Goal: Task Accomplishment & Management: Use online tool/utility

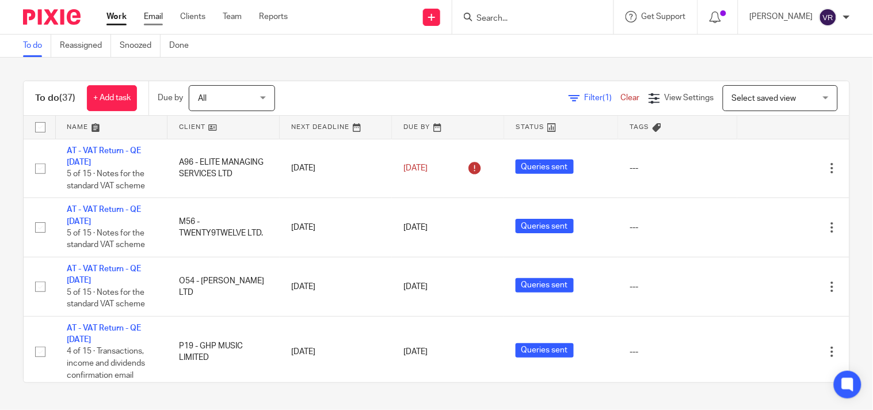
click at [154, 18] on link "Email" at bounding box center [153, 17] width 19 height 12
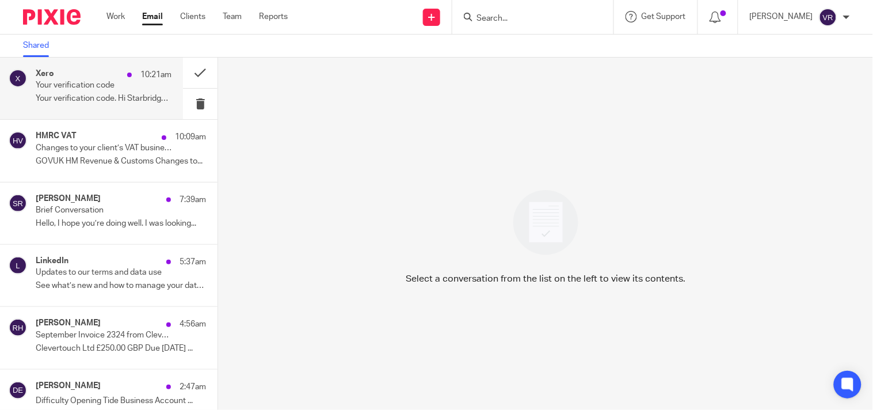
click at [61, 112] on div "Xero 10:21am Your verification code Your verification code. Hi Starbridge, Ente…" at bounding box center [91, 89] width 183 height 62
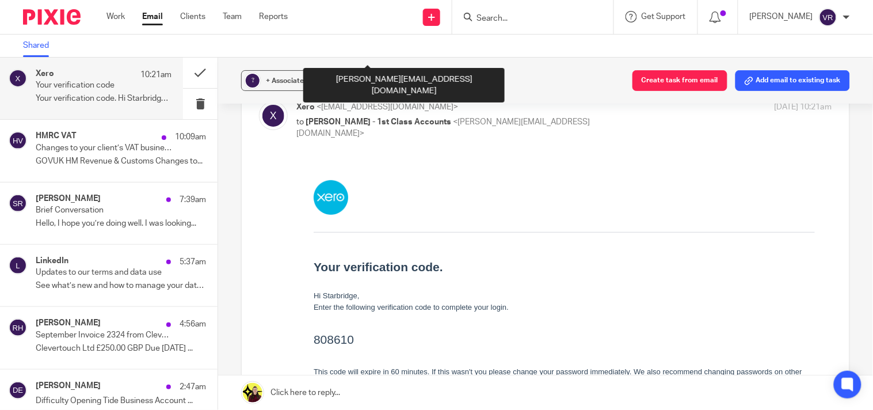
scroll to position [128, 0]
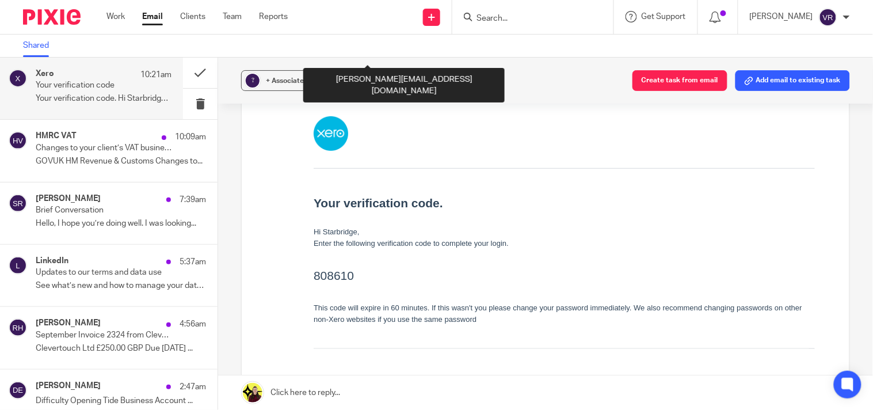
click at [329, 283] on h2 "808610" at bounding box center [563, 275] width 501 height 18
click at [336, 274] on h2 "808610" at bounding box center [563, 275] width 501 height 18
copy h2 "808610"
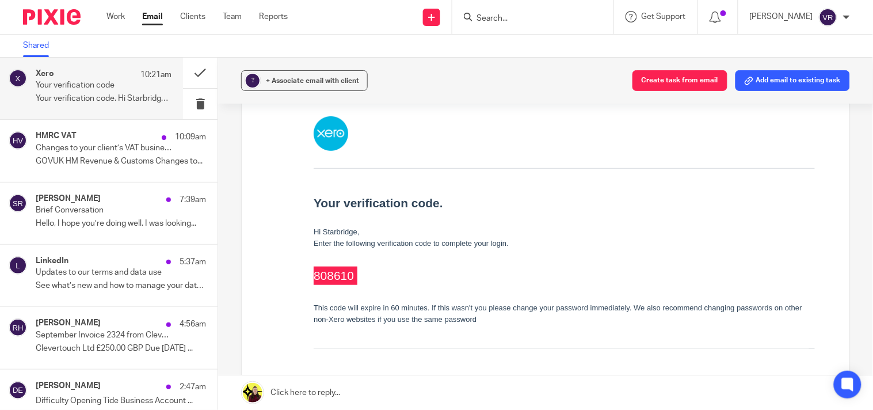
click at [250, 274] on label at bounding box center [546, 243] width 608 height 447
click at [258, 37] on input "checkbox" at bounding box center [258, 37] width 1 height 1
checkbox input "false"
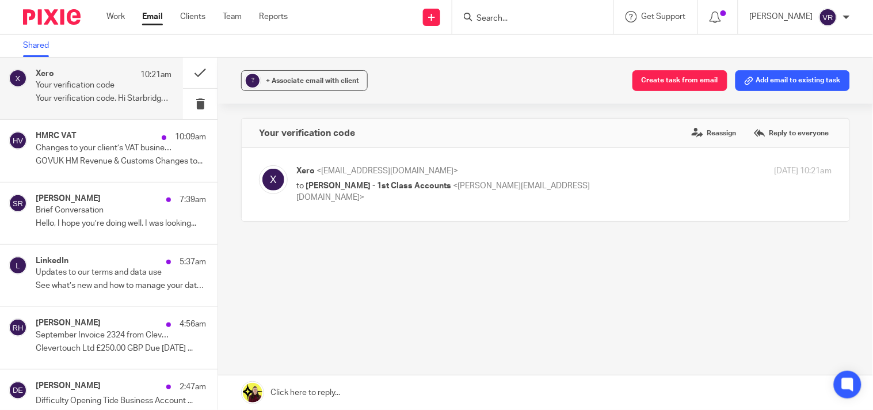
scroll to position [0, 0]
click at [534, 200] on div "Xero <security@identity.post.xero.com> to Aaron Olakh - 1st Class Accounts <aar…" at bounding box center [545, 184] width 573 height 39
click at [81, 76] on div "Xero 10:21am" at bounding box center [104, 75] width 136 height 12
click at [83, 153] on div "HMRC VAT 10:09am Changes to your client’s VAT business details GOVUK HM Revenue…" at bounding box center [104, 150] width 136 height 39
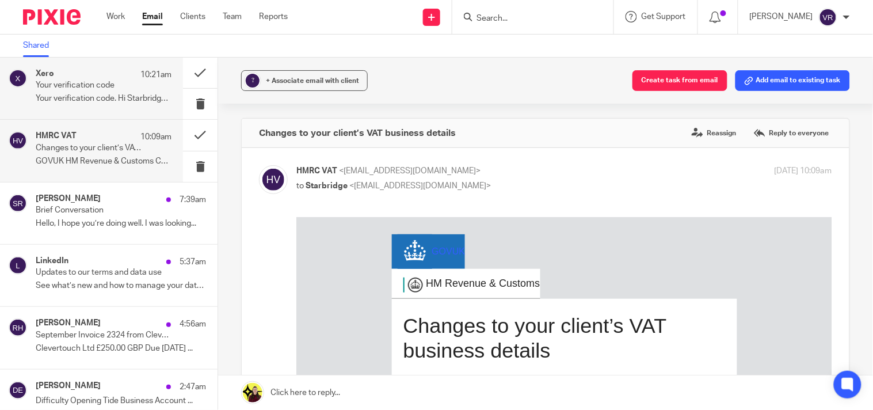
click at [90, 78] on div "Xero 10:21am" at bounding box center [104, 75] width 136 height 12
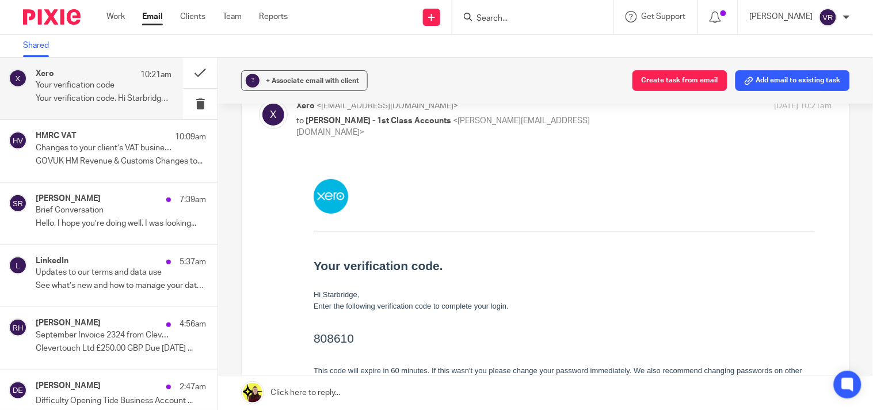
scroll to position [192, 0]
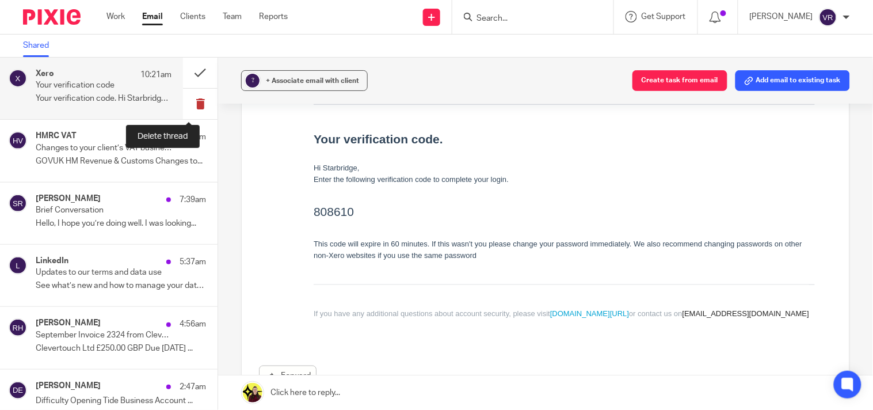
click at [189, 102] on button at bounding box center [200, 104] width 35 height 31
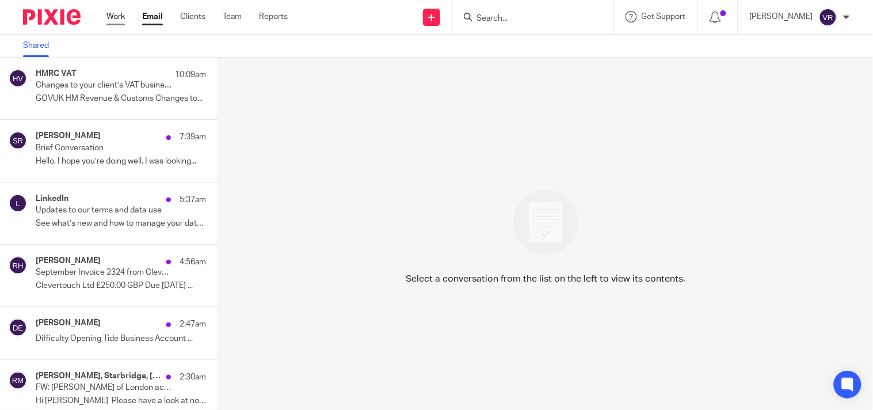
click at [119, 16] on link "Work" at bounding box center [116, 17] width 18 height 12
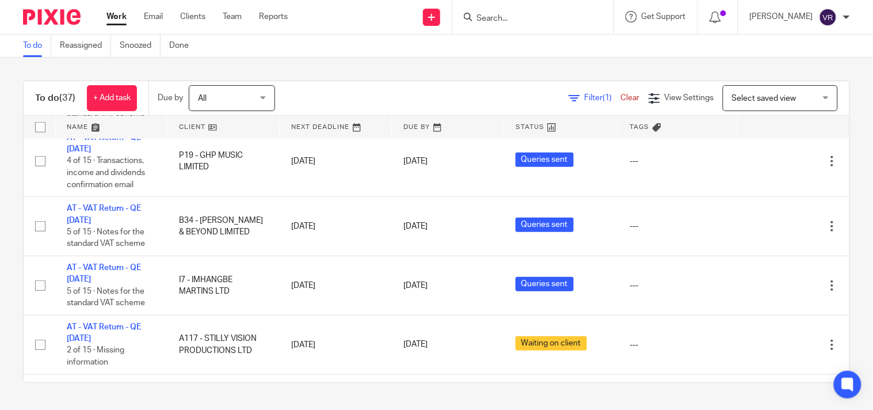
scroll to position [192, 0]
click at [555, 56] on div "To do Reassigned Snoozed Done" at bounding box center [436, 46] width 873 height 23
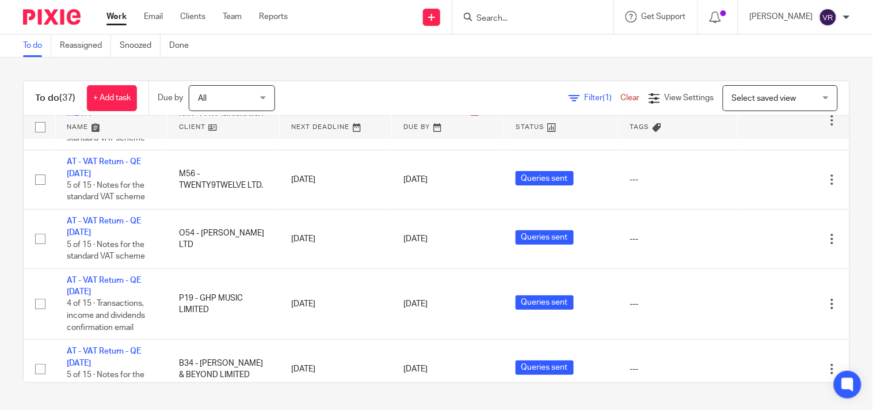
scroll to position [0, 0]
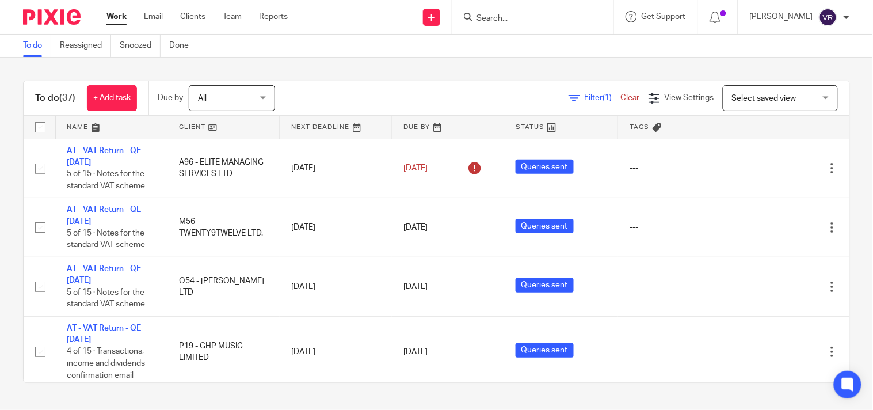
click at [444, 66] on div "To do (37) + Add task Due by All All Today Tomorrow This week Next week This mo…" at bounding box center [436, 232] width 873 height 348
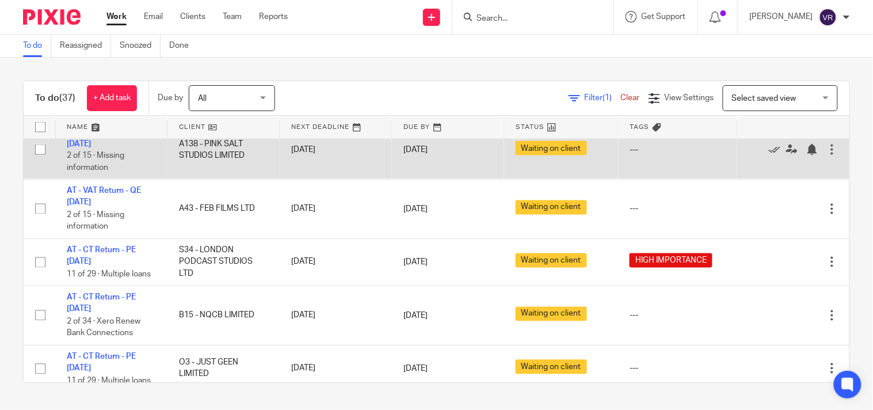
scroll to position [320, 0]
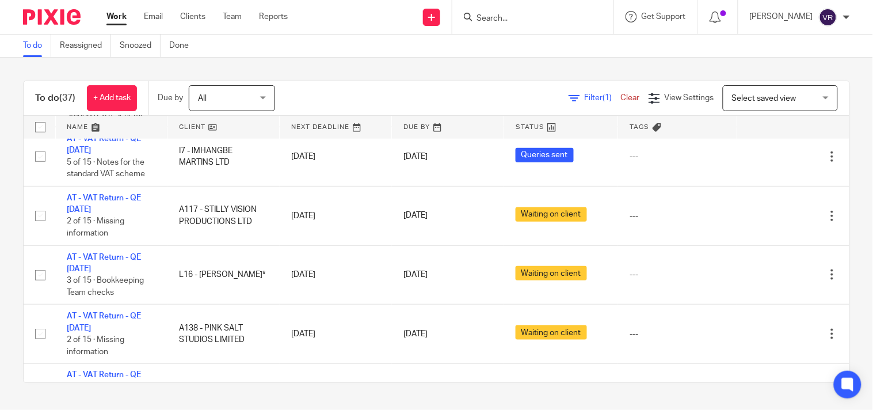
click at [233, 7] on div "Work Email Clients Team Reports Work Email Clients Team Reports Settings" at bounding box center [200, 17] width 210 height 34
click at [233, 13] on link "Team" at bounding box center [232, 17] width 19 height 12
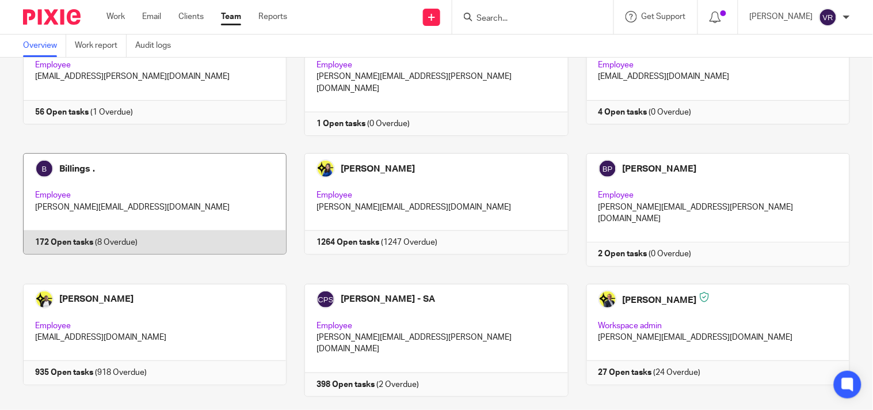
scroll to position [128, 0]
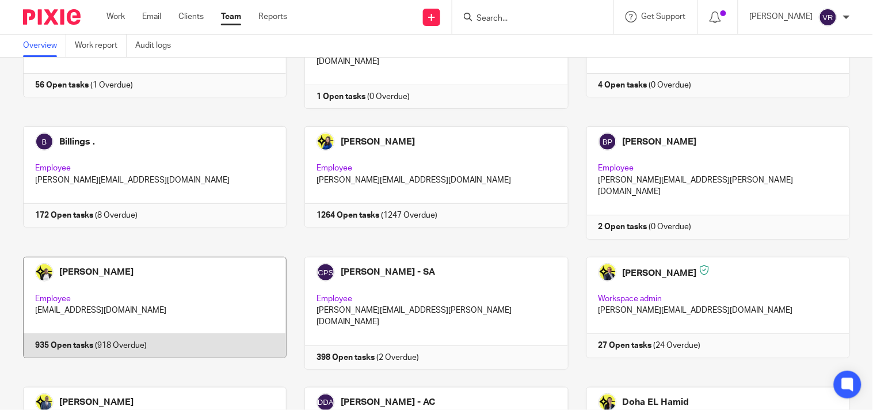
click at [154, 275] on link at bounding box center [146, 313] width 282 height 113
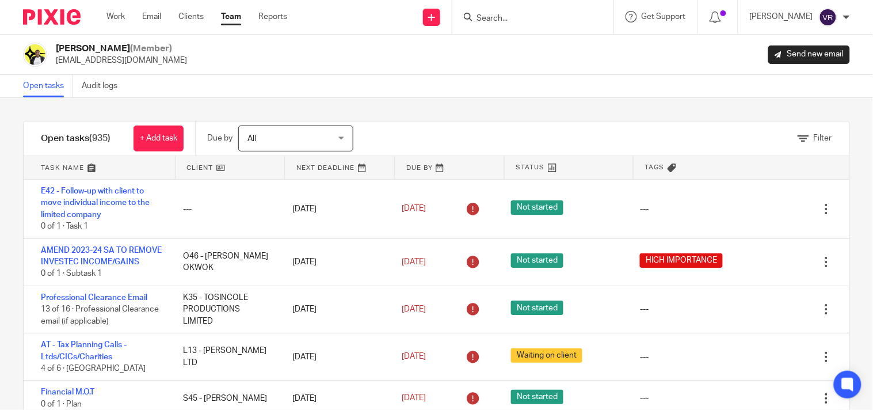
click at [493, 78] on div "Open tasks Audit logs" at bounding box center [436, 86] width 873 height 23
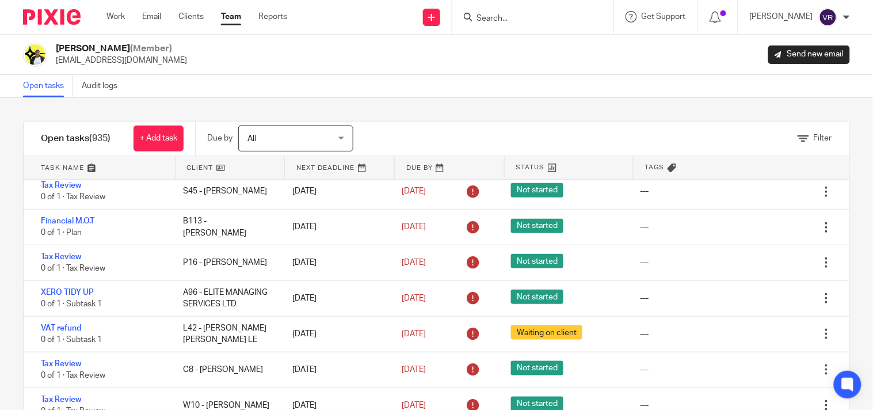
scroll to position [33781, 0]
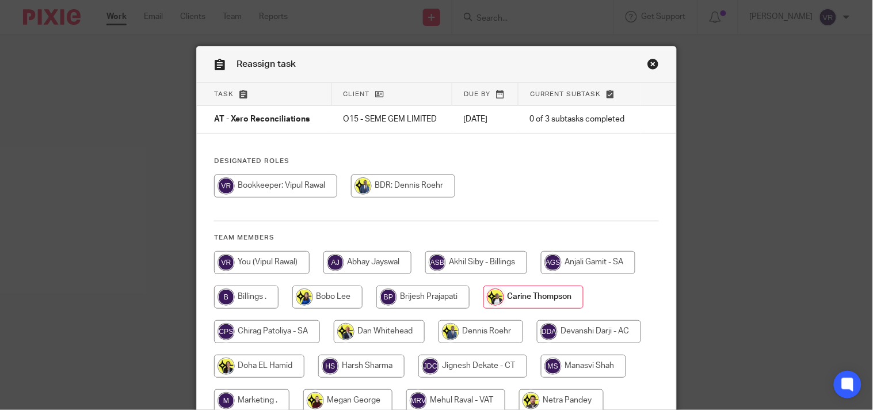
click at [268, 264] on input "radio" at bounding box center [262, 262] width 96 height 23
radio input "true"
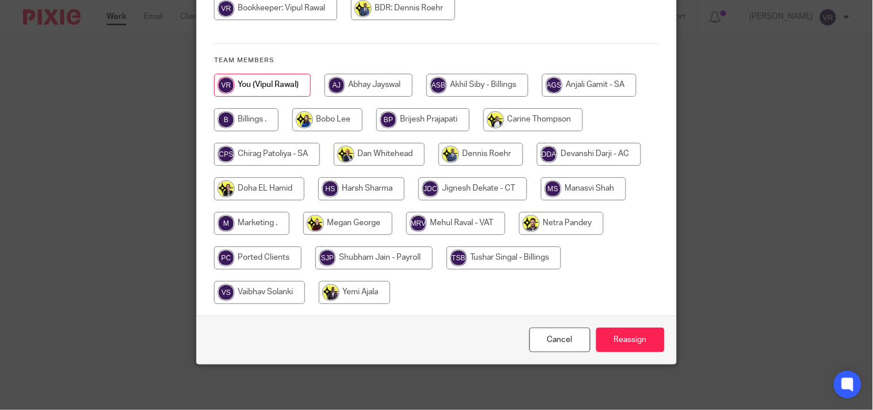
scroll to position [178, 0]
click at [631, 342] on input "Reassign" at bounding box center [630, 339] width 69 height 25
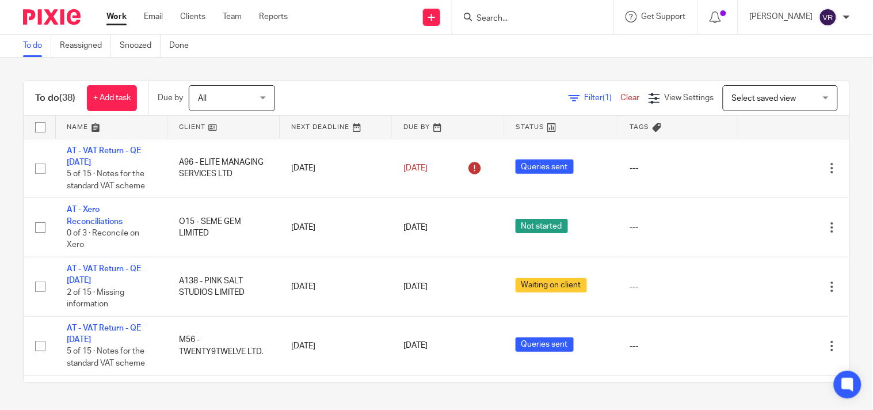
click at [121, 13] on link "Work" at bounding box center [117, 17] width 20 height 12
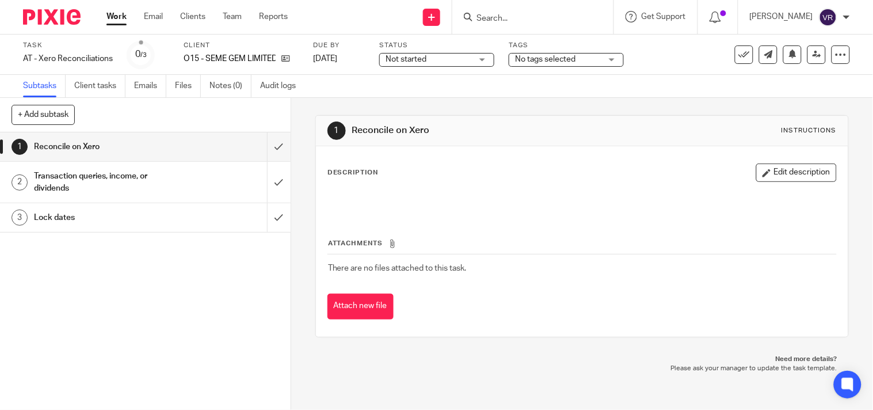
click at [480, 62] on div "Not started Not started" at bounding box center [436, 60] width 115 height 14
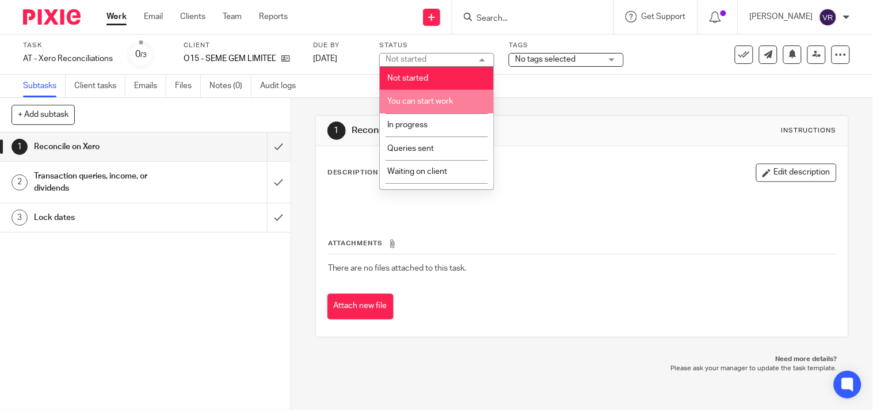
click at [451, 102] on span "You can start work" at bounding box center [420, 101] width 66 height 8
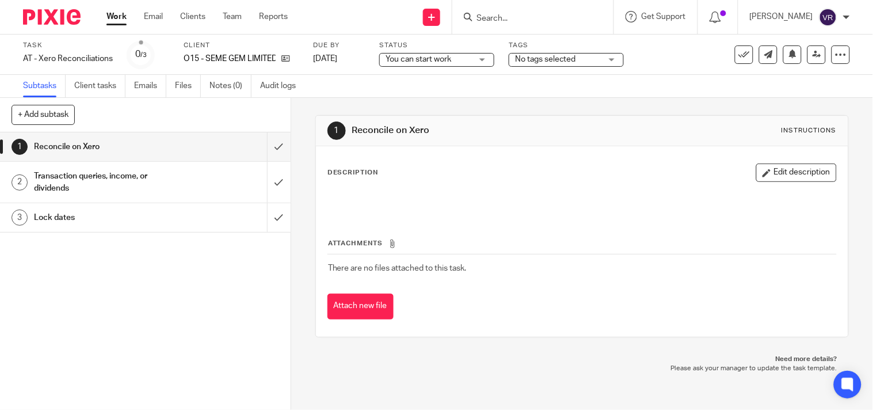
click at [473, 78] on div "Subtasks Client tasks Emails Files Notes (0) Audit logs" at bounding box center [436, 86] width 873 height 23
click at [459, 61] on span "You can start work" at bounding box center [429, 60] width 86 height 12
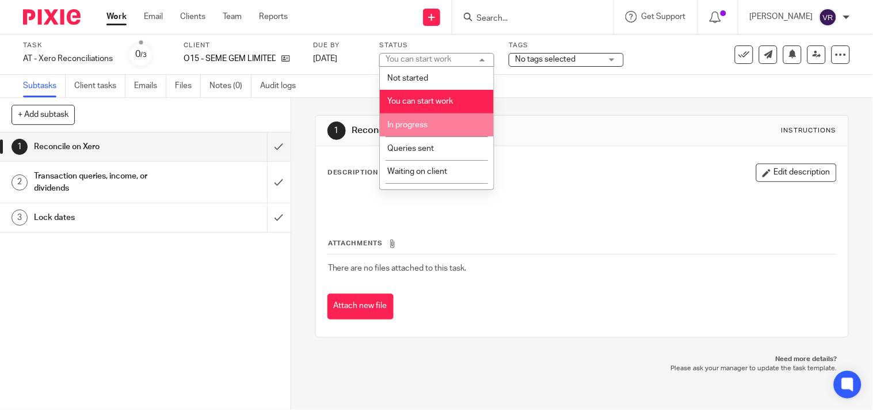
click at [421, 124] on span "In progress" at bounding box center [407, 125] width 40 height 8
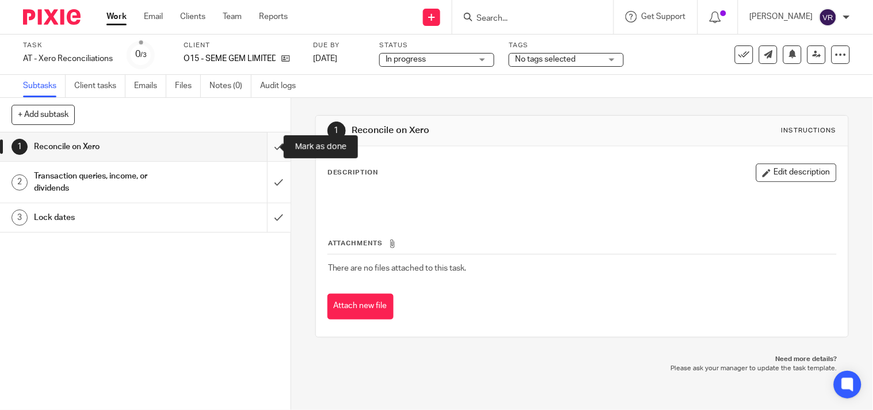
click at [267, 151] on input "submit" at bounding box center [145, 146] width 291 height 29
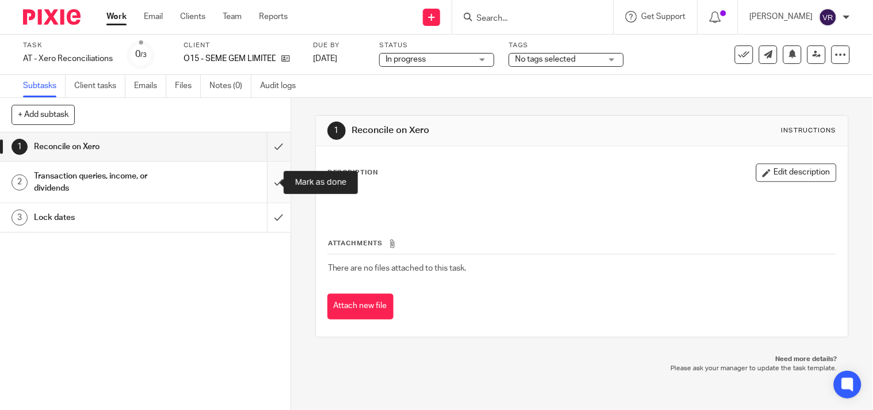
click at [266, 191] on input "submit" at bounding box center [145, 182] width 291 height 41
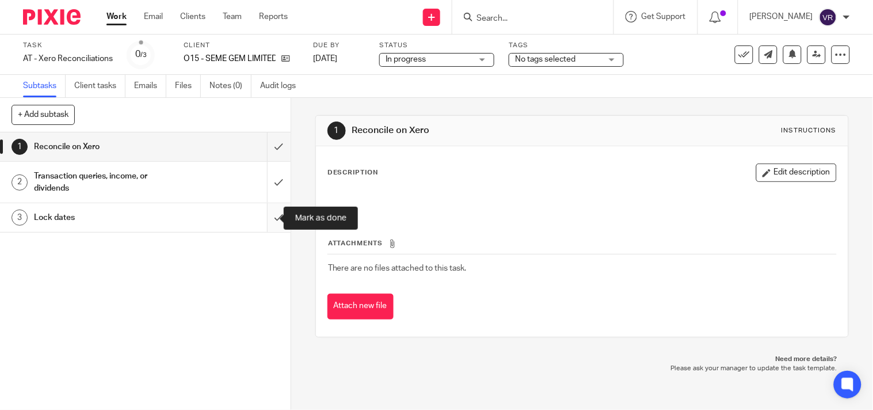
click at [266, 216] on input "submit" at bounding box center [145, 217] width 291 height 29
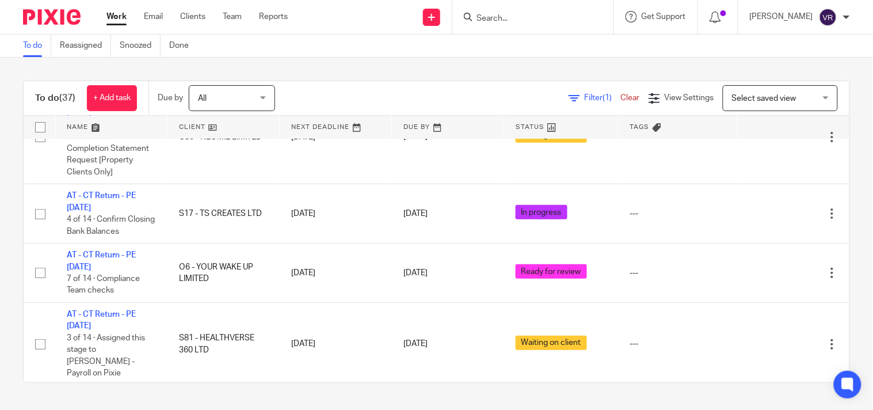
scroll to position [1213, 0]
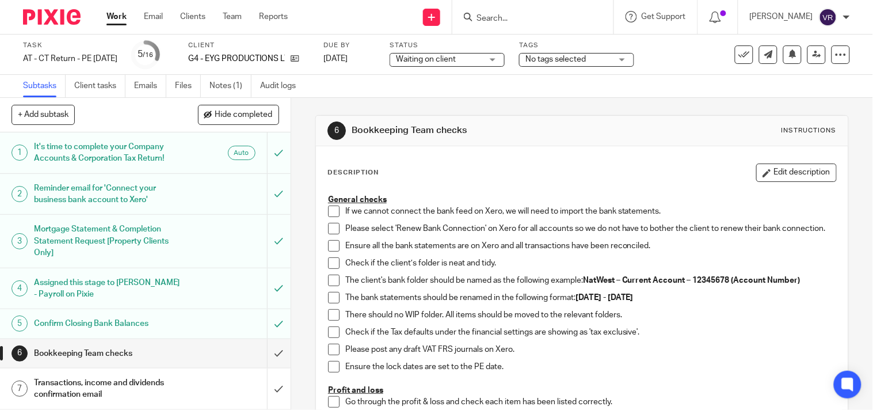
click at [229, 82] on link "Notes (1)" at bounding box center [231, 86] width 42 height 22
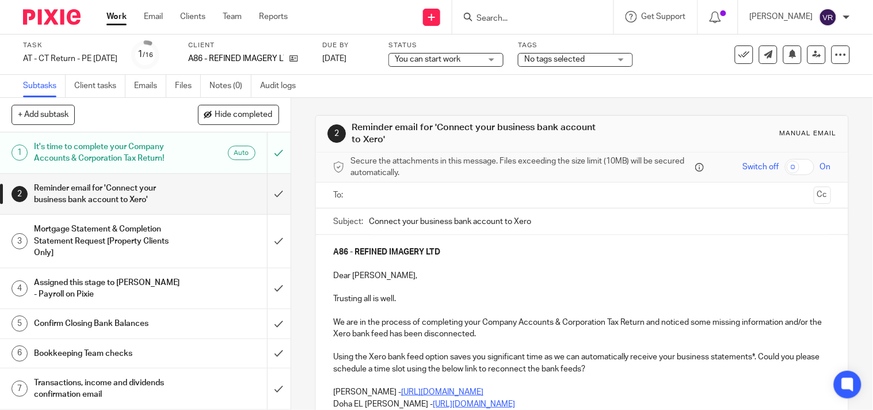
drag, startPoint x: 0, startPoint y: 0, endPoint x: 346, endPoint y: 71, distance: 353.2
click at [346, 71] on div "Task AT - CT Return - PE [DATE] Save AT - [GEOGRAPHIC_DATA] Return - PE [DATE] …" at bounding box center [436, 55] width 873 height 40
click at [230, 54] on p "A86 - REFINED IMAGERY LTD" at bounding box center [236, 59] width 96 height 12
drag, startPoint x: 230, startPoint y: 59, endPoint x: 296, endPoint y: 65, distance: 65.9
click at [296, 65] on div "Client A86 - REFINED IMAGERY LTD" at bounding box center [248, 55] width 120 height 28
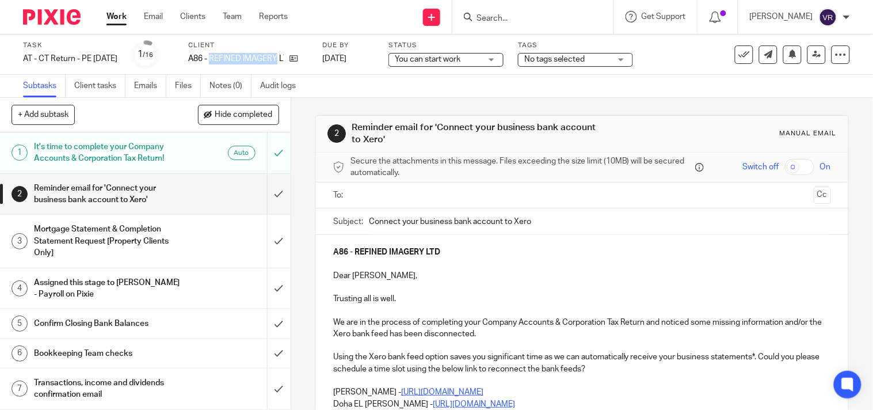
copy p "REFINED IMAGERY"
click at [693, 75] on div "Subtasks Client tasks Emails Files Notes (0) Audit logs" at bounding box center [436, 86] width 873 height 23
click at [458, 86] on div "Subtasks Client tasks Emails Files Notes (0) Audit logs" at bounding box center [436, 86] width 873 height 23
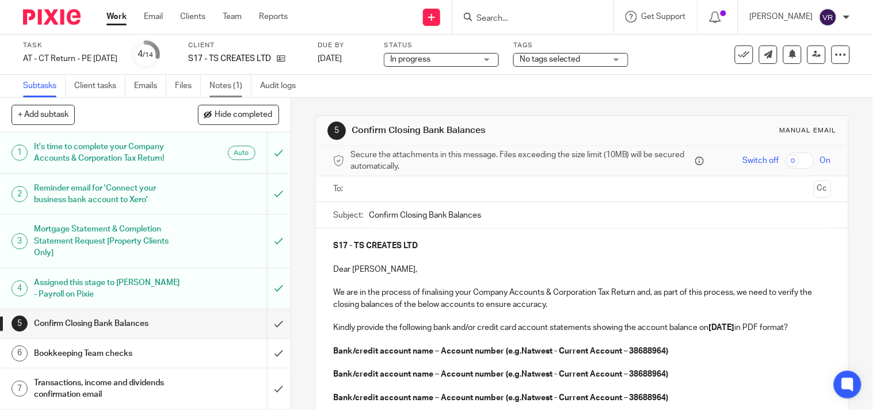
click at [239, 88] on link "Notes (1)" at bounding box center [231, 86] width 42 height 22
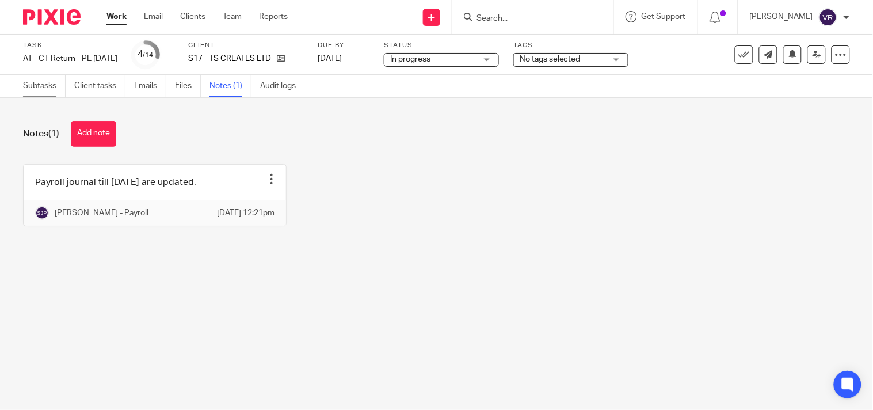
click at [25, 92] on link "Subtasks" at bounding box center [44, 86] width 43 height 22
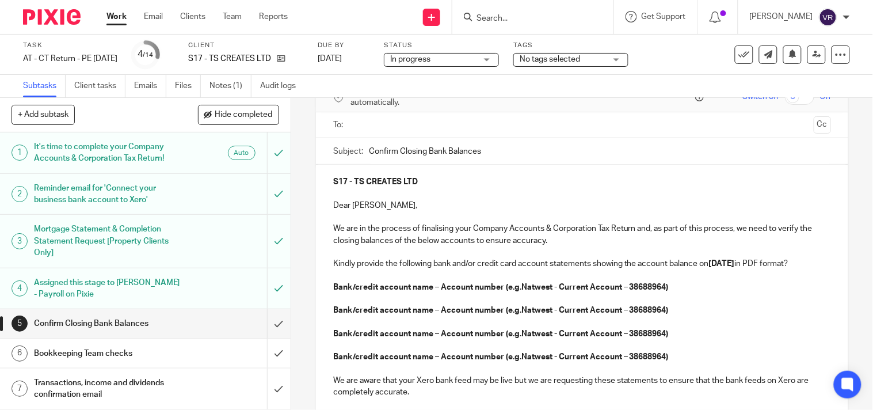
scroll to position [128, 0]
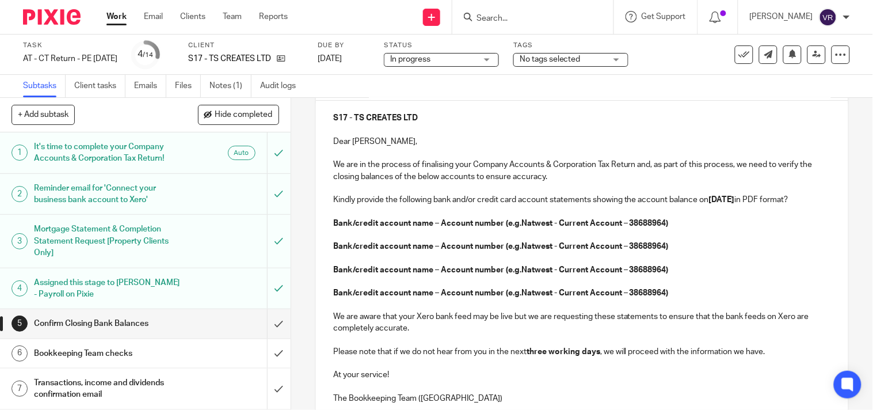
click at [405, 227] on strong "Bank/credit account name – Account number (e.g.Natwest - Current Account – 3868…" at bounding box center [501, 223] width 336 height 8
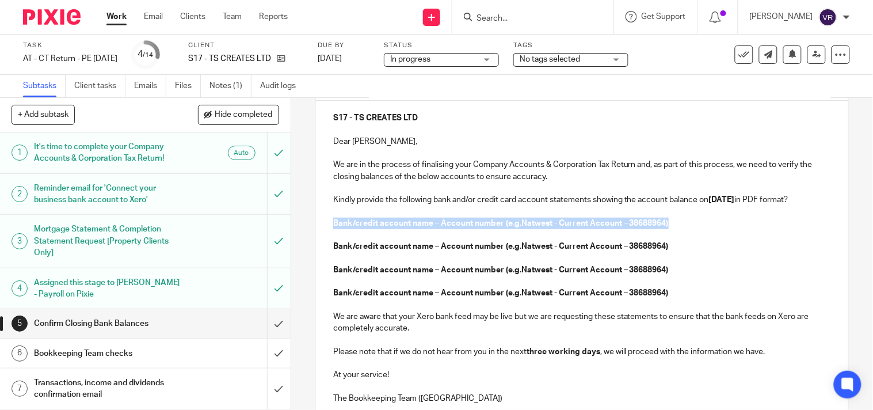
click at [405, 227] on strong "Bank/credit account name – Account number (e.g.Natwest - Current Account – 3868…" at bounding box center [501, 223] width 336 height 8
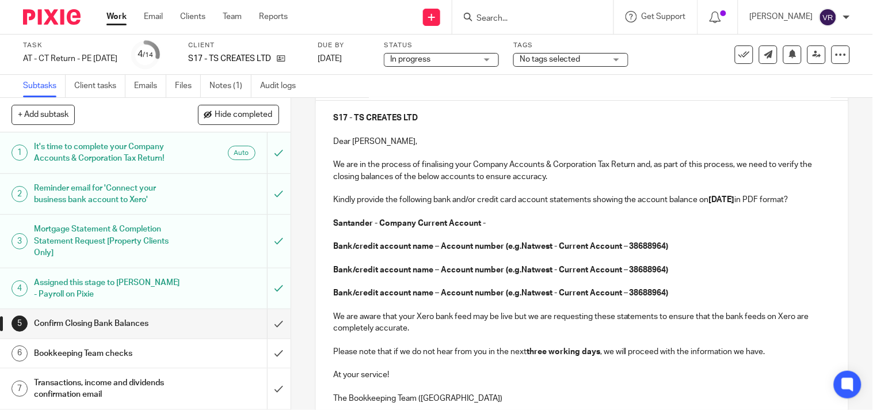
click at [496, 229] on p "Santander - Company Current Account -" at bounding box center [582, 224] width 498 height 12
click at [463, 250] on strong "Bank/credit account name – Account number (e.g.Natwest - Current Account – 3868…" at bounding box center [501, 246] width 336 height 8
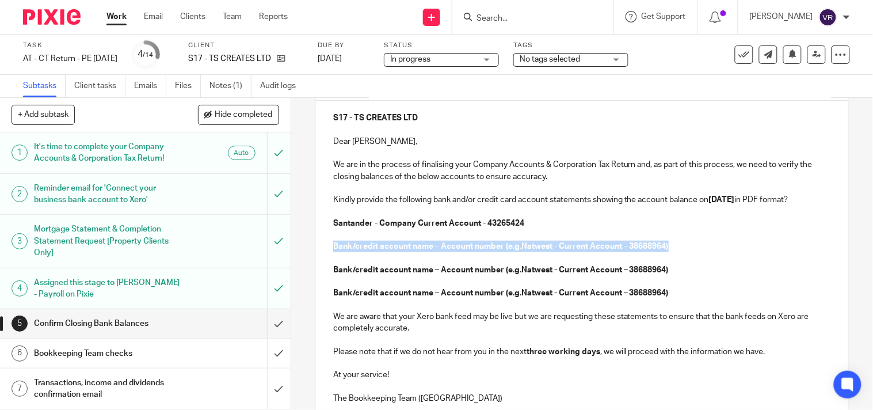
click at [463, 250] on strong "Bank/credit account name – Account number (e.g.Natwest - Current Account – 3868…" at bounding box center [501, 246] width 336 height 8
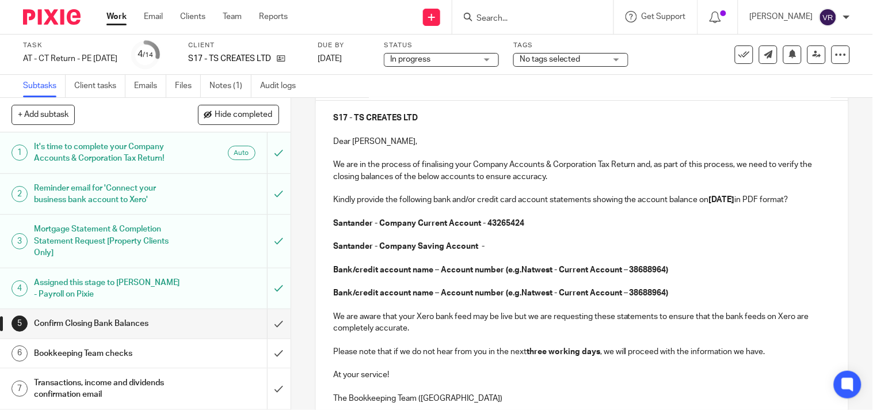
click at [492, 252] on p "Santander - Company Saving Account -" at bounding box center [582, 247] width 498 height 12
click at [440, 250] on strong "Santander - Company Saving Account - 47169199" at bounding box center [440, 246] width 214 height 8
click at [423, 274] on strong "Bank/credit account name – Account number (e.g.Natwest - Current Account – 3868…" at bounding box center [501, 270] width 336 height 8
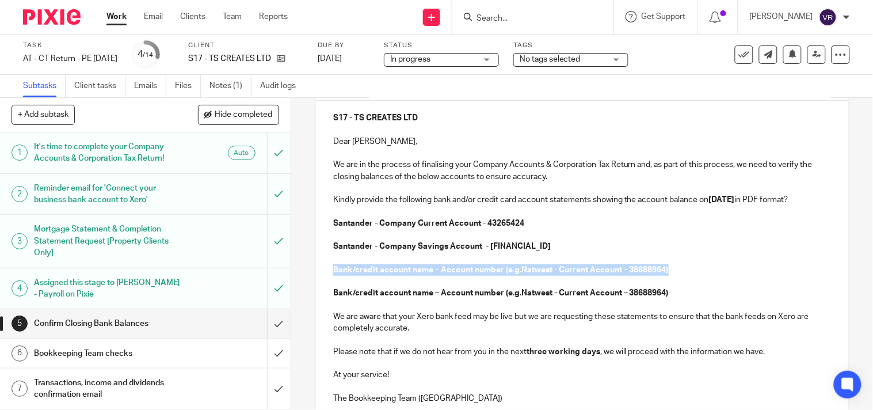
click at [423, 274] on strong "Bank/credit account name – Account number (e.g.Natwest - Current Account – 3868…" at bounding box center [501, 270] width 336 height 8
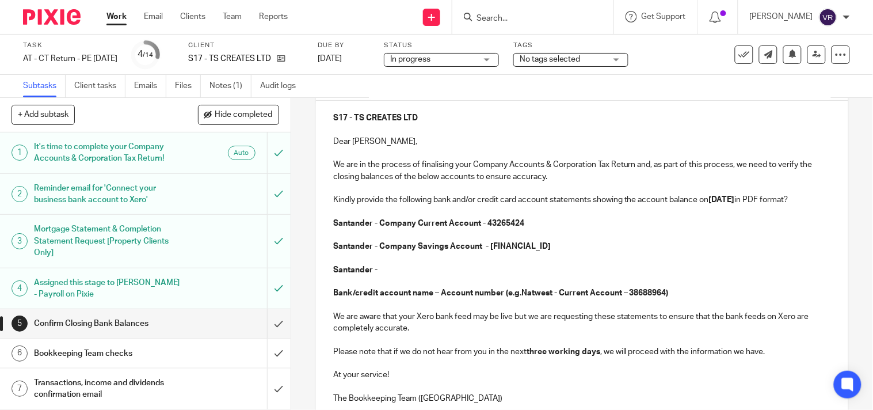
click at [377, 250] on strong "Santander - Company Savings Account - 47169199" at bounding box center [442, 246] width 218 height 8
drag, startPoint x: 377, startPoint y: 260, endPoint x: 463, endPoint y: 262, distance: 86.4
click at [463, 252] on p "Santander - Company Savings Account - 47169199" at bounding box center [582, 247] width 498 height 12
copy strong "Company Savings Account"
click at [385, 276] on p "Santander -" at bounding box center [582, 270] width 498 height 12
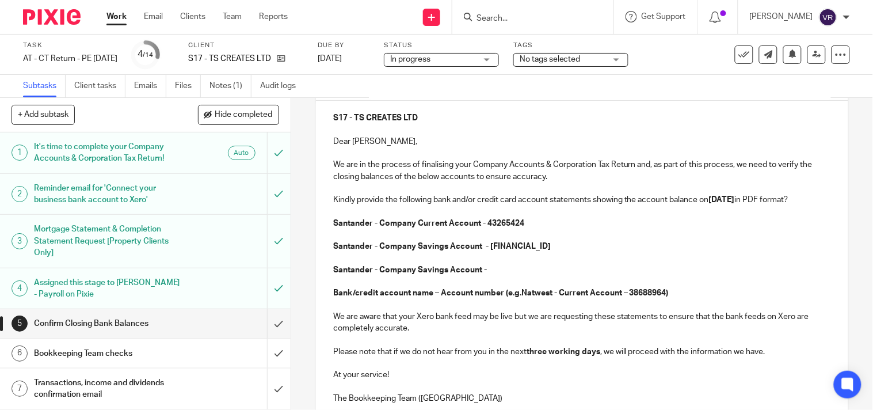
drag, startPoint x: 466, startPoint y: 281, endPoint x: 539, endPoint y: 289, distance: 73.6
click at [466, 274] on strong "Santander - Company Savings Account -" at bounding box center [410, 270] width 154 height 8
click at [477, 287] on p at bounding box center [582, 282] width 498 height 12
click at [488, 276] on p "Santander - Company Savings Account -" at bounding box center [582, 270] width 498 height 12
click at [558, 275] on p "Santander - Company Savings Account - 49171583" at bounding box center [582, 270] width 498 height 12
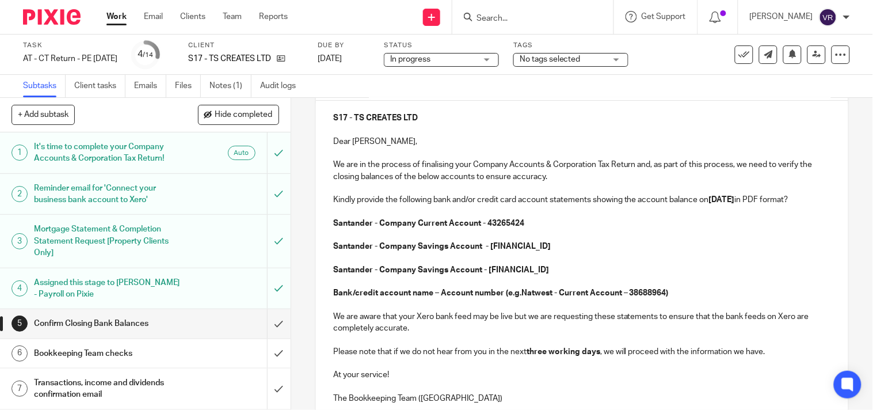
click at [372, 297] on strong "Bank/credit account name – Account number (e.g.Natwest - Current Account – 3868…" at bounding box center [501, 293] width 336 height 8
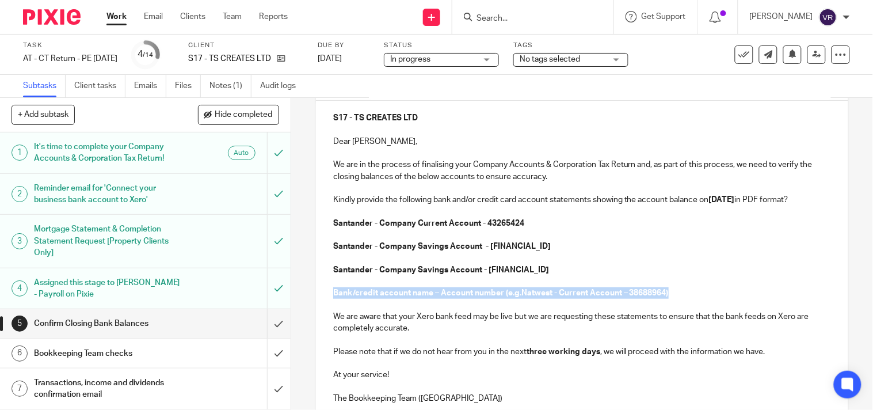
click at [372, 297] on strong "Bank/credit account name – Account number (e.g.Natwest - Current Account – 3868…" at bounding box center [501, 293] width 336 height 8
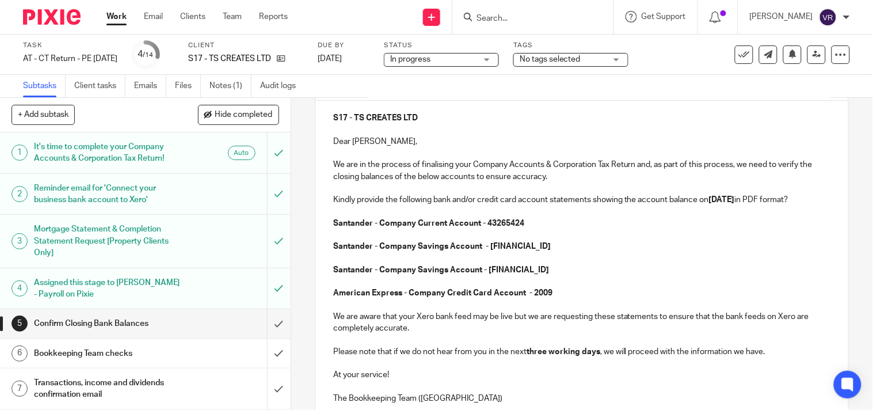
click at [591, 310] on p at bounding box center [582, 305] width 498 height 12
click at [540, 276] on p "Santander - Company Savings Account - 49171583" at bounding box center [582, 270] width 498 height 12
click at [551, 299] on p "American Express - Company Credit Card Account - 2009" at bounding box center [582, 293] width 498 height 12
click at [533, 276] on p "Santander - Company Savings Account - 49171583" at bounding box center [582, 270] width 498 height 12
click at [567, 299] on p "American Express - Company Credit Card Account - 2009" at bounding box center [582, 293] width 498 height 12
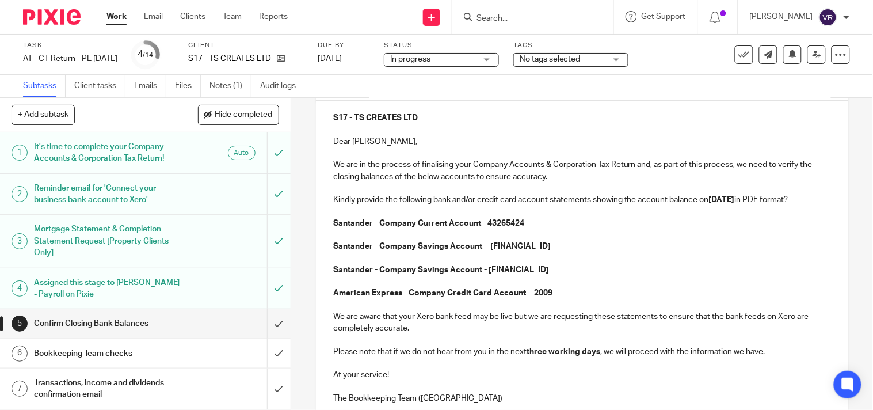
click at [580, 287] on p at bounding box center [582, 282] width 498 height 12
click at [561, 299] on p "American Express - Company Credit Card Account - 2009" at bounding box center [582, 293] width 498 height 12
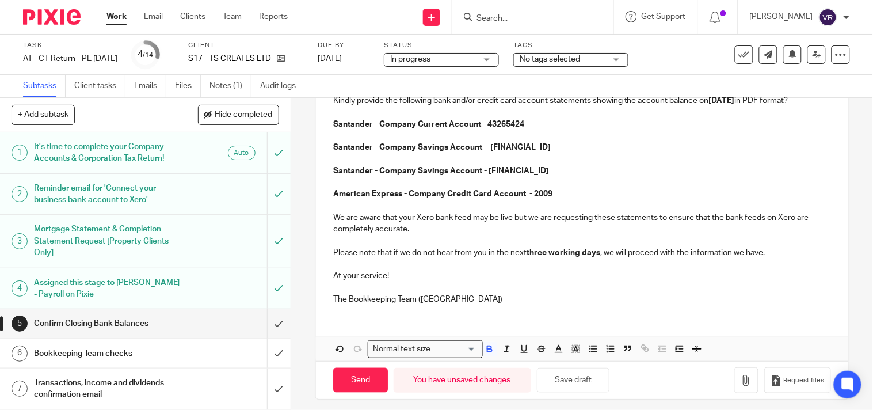
scroll to position [246, 0]
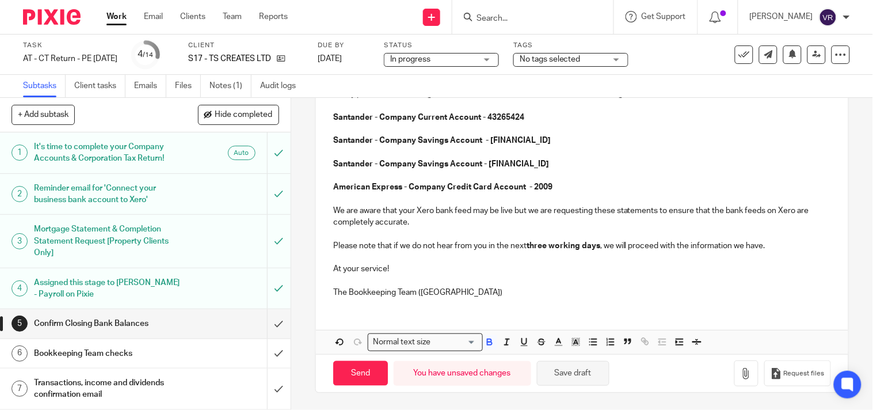
click at [571, 372] on button "Save draft" at bounding box center [573, 373] width 73 height 25
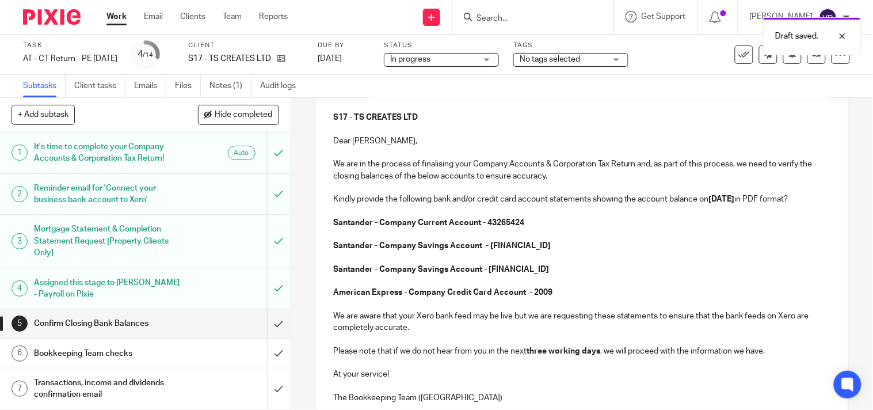
scroll to position [54, 0]
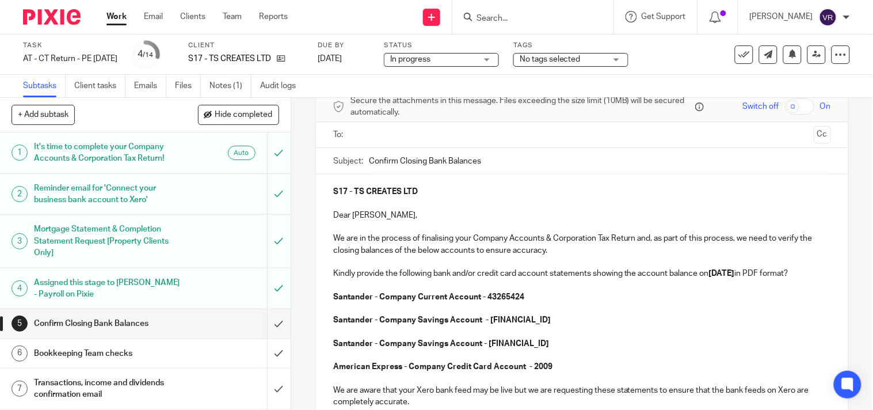
click at [386, 217] on p "Dear Omotolani," at bounding box center [582, 216] width 498 height 12
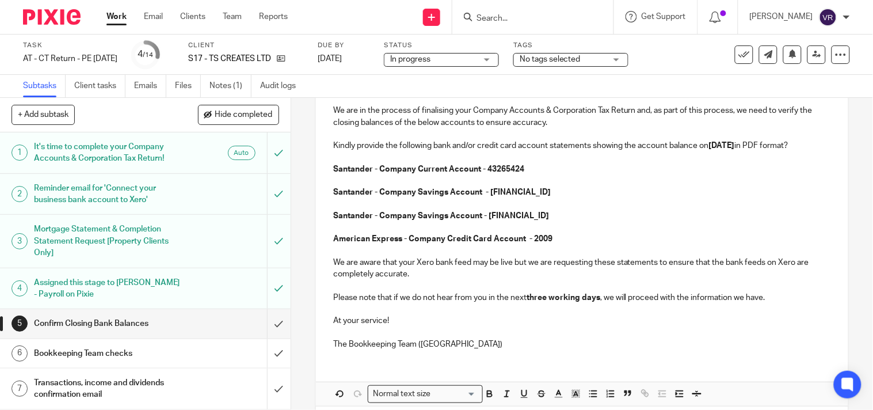
scroll to position [246, 0]
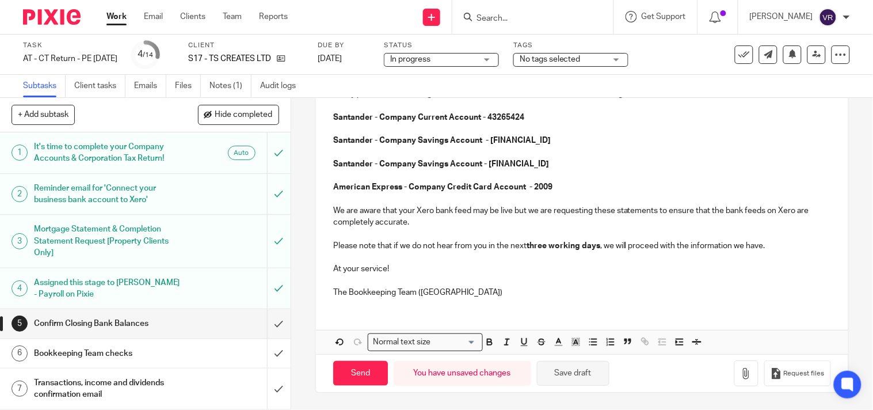
click at [544, 372] on button "Save draft" at bounding box center [573, 373] width 73 height 25
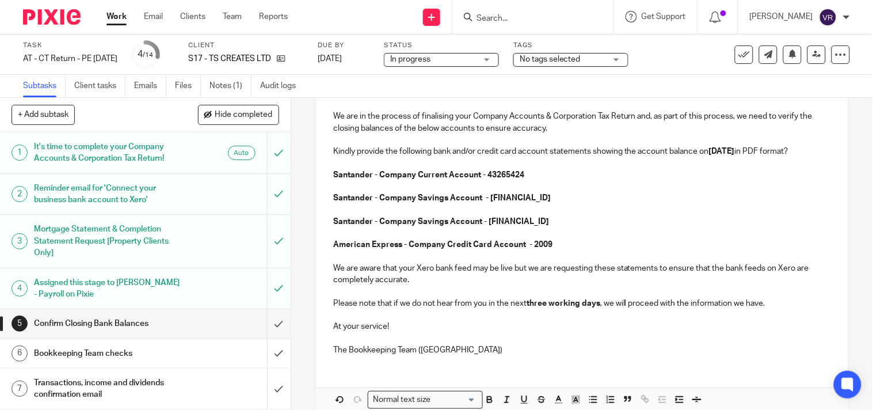
scroll to position [54, 0]
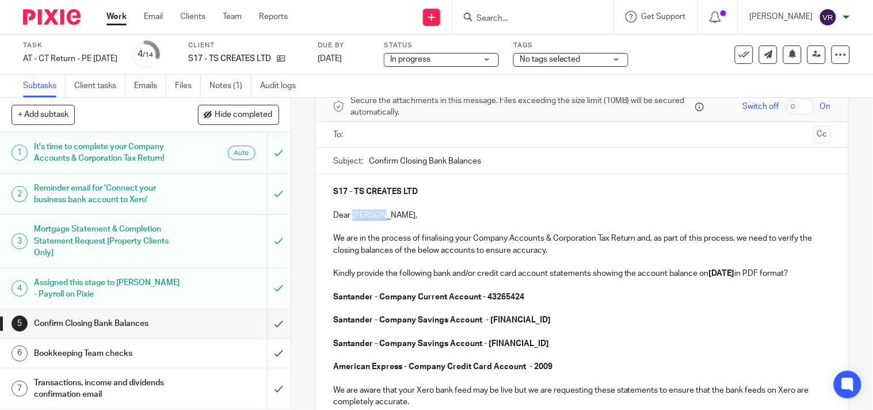
drag, startPoint x: 349, startPoint y: 216, endPoint x: 372, endPoint y: 219, distance: 22.7
click at [372, 219] on p "Dear Tolani," at bounding box center [582, 216] width 498 height 12
click at [438, 221] on p at bounding box center [582, 227] width 498 height 12
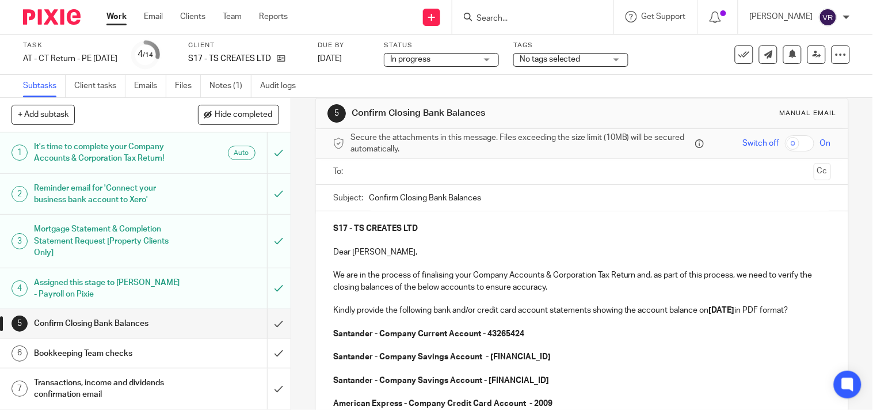
scroll to position [0, 0]
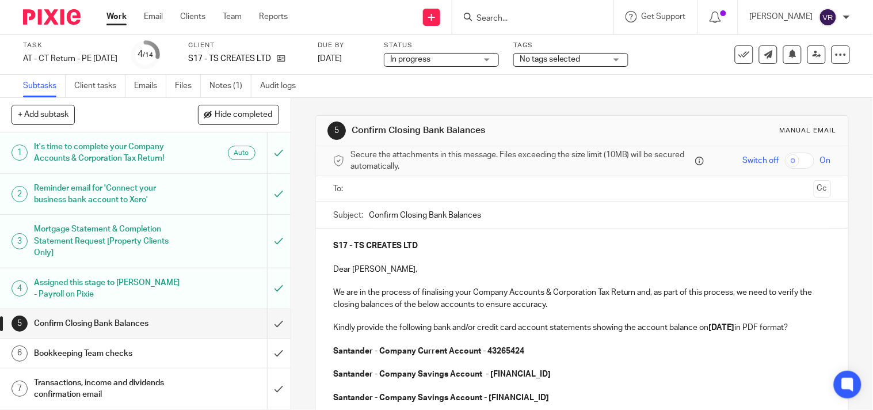
click at [473, 186] on input "text" at bounding box center [582, 188] width 455 height 13
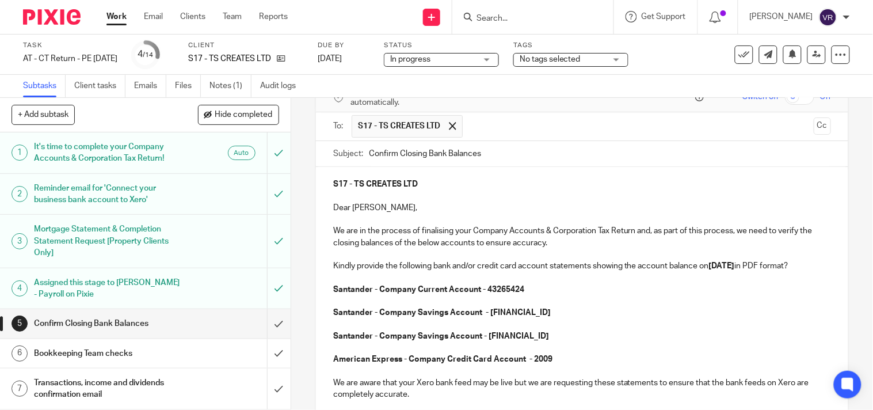
scroll to position [128, 0]
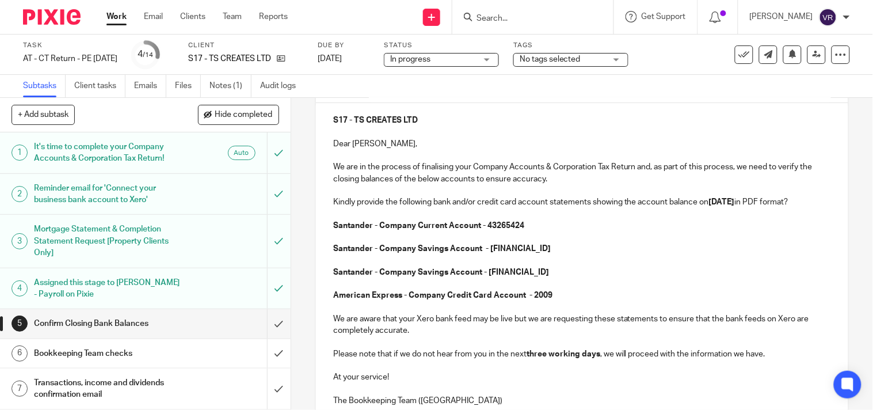
click at [838, 150] on div "5 Confirm Closing Bank Balances Manual email Secure the attachments in this mes…" at bounding box center [582, 254] width 582 height 312
click at [582, 290] on p at bounding box center [582, 284] width 498 height 12
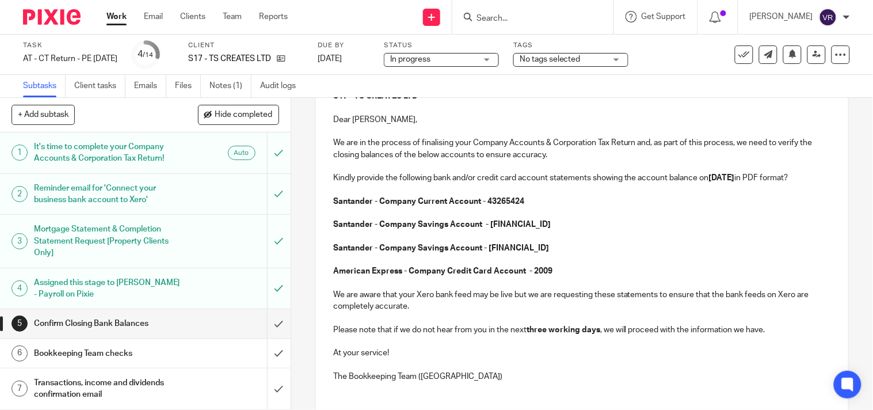
scroll to position [192, 0]
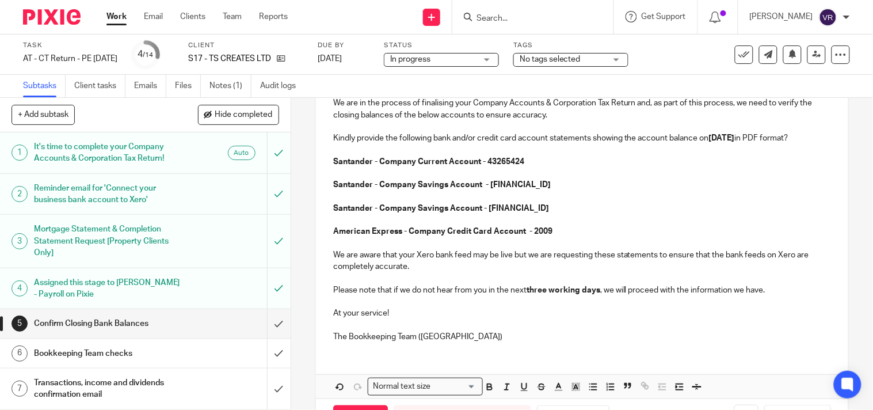
click at [446, 343] on p "The Bookkeeping Team (CT)" at bounding box center [582, 337] width 498 height 12
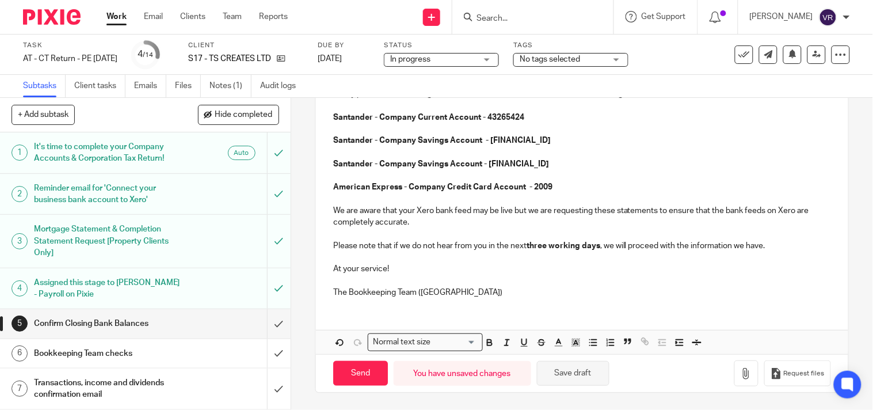
click at [597, 382] on button "Save draft" at bounding box center [573, 373] width 73 height 25
click at [577, 367] on button "Save draft" at bounding box center [573, 373] width 73 height 25
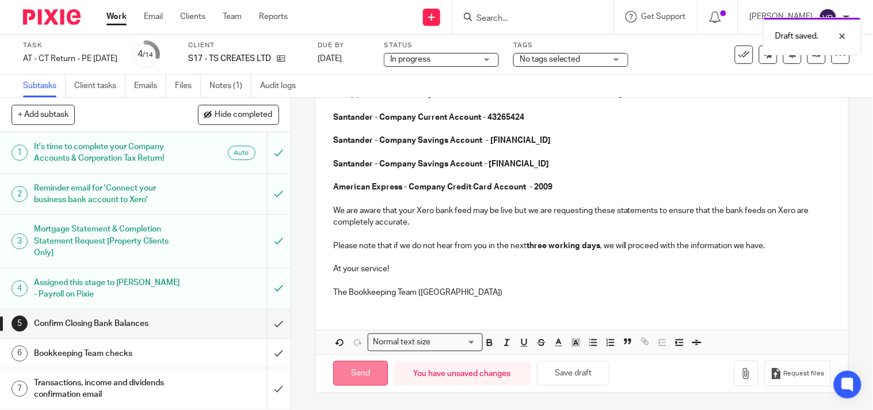
click at [362, 377] on input "Send" at bounding box center [360, 373] width 55 height 25
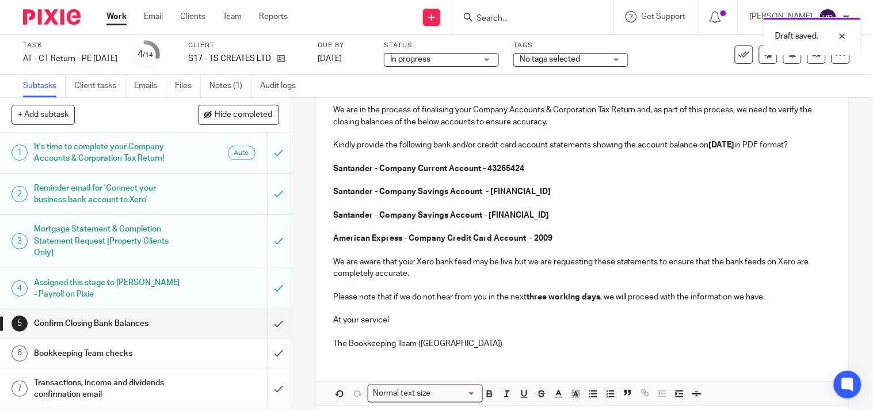
scroll to position [121, 0]
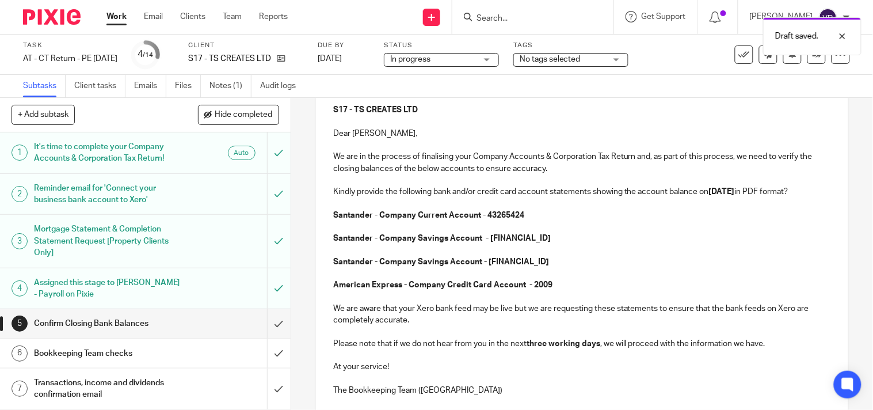
type input "Sent"
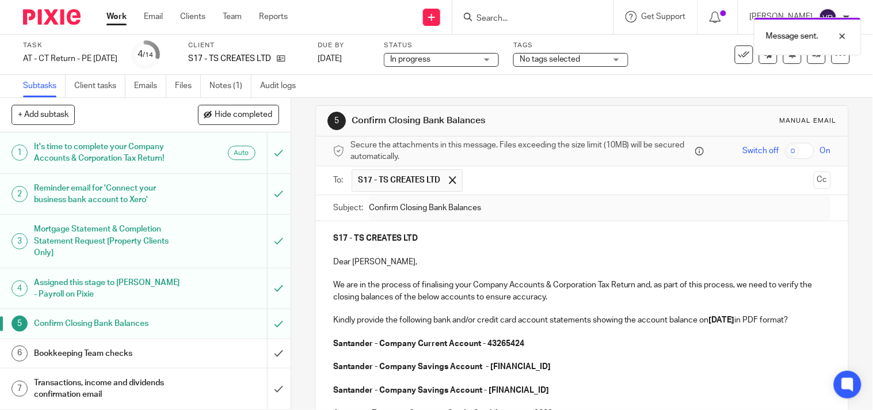
scroll to position [0, 0]
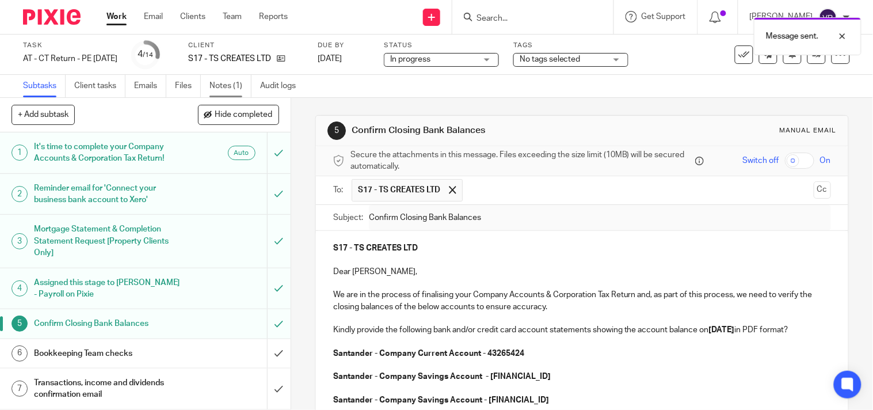
click at [231, 81] on link "Notes (1)" at bounding box center [231, 86] width 42 height 22
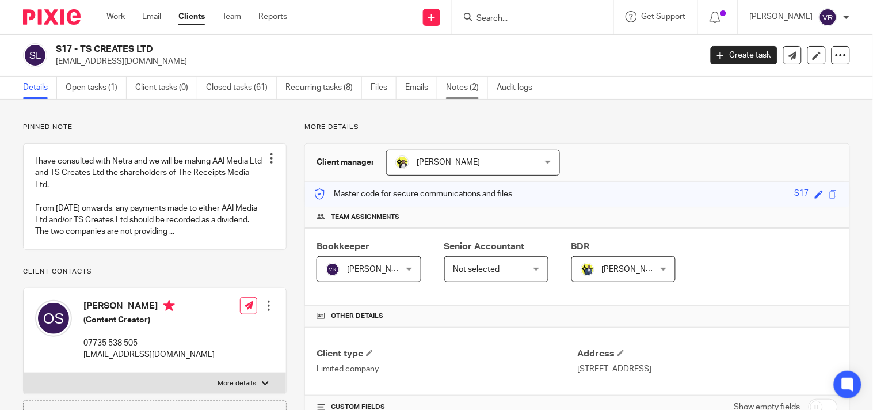
click at [473, 89] on link "Notes (2)" at bounding box center [467, 88] width 42 height 22
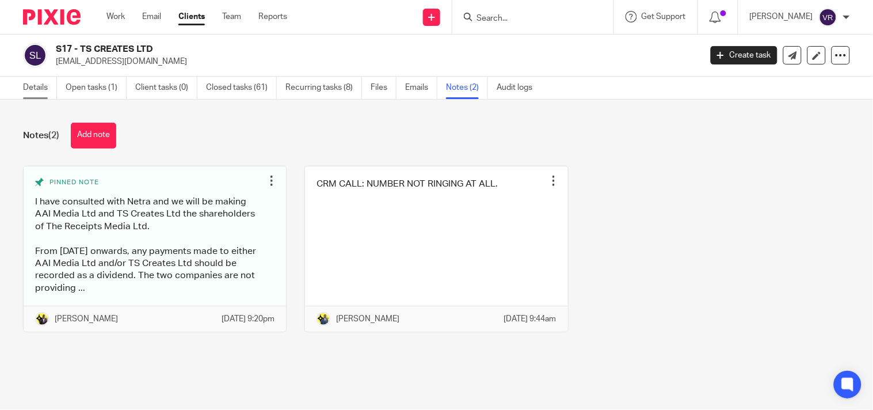
click at [36, 87] on link "Details" at bounding box center [40, 88] width 34 height 22
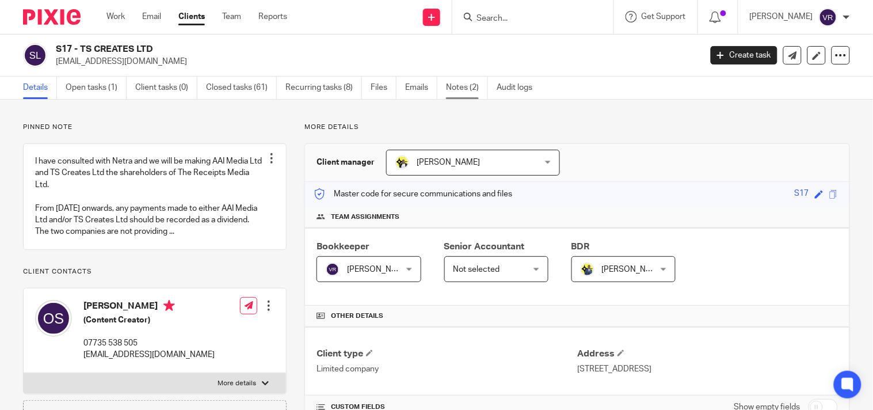
click at [448, 89] on link "Notes (2)" at bounding box center [467, 88] width 42 height 22
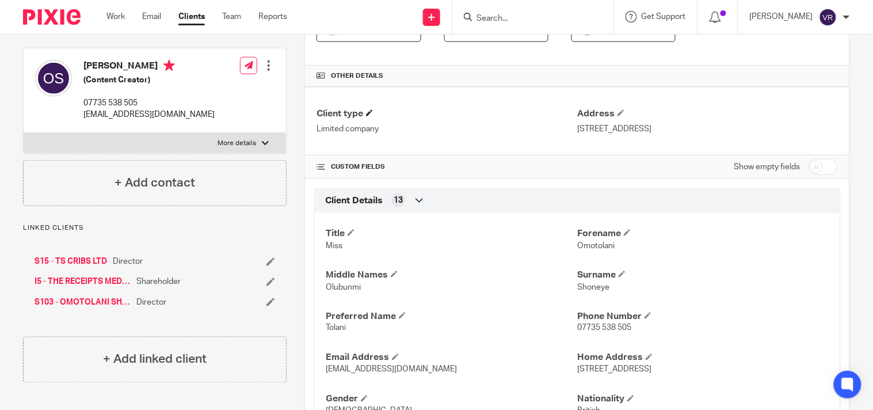
scroll to position [256, 0]
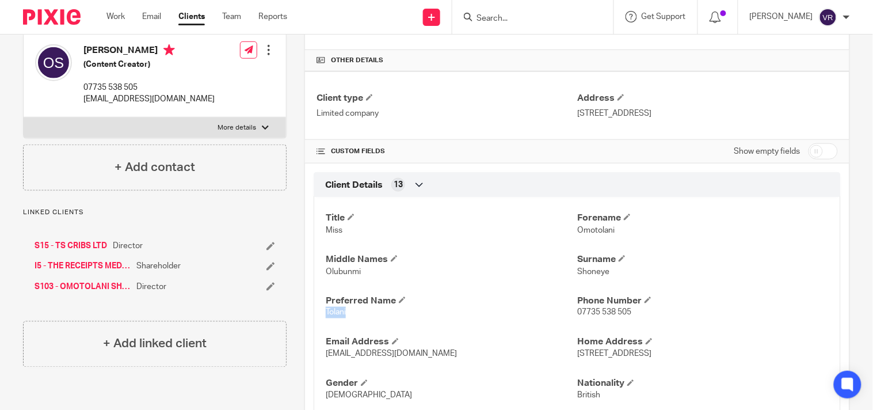
drag, startPoint x: 323, startPoint y: 317, endPoint x: 347, endPoint y: 315, distance: 24.3
click at [347, 315] on p "Tolani" at bounding box center [452, 313] width 252 height 12
copy span "Tolani"
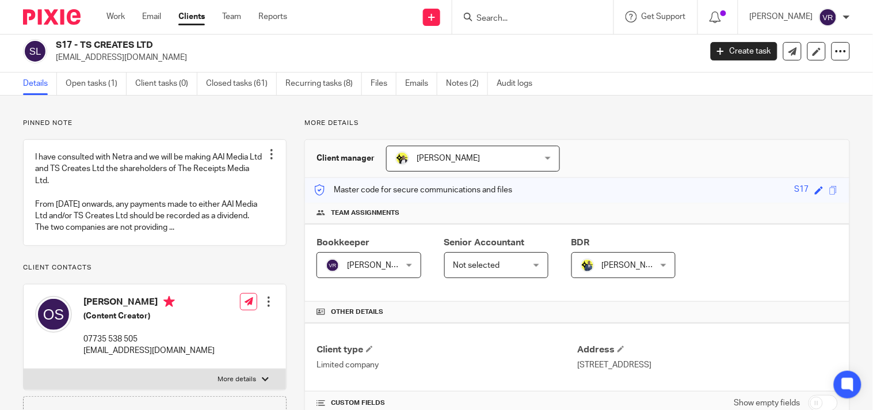
scroll to position [0, 0]
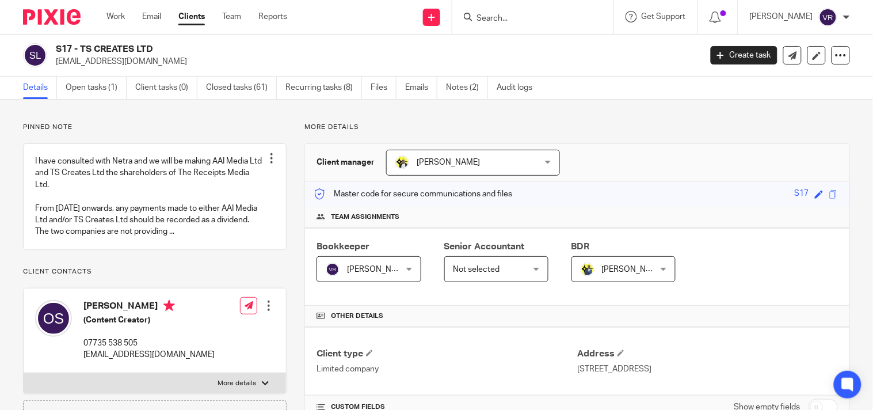
click at [637, 123] on p "More details" at bounding box center [578, 127] width 546 height 9
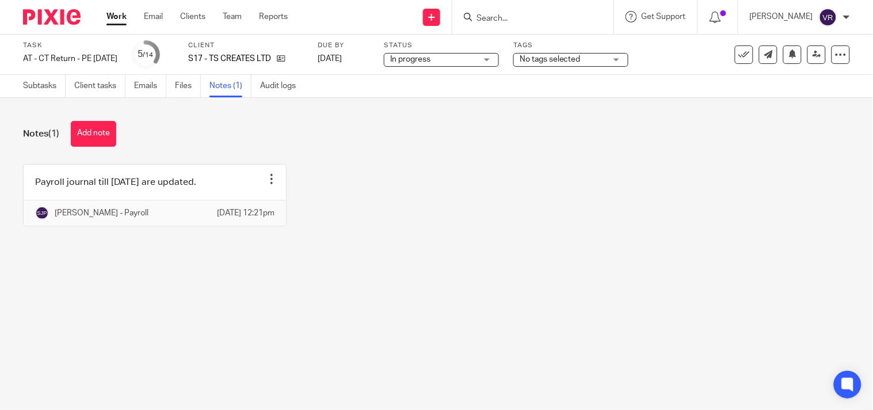
click at [102, 135] on button "Add note" at bounding box center [93, 134] width 45 height 26
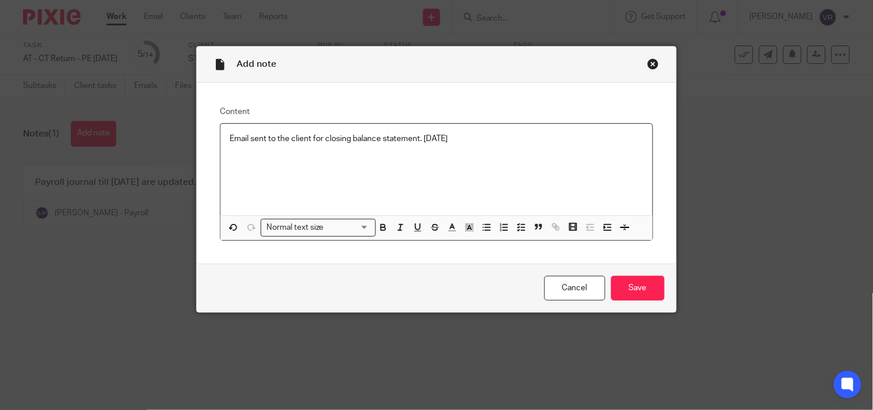
click at [318, 139] on p "Email sent to the client for closing balance statement. 22.09.2025" at bounding box center [436, 139] width 413 height 12
click at [622, 294] on input "Save" at bounding box center [638, 288] width 54 height 25
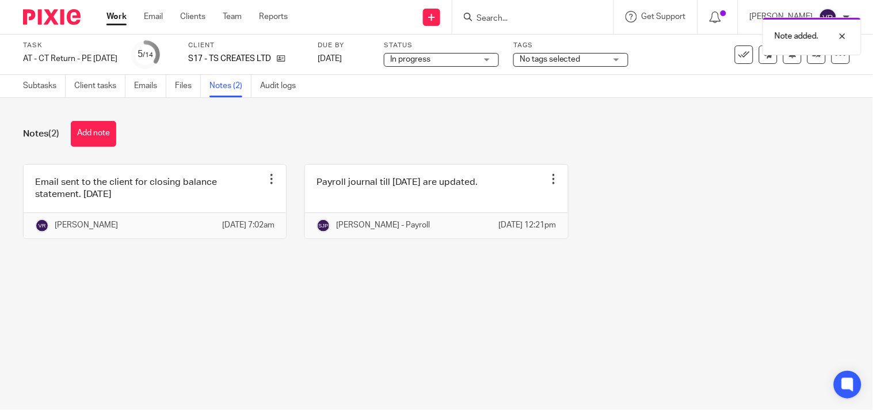
click at [499, 59] on div "In progress In progress" at bounding box center [441, 60] width 115 height 14
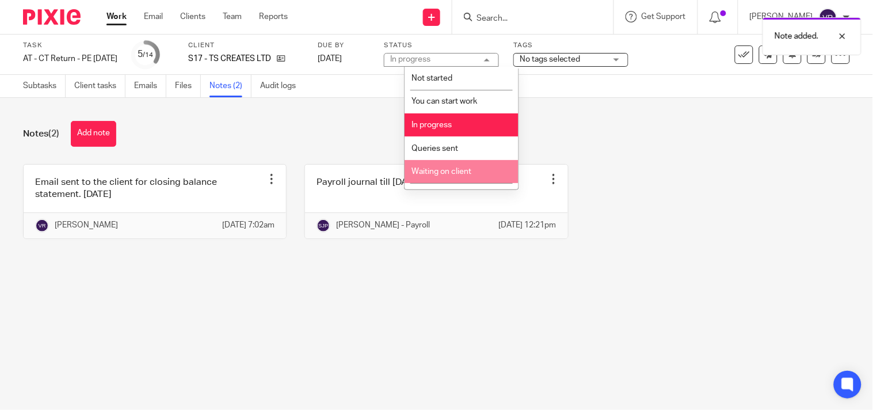
click at [458, 172] on span "Waiting on client" at bounding box center [442, 172] width 60 height 8
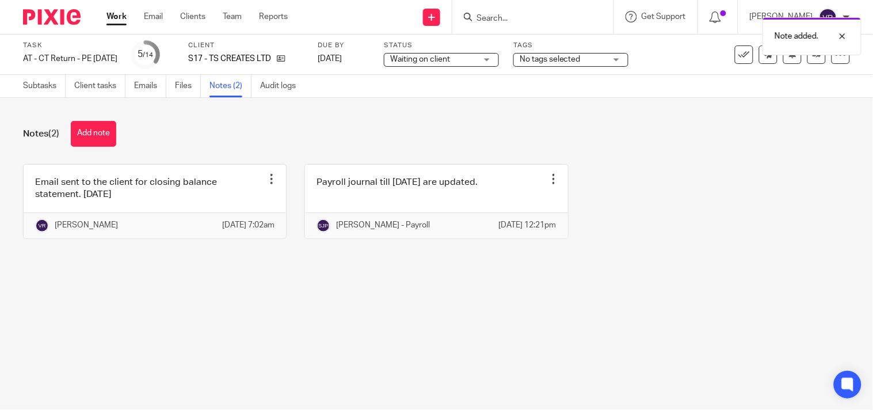
click at [511, 132] on div "Notes (2) Add note" at bounding box center [436, 134] width 827 height 26
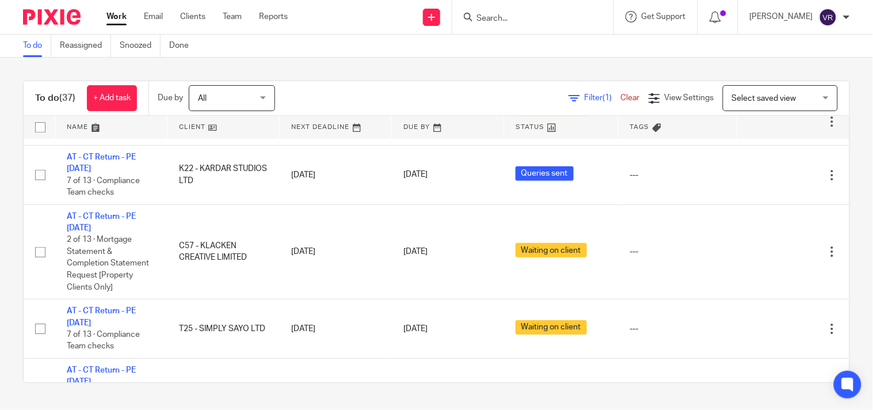
scroll to position [959, 0]
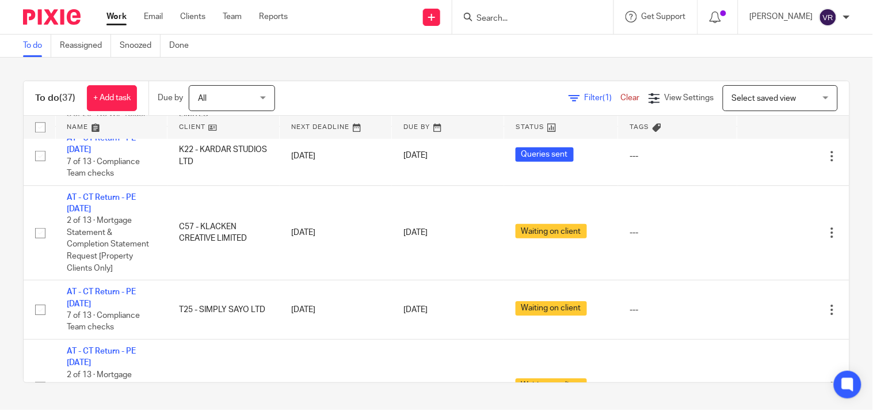
click at [447, 58] on div "To do (37) + Add task Due by All All [DATE] [DATE] This week Next week This mon…" at bounding box center [436, 232] width 873 height 348
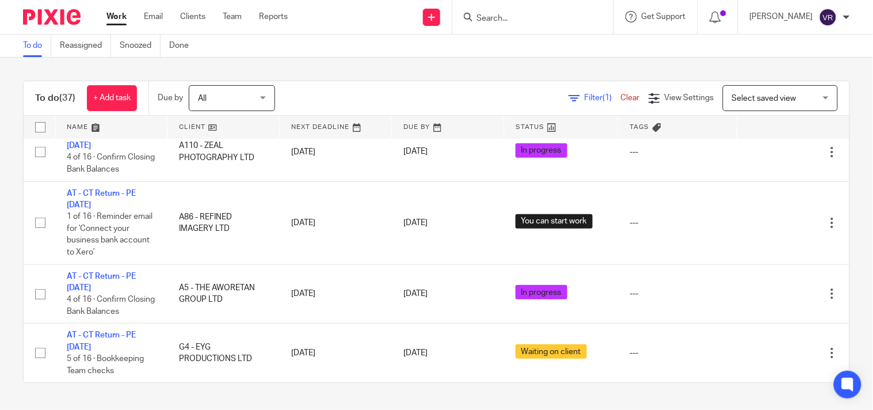
scroll to position [2173, 0]
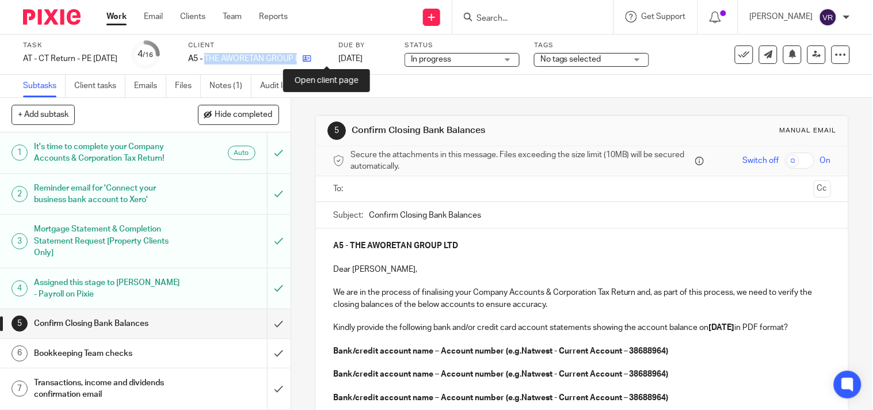
drag, startPoint x: 226, startPoint y: 60, endPoint x: 331, endPoint y: 60, distance: 105.4
click at [324, 60] on div "A5 - THE AWORETAN GROUP LTD" at bounding box center [256, 59] width 136 height 12
copy div "THE AWORETAN GROUP LTD"
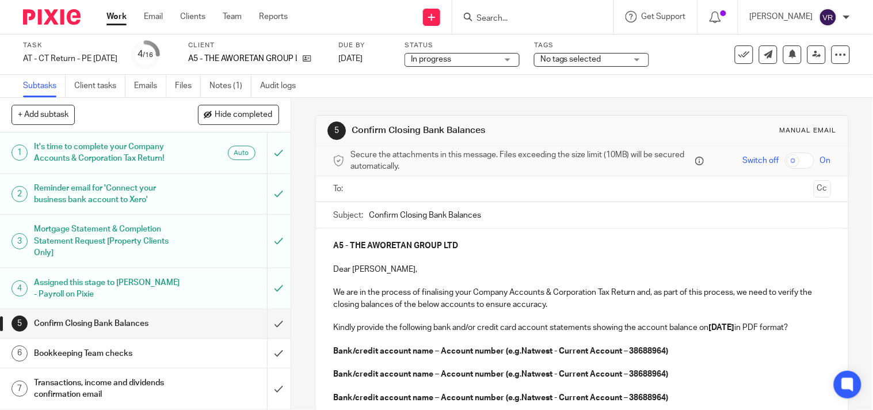
click at [446, 89] on div "Subtasks Client tasks Emails Files Notes (1) Audit logs" at bounding box center [436, 86] width 873 height 23
click at [432, 355] on strong "Bank/credit account name – Account number (e.g.Natwest - Current Account – 3868…" at bounding box center [501, 351] width 336 height 8
click at [485, 357] on p "Monzo - Company Current Account -" at bounding box center [582, 351] width 498 height 12
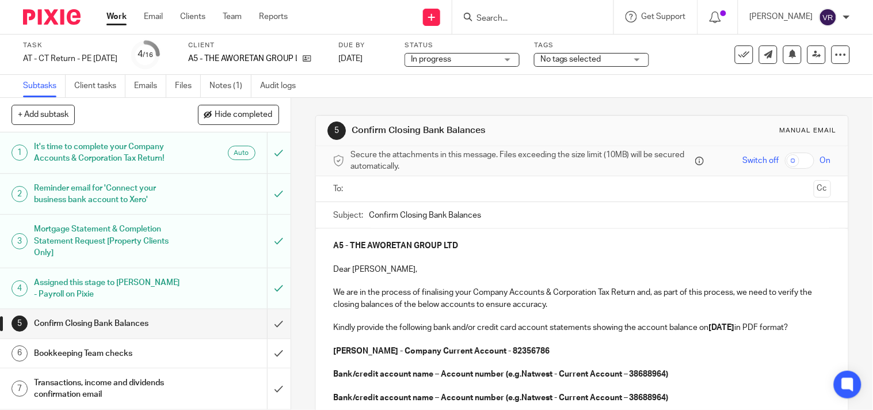
click at [578, 368] on p at bounding box center [582, 363] width 498 height 12
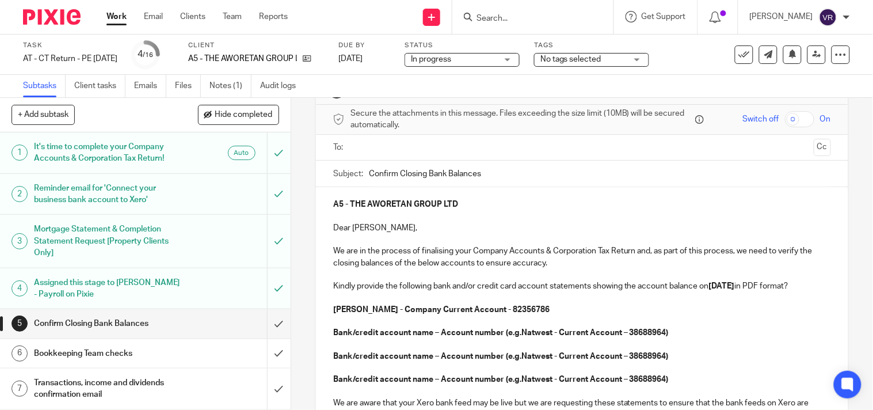
scroll to position [64, 0]
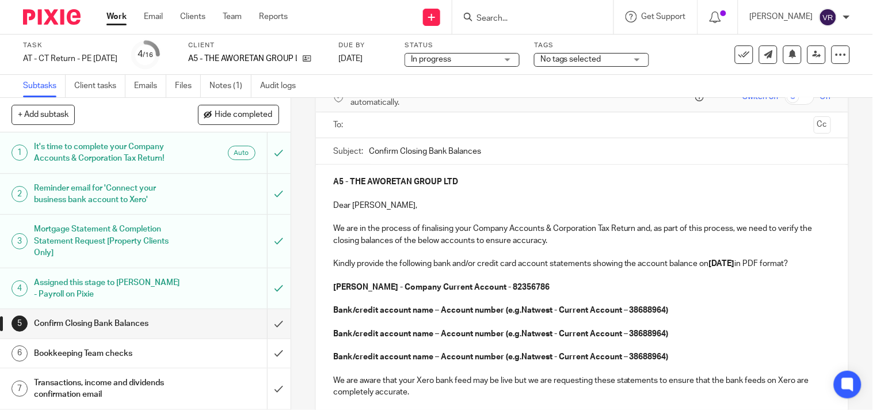
click at [465, 314] on strong "Bank/credit account name – Account number (e.g.Natwest - Current Account – 3868…" at bounding box center [501, 310] width 336 height 8
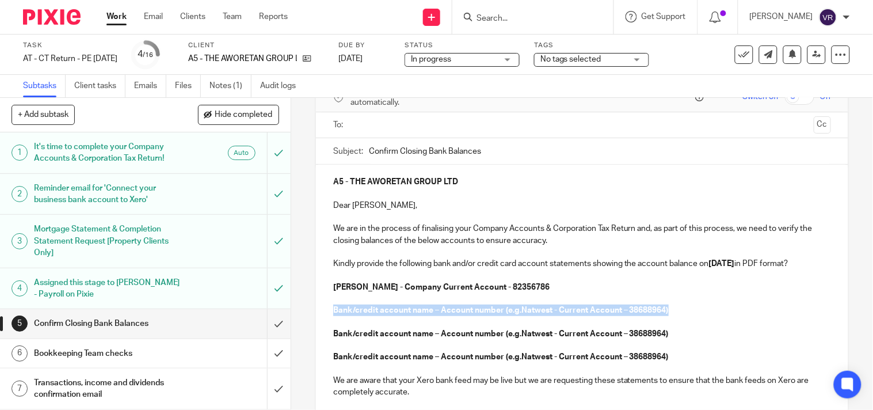
click at [465, 314] on strong "Bank/credit account name – Account number (e.g.Natwest - Current Account – 3868…" at bounding box center [501, 310] width 336 height 8
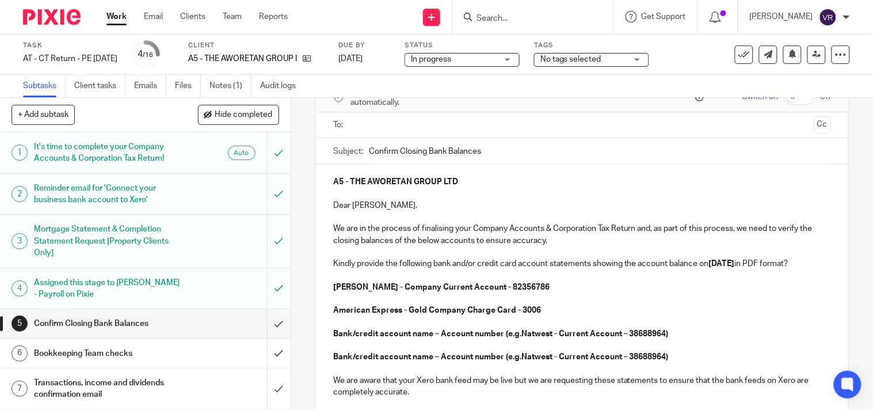
click at [328, 348] on div "A5 - THE AWORETAN GROUP LTD Dear Olatokunbo, We are in the process of finalisin…" at bounding box center [582, 321] width 533 height 312
drag, startPoint x: 329, startPoint y: 347, endPoint x: 678, endPoint y: 342, distance: 349.5
click at [678, 342] on div "A5 - THE AWORETAN GROUP LTD Dear Olatokunbo, We are in the process of finalisin…" at bounding box center [582, 321] width 533 height 312
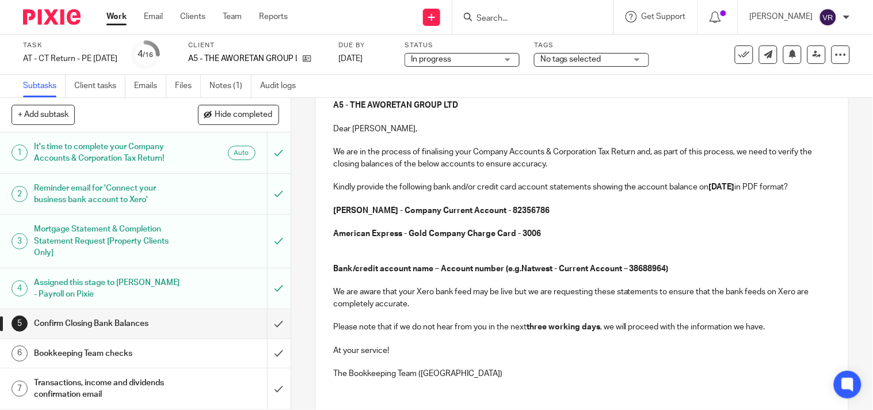
scroll to position [192, 0]
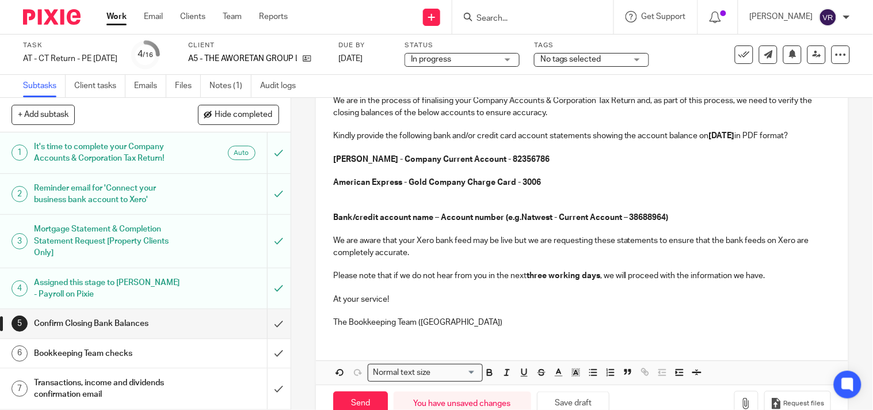
click at [335, 212] on p at bounding box center [582, 206] width 498 height 12
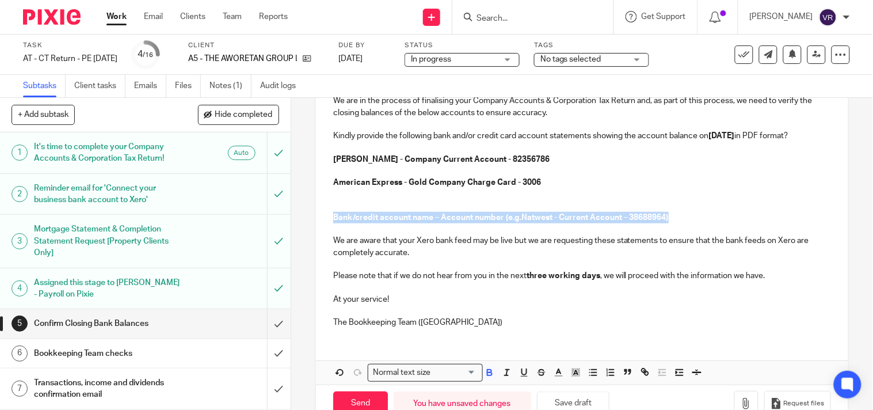
drag, startPoint x: 329, startPoint y: 233, endPoint x: 676, endPoint y: 232, distance: 346.6
click at [676, 223] on p "Bank/credit account name – Account number (e.g.Natwest - Current Account – 3868…" at bounding box center [582, 218] width 498 height 12
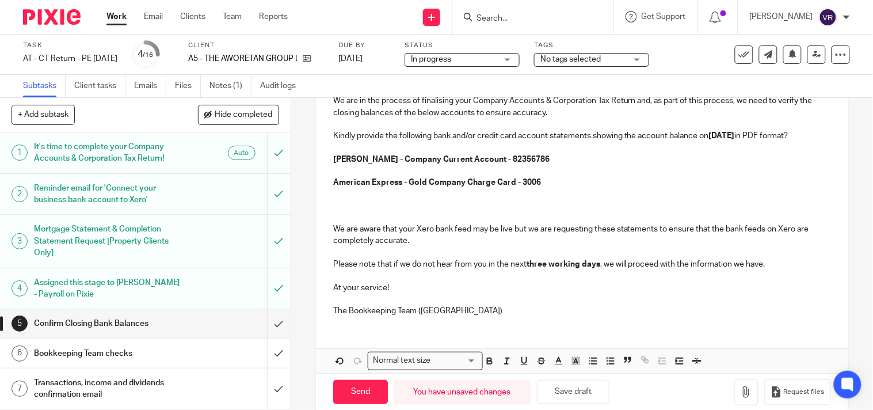
scroll to position [90, 0]
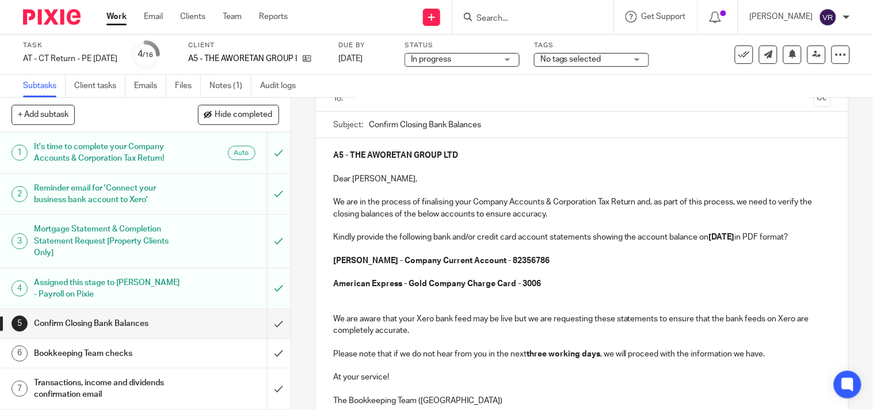
click at [337, 313] on p at bounding box center [582, 308] width 498 height 12
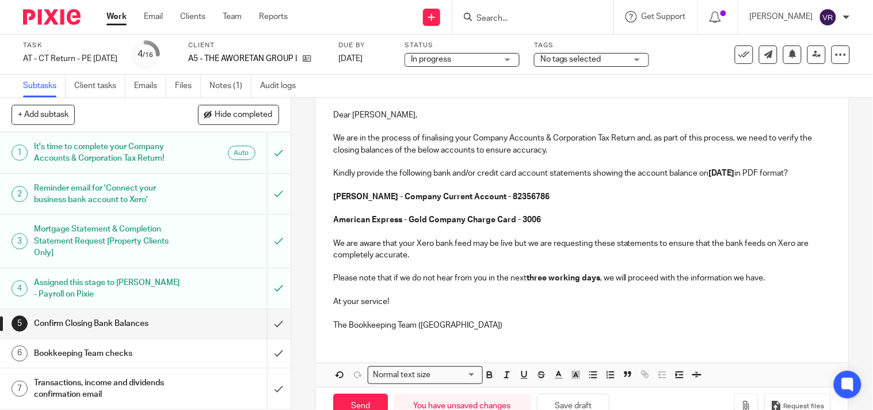
scroll to position [199, 0]
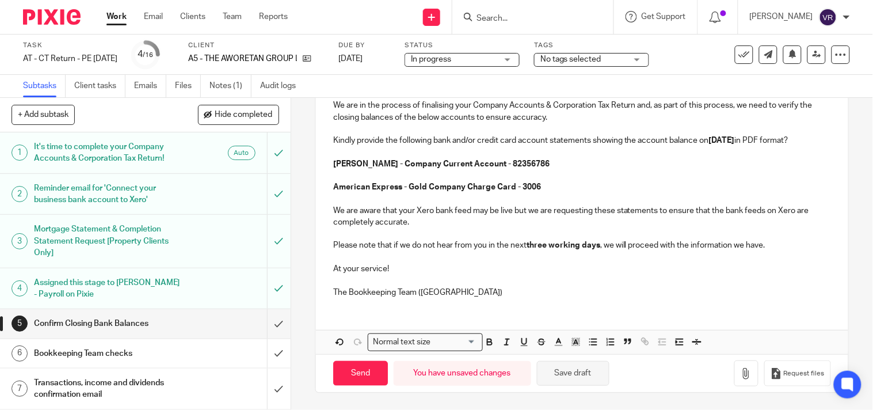
click at [599, 375] on button "Save draft" at bounding box center [573, 373] width 73 height 25
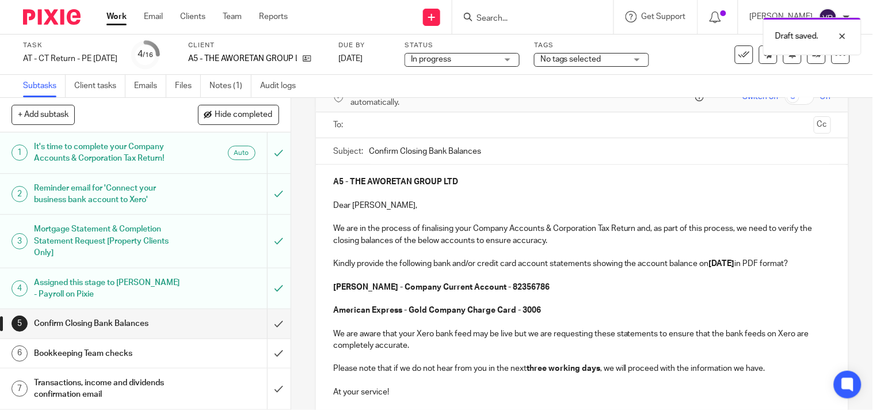
scroll to position [0, 0]
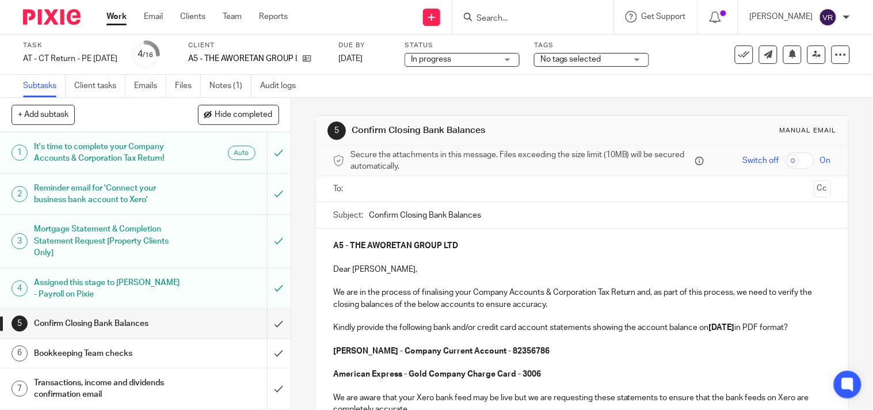
click at [360, 268] on p "Dear Olatokunbo," at bounding box center [582, 270] width 498 height 12
click at [367, 276] on p at bounding box center [582, 281] width 498 height 12
click at [368, 273] on p "Dear Ola," at bounding box center [582, 270] width 498 height 12
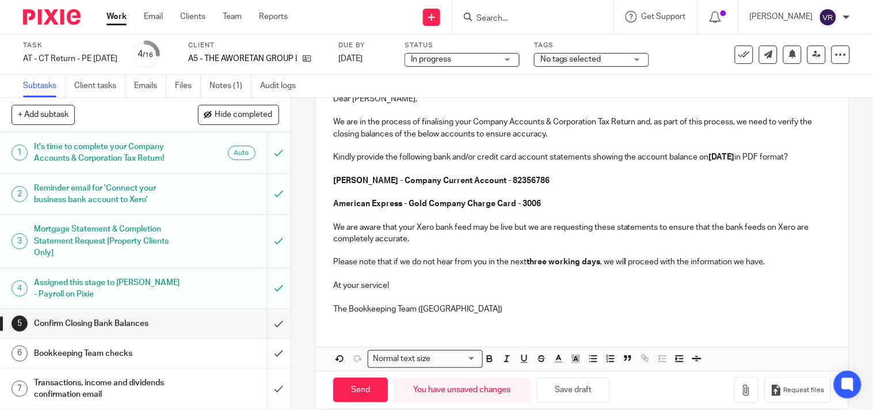
scroll to position [192, 0]
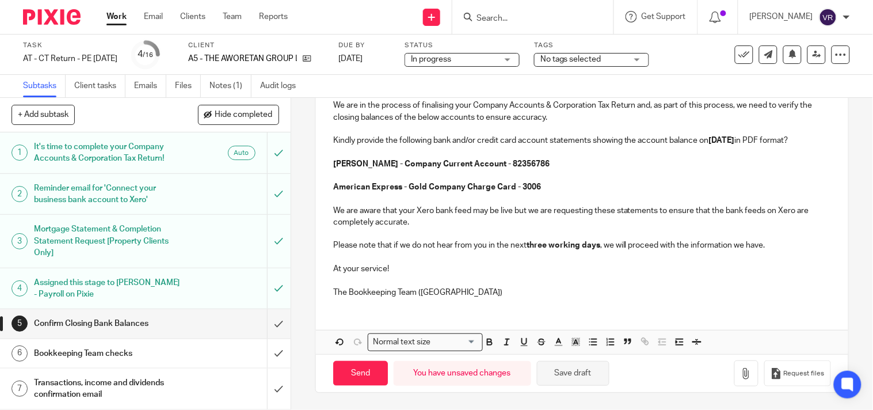
click at [575, 385] on button "Save draft" at bounding box center [573, 373] width 73 height 25
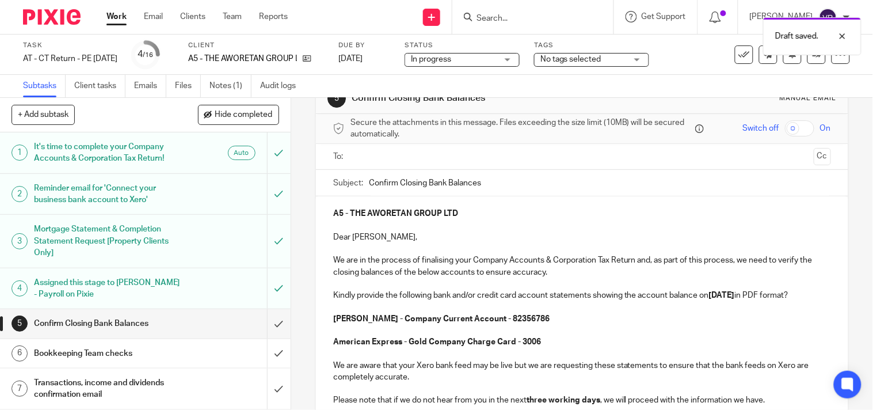
scroll to position [0, 0]
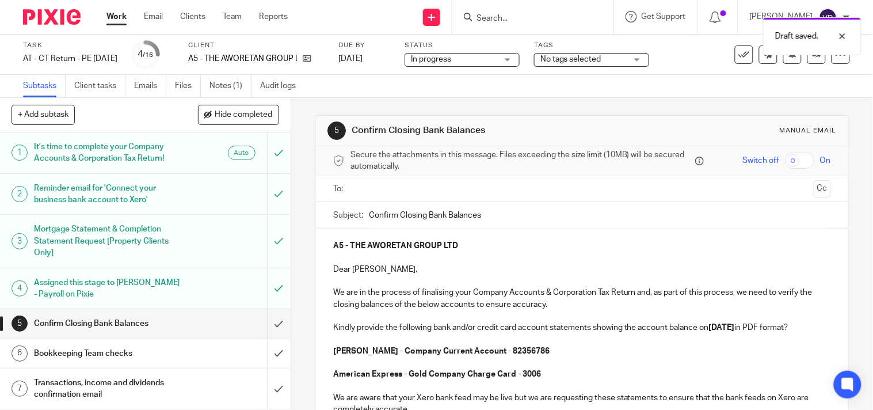
click at [520, 61] on div "In progress In progress" at bounding box center [462, 60] width 115 height 14
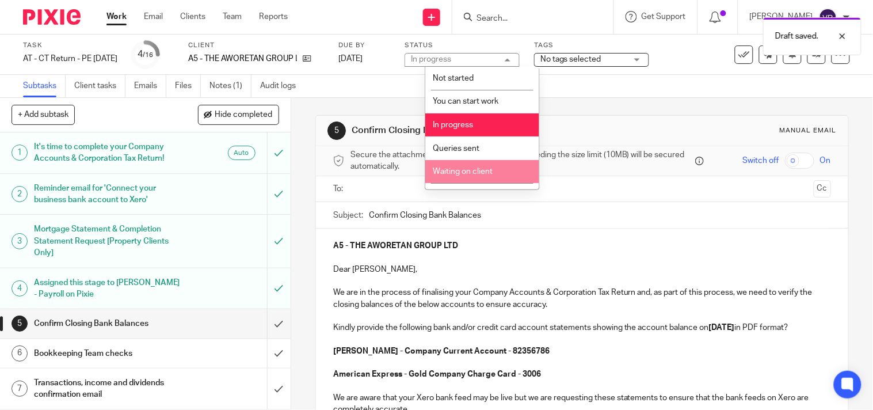
click at [482, 170] on span "Waiting on client" at bounding box center [463, 172] width 60 height 8
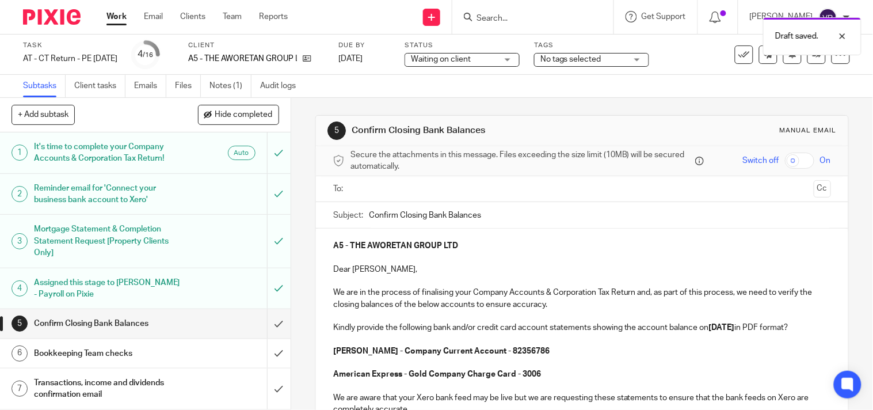
click at [467, 185] on input "text" at bounding box center [582, 188] width 455 height 13
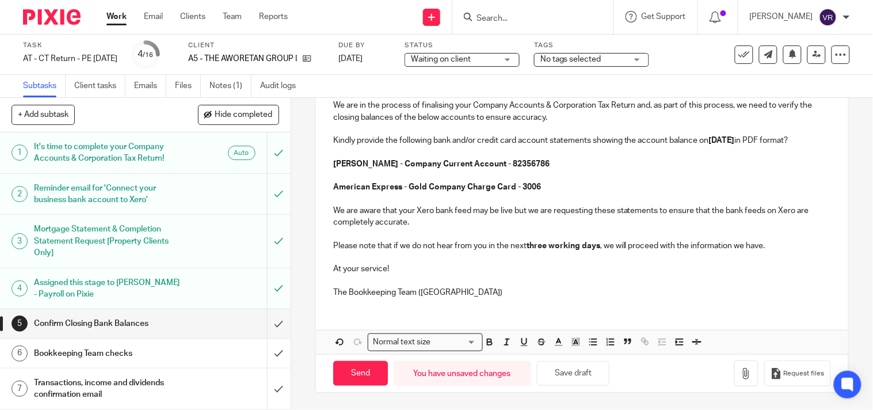
scroll to position [202, 0]
click at [598, 377] on button "Save draft" at bounding box center [573, 373] width 73 height 25
click at [567, 380] on button "Save draft" at bounding box center [573, 373] width 73 height 25
click at [568, 380] on button "Save draft" at bounding box center [573, 373] width 73 height 25
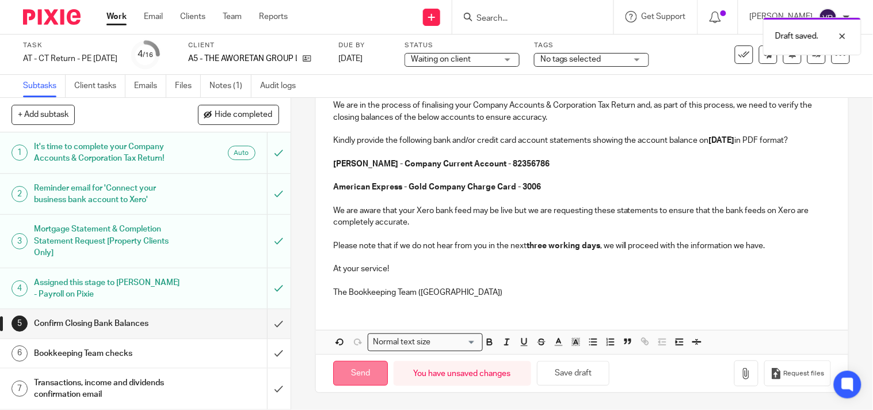
click at [360, 367] on input "Send" at bounding box center [360, 373] width 55 height 25
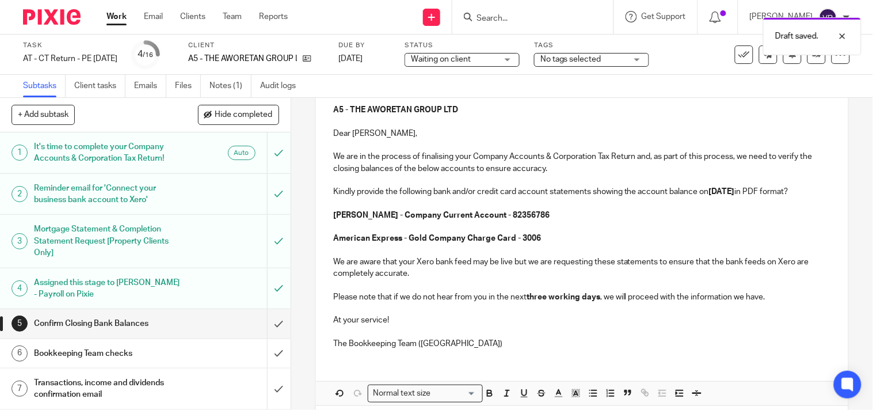
type input "Sent"
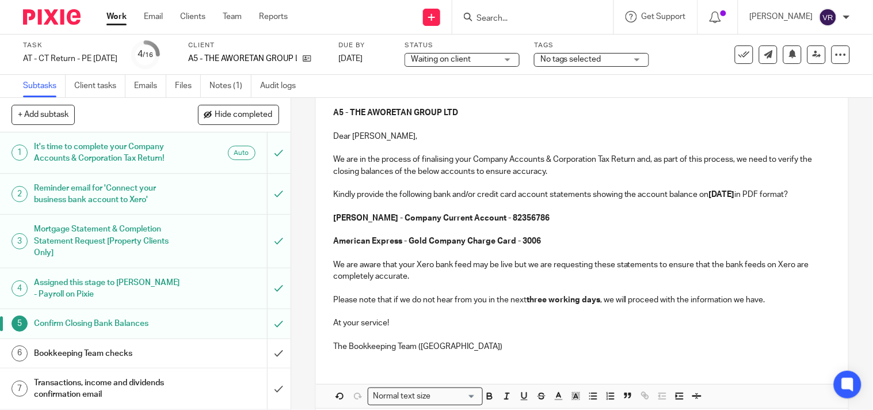
scroll to position [0, 0]
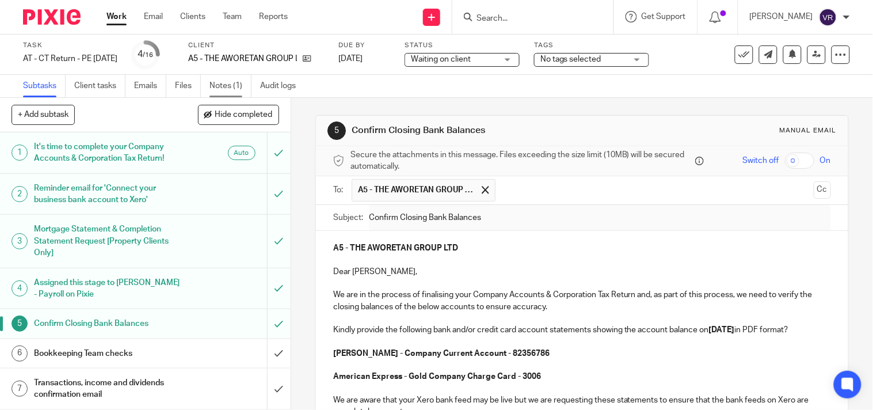
click at [227, 85] on link "Notes (1)" at bounding box center [231, 86] width 42 height 22
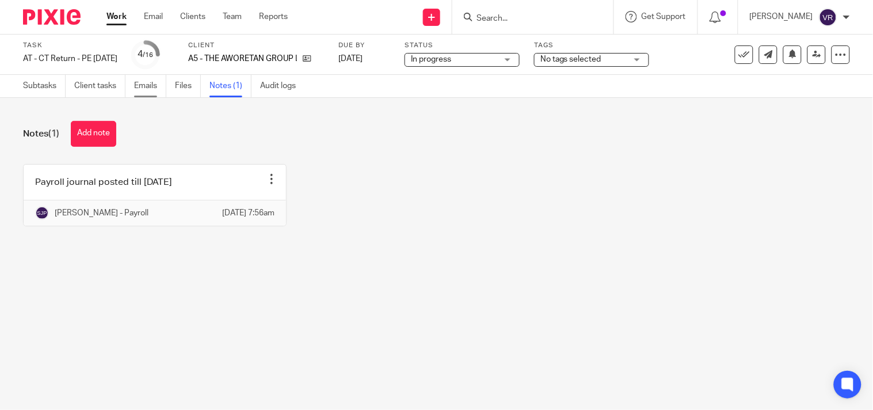
click at [146, 88] on link "Emails" at bounding box center [150, 86] width 32 height 22
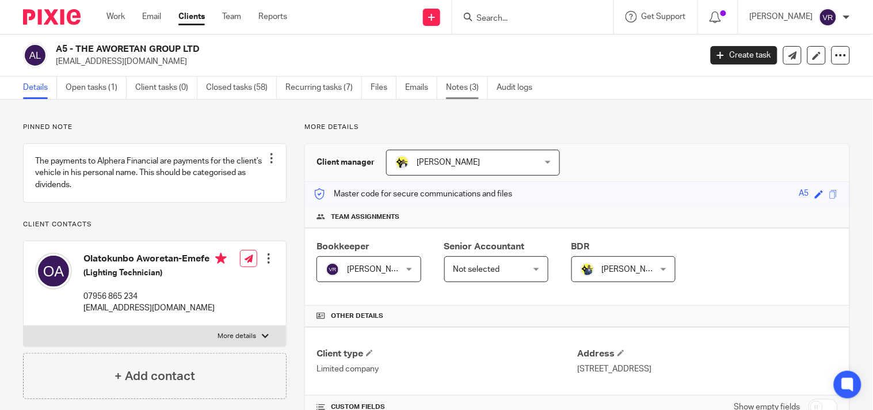
click at [470, 94] on link "Notes (3)" at bounding box center [467, 88] width 42 height 22
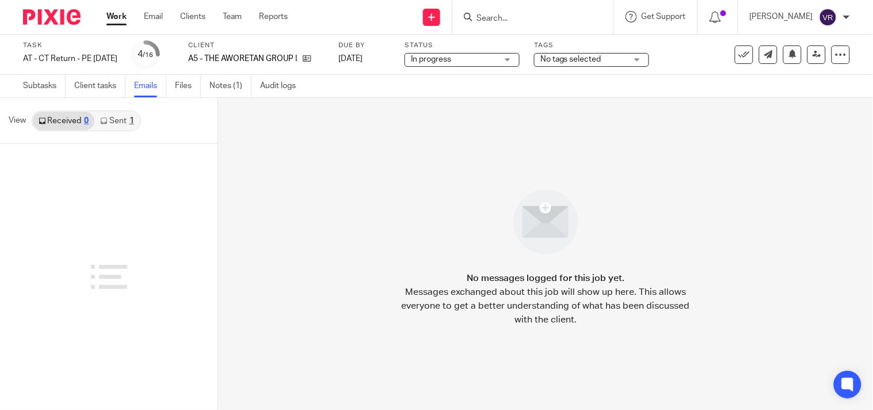
click at [120, 121] on link "Sent 1" at bounding box center [116, 121] width 45 height 18
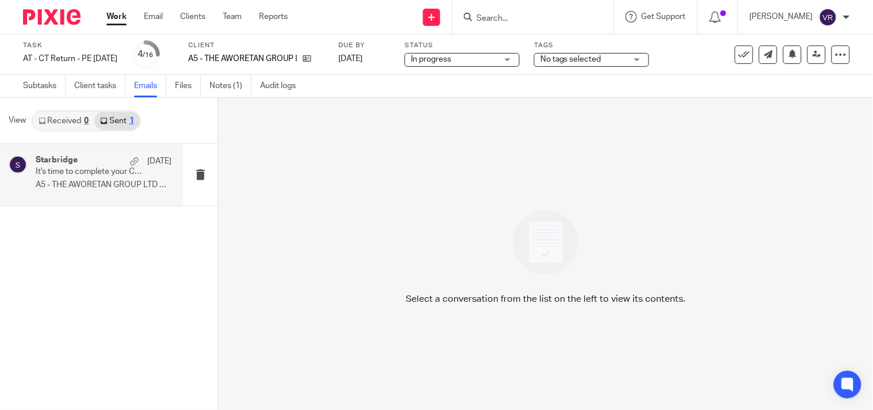
click at [119, 179] on div "Starbridge [DATE] It's time to complete your Company Accounts & Corporation Tax…" at bounding box center [104, 174] width 136 height 39
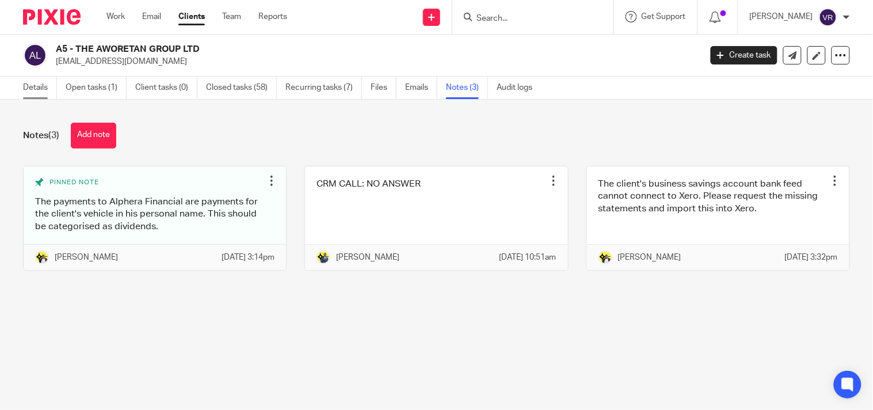
click at [32, 88] on link "Details" at bounding box center [40, 88] width 34 height 22
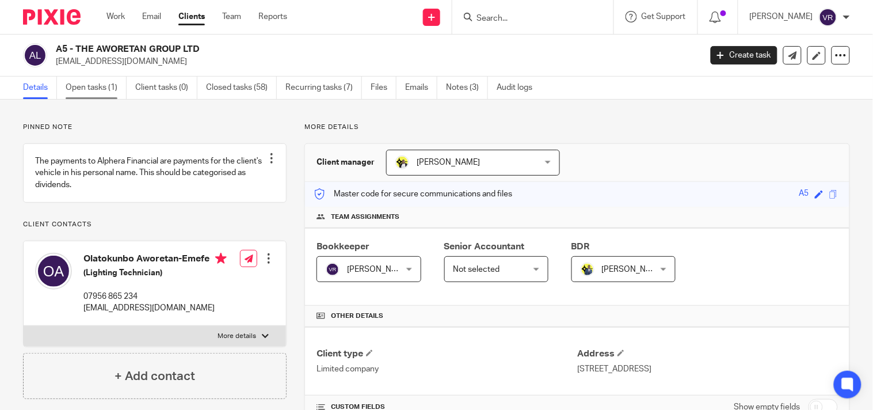
click at [121, 90] on link "Open tasks (1)" at bounding box center [96, 88] width 61 height 22
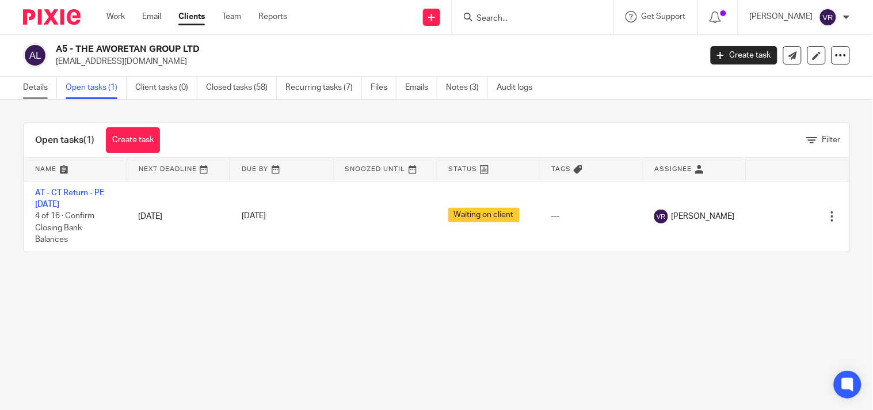
click at [37, 90] on link "Details" at bounding box center [40, 88] width 34 height 22
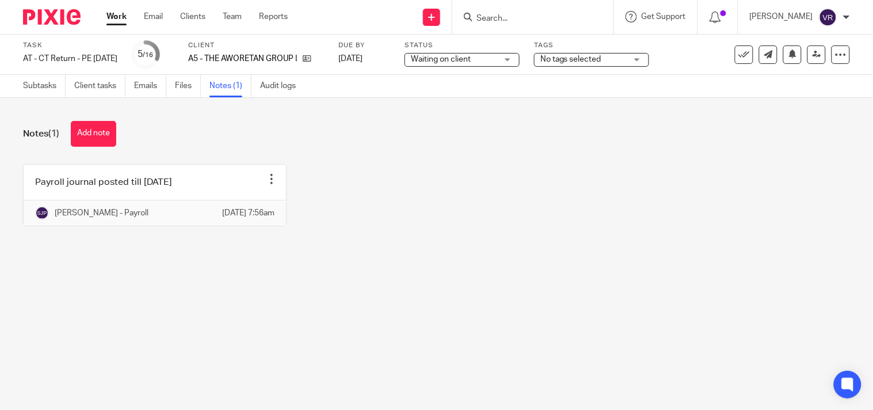
click at [114, 140] on button "Add note" at bounding box center [93, 134] width 45 height 26
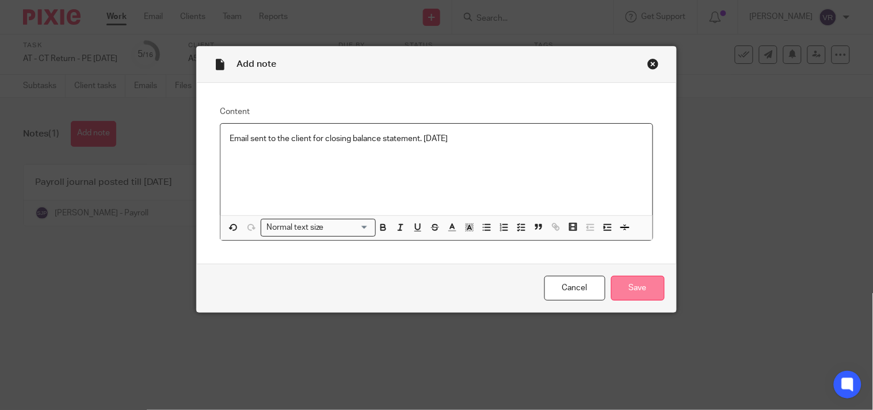
click at [652, 290] on input "Save" at bounding box center [638, 288] width 54 height 25
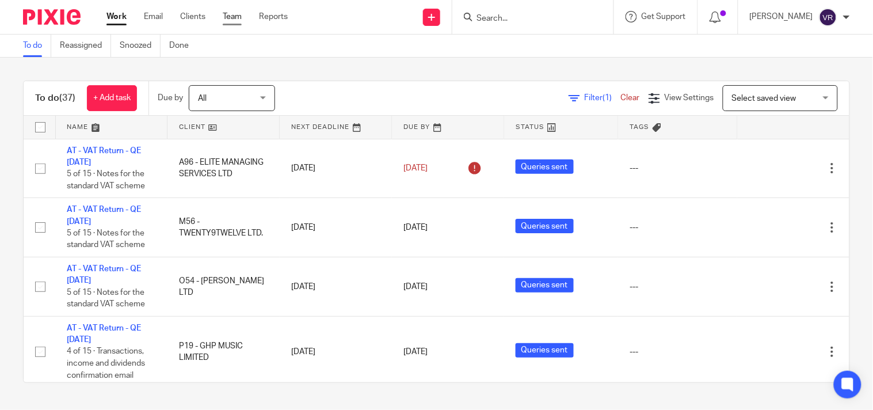
click at [231, 15] on link "Team" at bounding box center [232, 17] width 19 height 12
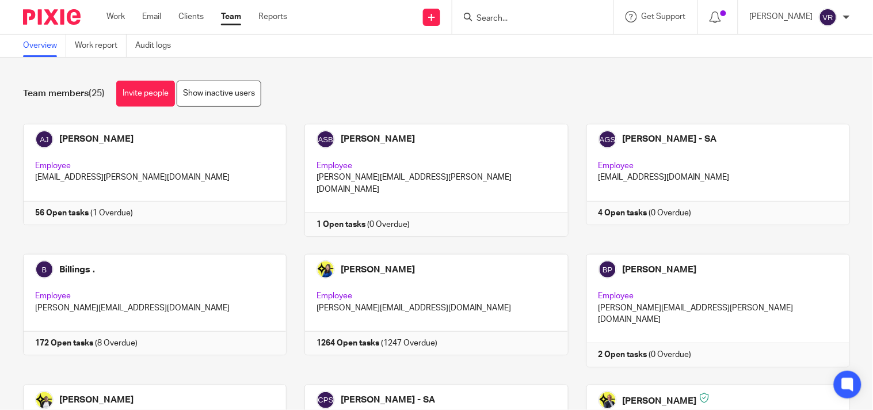
click at [389, 91] on div "Team members (25) Invite people Show inactive users" at bounding box center [436, 94] width 827 height 26
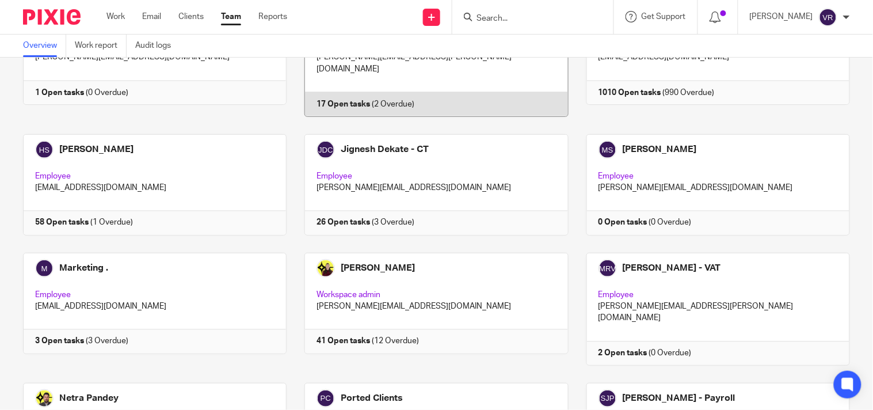
scroll to position [576, 0]
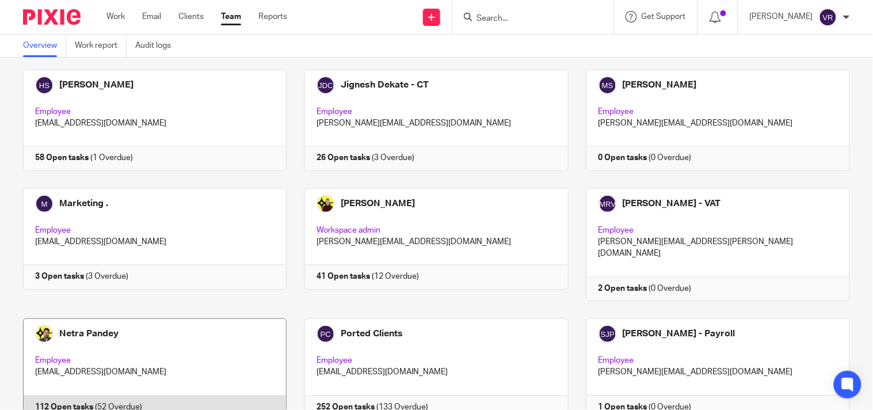
click at [196, 318] on link at bounding box center [146, 368] width 282 height 101
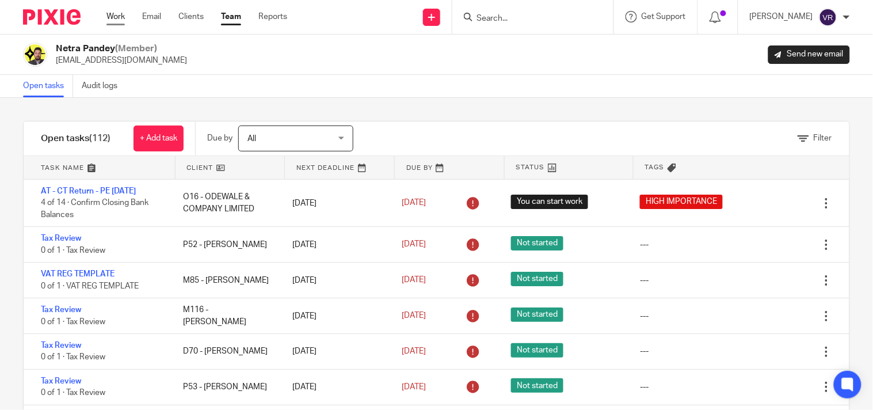
click at [112, 18] on link "Work" at bounding box center [116, 17] width 18 height 12
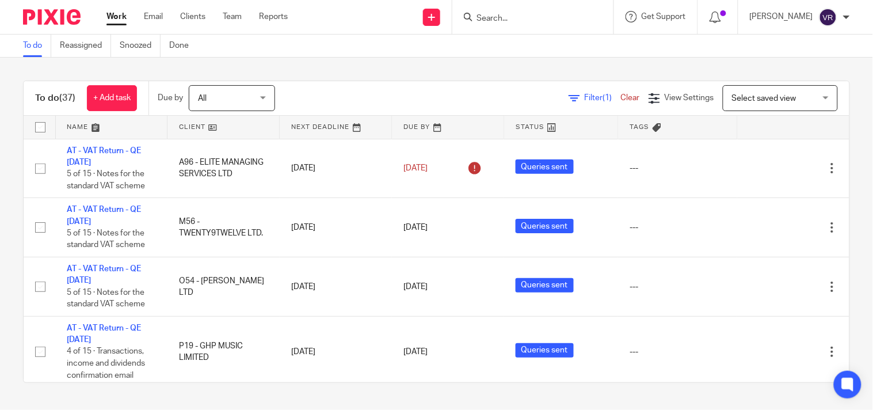
click at [375, 71] on div "To do (37) + Add task Due by All All [DATE] [DATE] This week Next week This mon…" at bounding box center [436, 232] width 873 height 348
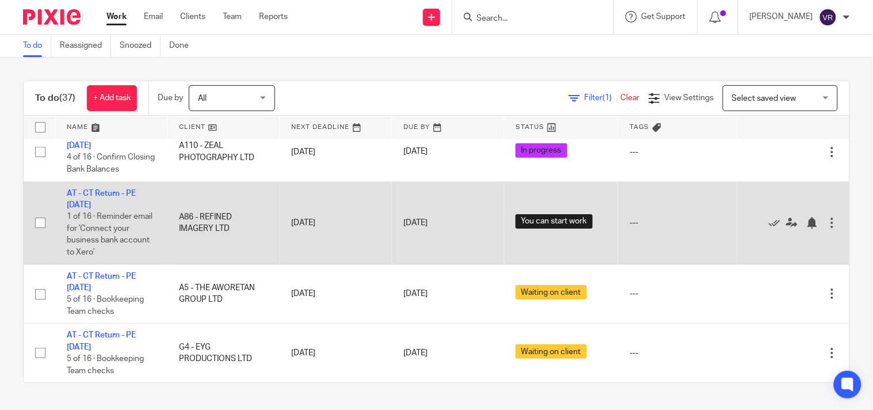
scroll to position [2109, 0]
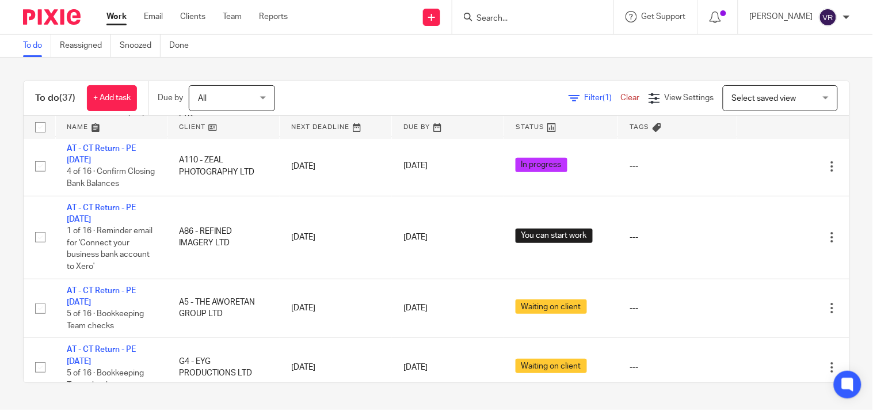
click at [121, 20] on link "Work" at bounding box center [117, 17] width 20 height 12
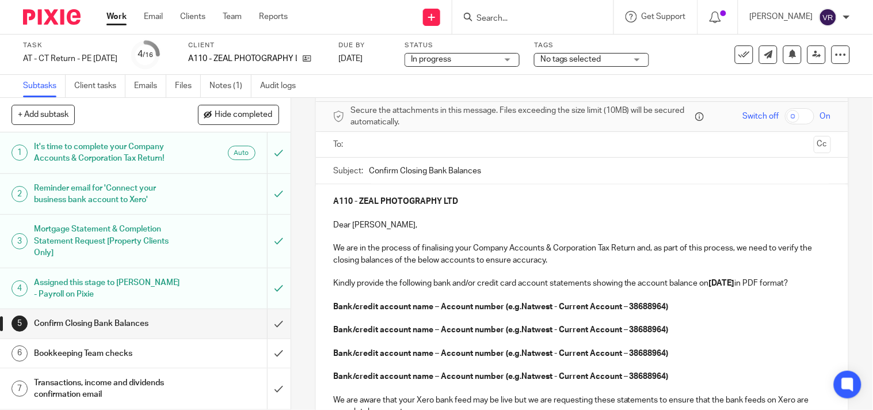
scroll to position [64, 0]
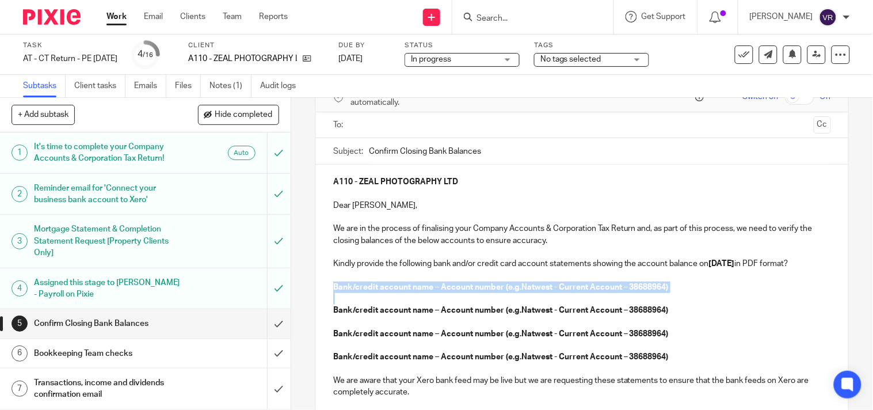
drag, startPoint x: 327, startPoint y: 299, endPoint x: 564, endPoint y: 314, distance: 237.7
click at [564, 314] on div "A110 - ZEAL PHOTOGRAPHY LTD Dear [PERSON_NAME], We are in the process of finali…" at bounding box center [582, 321] width 533 height 312
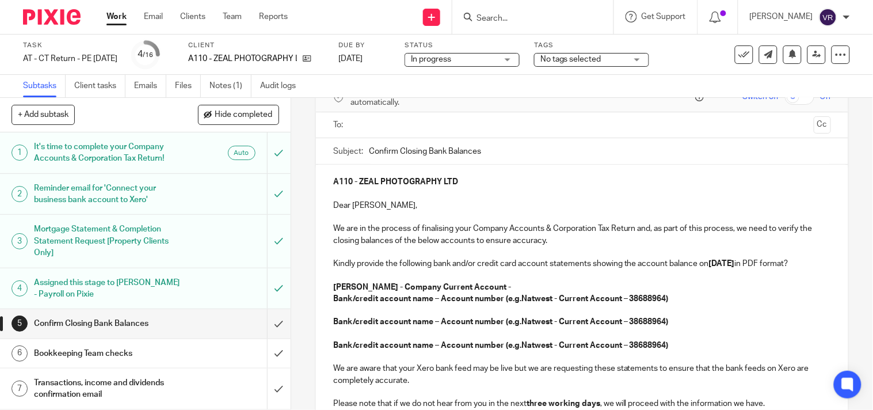
click at [484, 293] on p "Starling - Company Current Account -" at bounding box center [582, 288] width 498 height 12
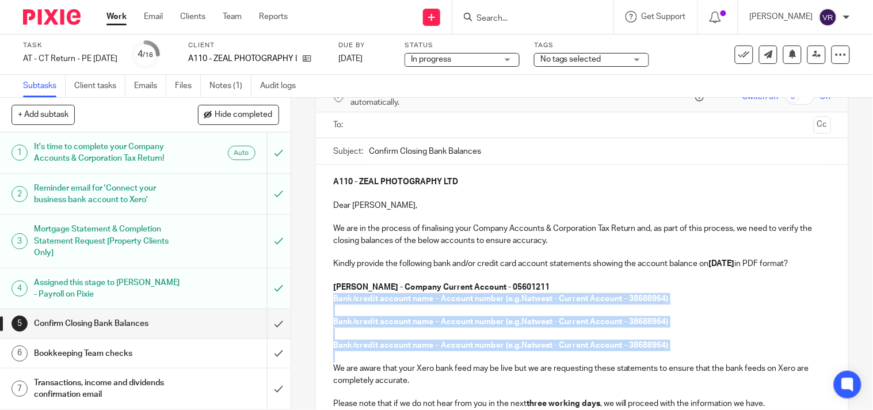
drag, startPoint x: 329, startPoint y: 309, endPoint x: 652, endPoint y: 363, distance: 327.0
click at [651, 363] on div "A110 - ZEAL PHOTOGRAPHY LTD Dear Christopher, We are in the process of finalisi…" at bounding box center [582, 315] width 533 height 300
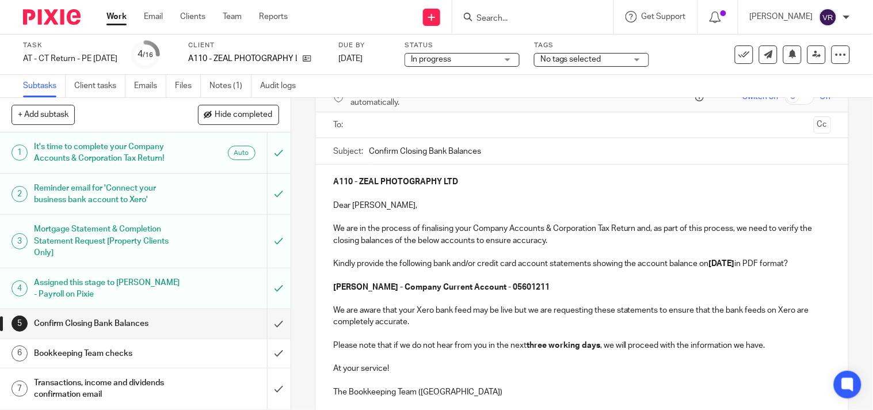
click at [537, 305] on p at bounding box center [582, 299] width 498 height 12
click at [524, 293] on p "Starling - Company Current Account - 05601211" at bounding box center [582, 288] width 498 height 12
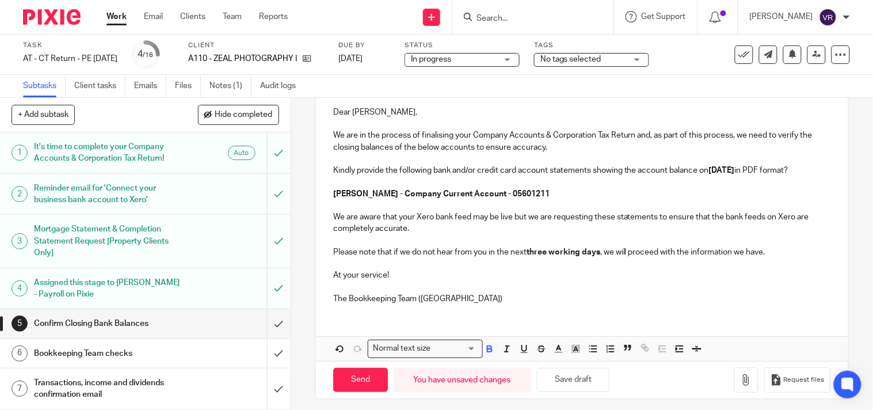
scroll to position [176, 0]
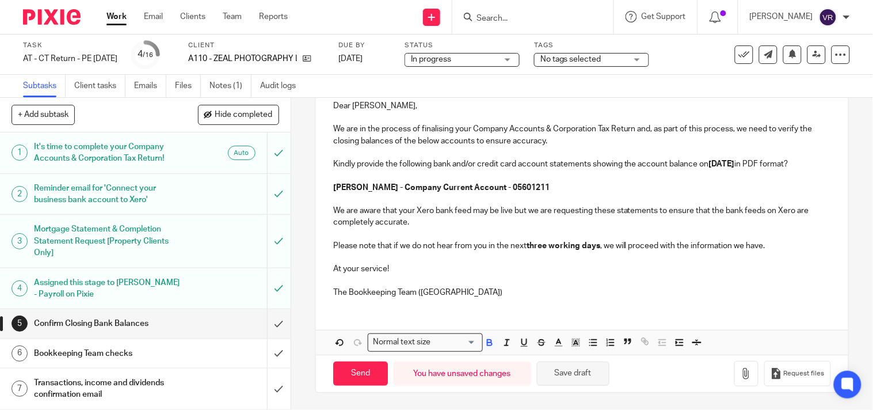
click at [587, 378] on button "Save draft" at bounding box center [573, 374] width 73 height 25
click at [576, 368] on button "Save draft" at bounding box center [573, 374] width 73 height 25
click at [557, 378] on button "Save draft" at bounding box center [573, 374] width 73 height 25
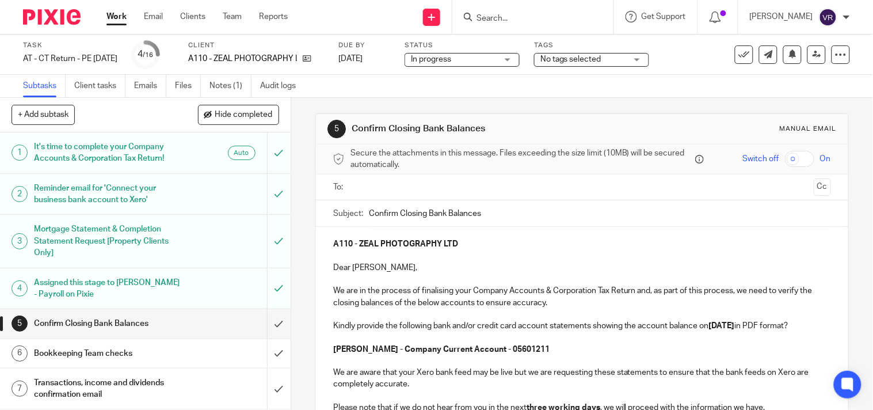
scroll to position [0, 0]
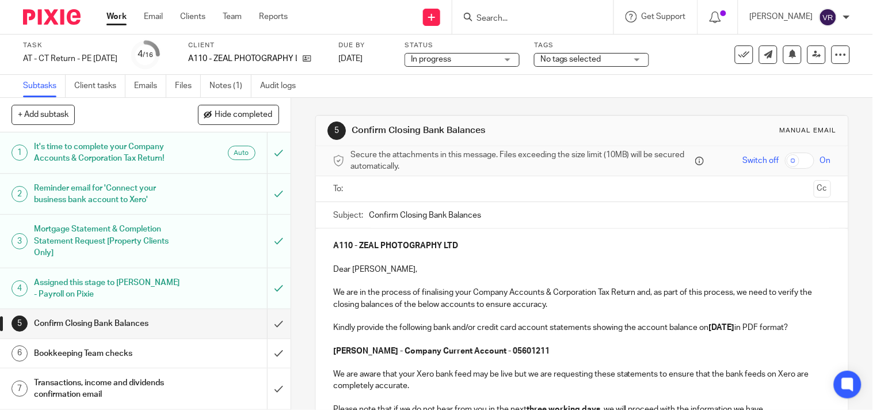
click at [451, 193] on input "text" at bounding box center [582, 188] width 455 height 13
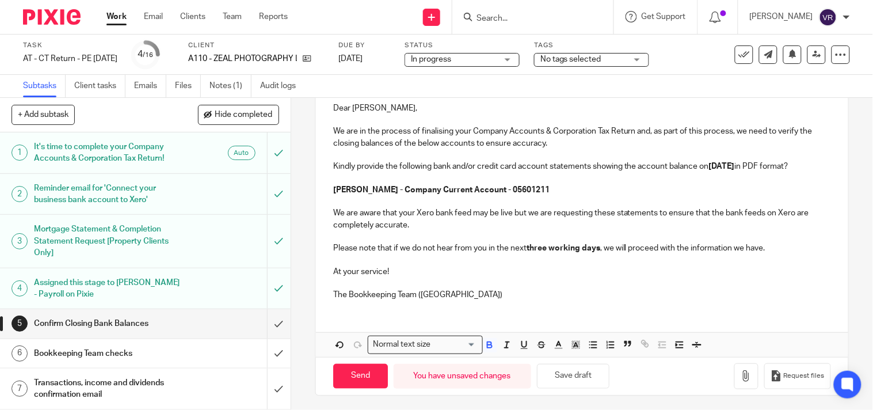
scroll to position [178, 0]
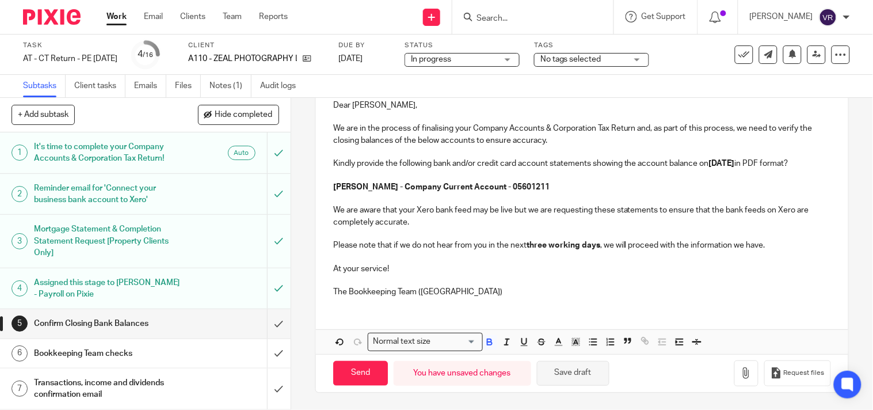
click at [561, 370] on button "Save draft" at bounding box center [573, 373] width 73 height 25
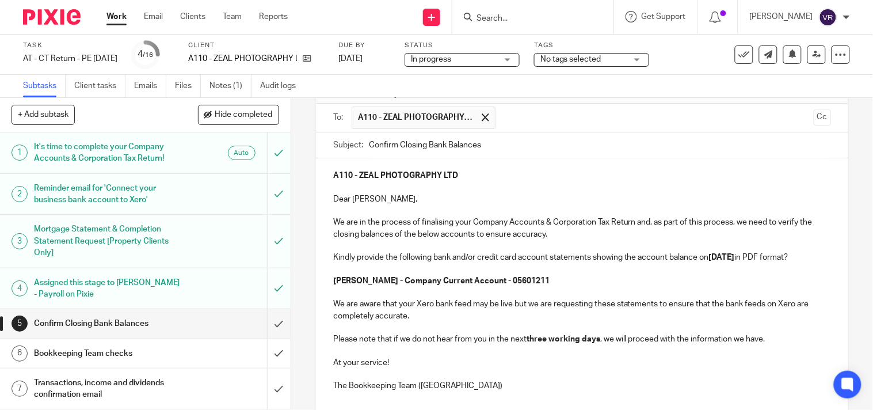
scroll to position [50, 0]
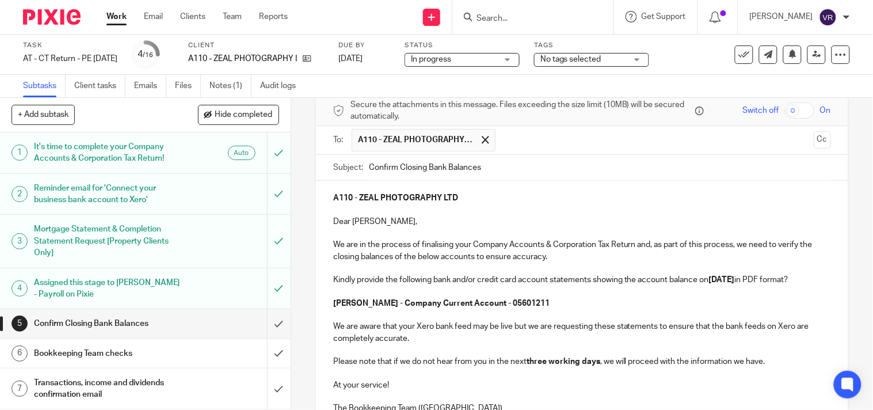
click at [520, 59] on div "In progress In progress" at bounding box center [462, 60] width 115 height 14
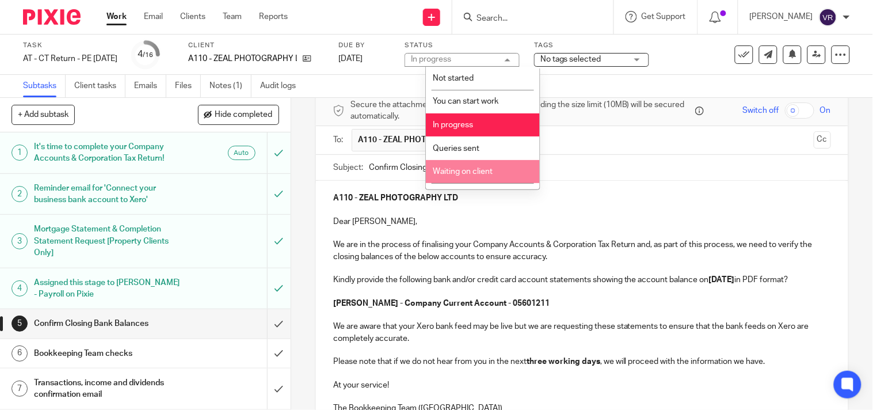
click at [471, 172] on span "Waiting on client" at bounding box center [464, 172] width 60 height 8
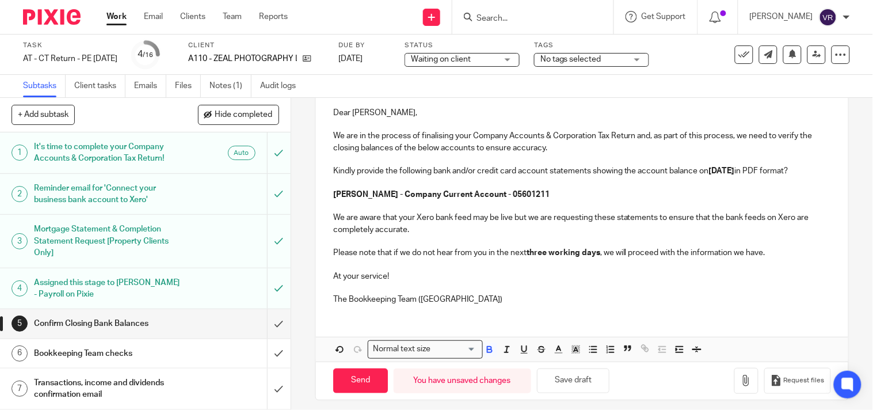
scroll to position [178, 0]
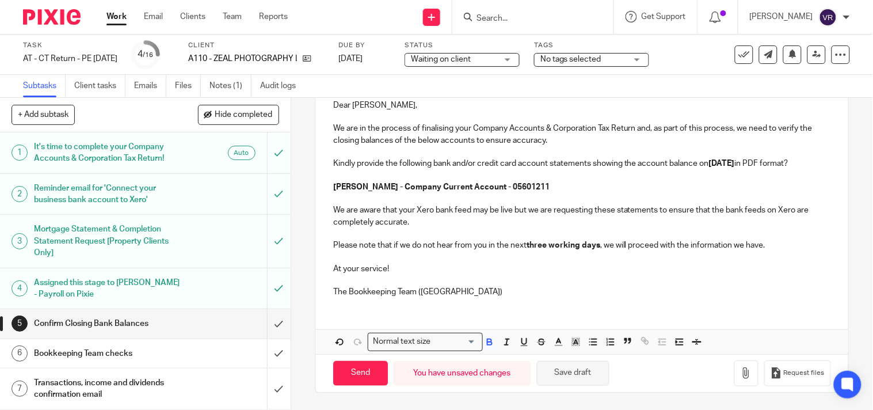
click at [595, 371] on button "Save draft" at bounding box center [573, 373] width 73 height 25
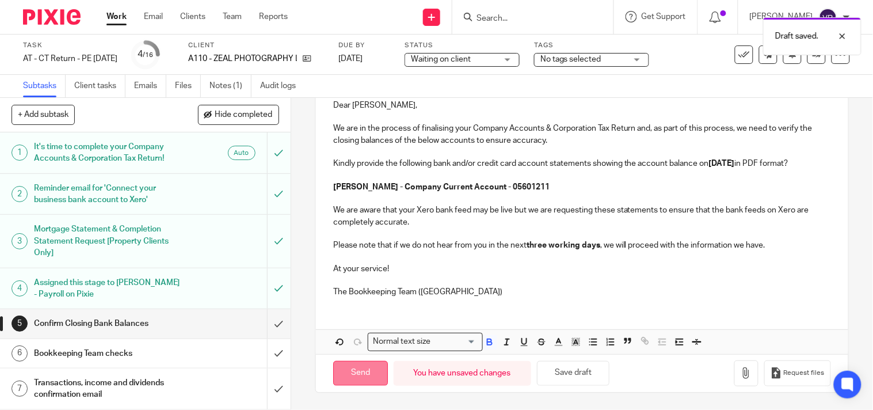
click at [371, 372] on input "Send" at bounding box center [360, 373] width 55 height 25
type input "Sent"
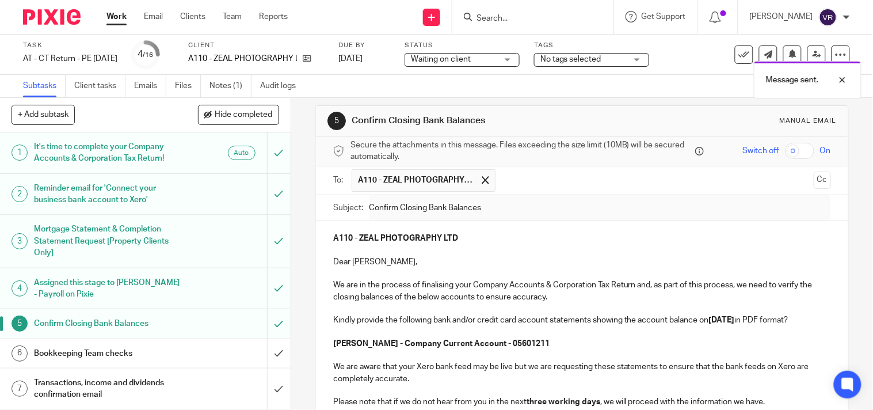
scroll to position [0, 0]
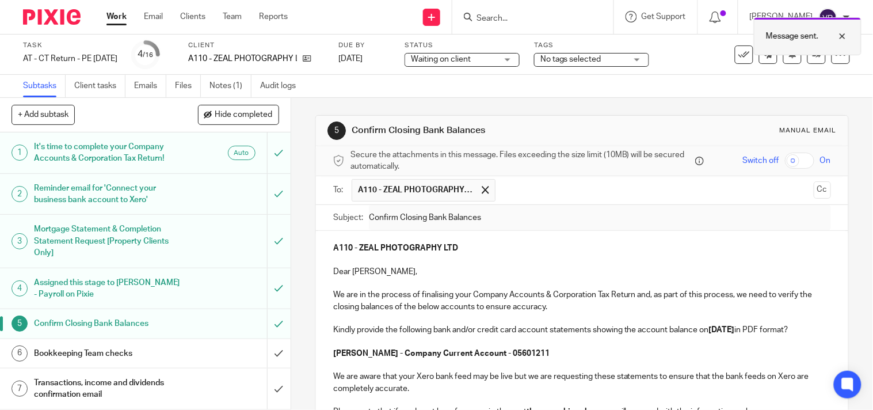
click at [848, 38] on div at bounding box center [834, 36] width 31 height 14
click at [225, 86] on link "Notes (1)" at bounding box center [231, 86] width 42 height 22
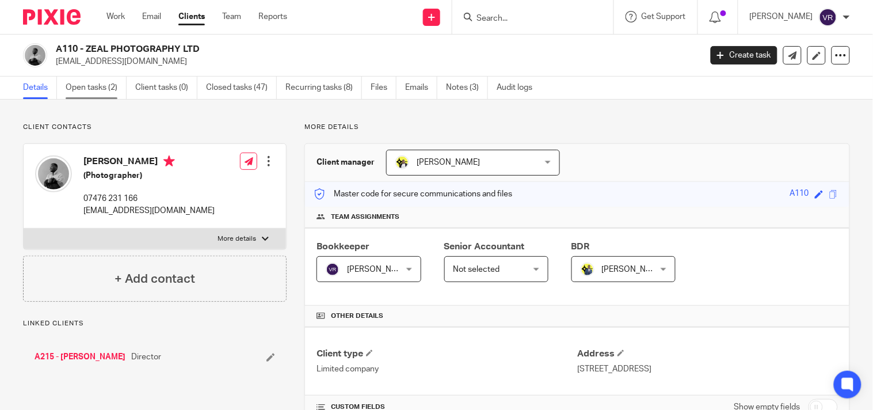
click at [91, 90] on link "Open tasks (2)" at bounding box center [96, 88] width 61 height 22
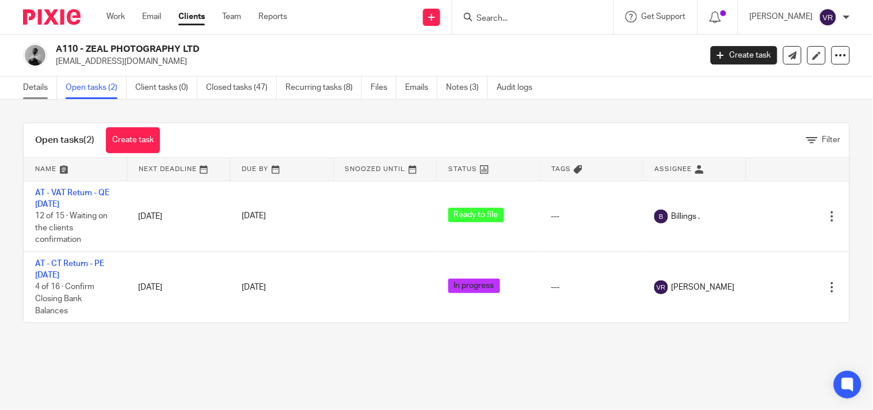
click at [36, 94] on link "Details" at bounding box center [40, 88] width 34 height 22
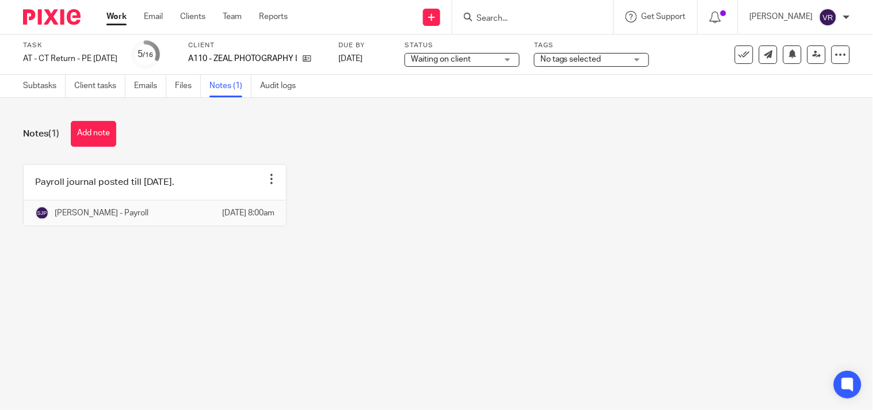
click at [109, 134] on button "Add note" at bounding box center [93, 134] width 45 height 26
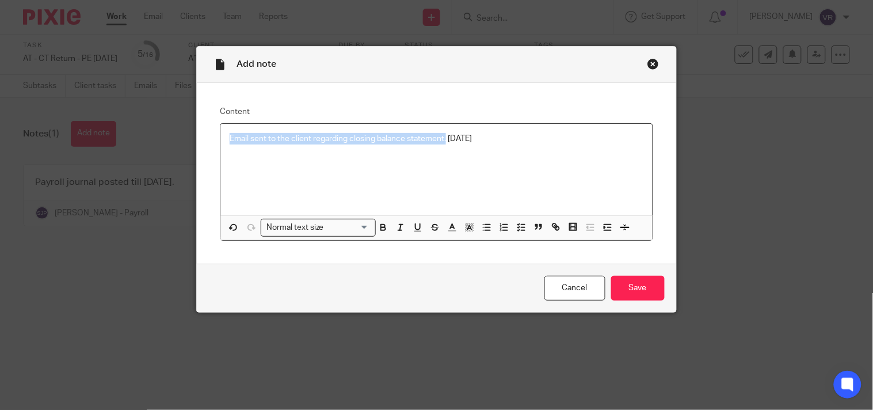
drag, startPoint x: 442, startPoint y: 140, endPoint x: 126, endPoint y: 157, distance: 317.1
click at [126, 157] on div "Add note Content Email sent to the client regarding closing balance statement. …" at bounding box center [436, 205] width 873 height 410
copy p "Email sent to the client regarding closing balance statement."
click at [632, 280] on input "Save" at bounding box center [638, 288] width 54 height 25
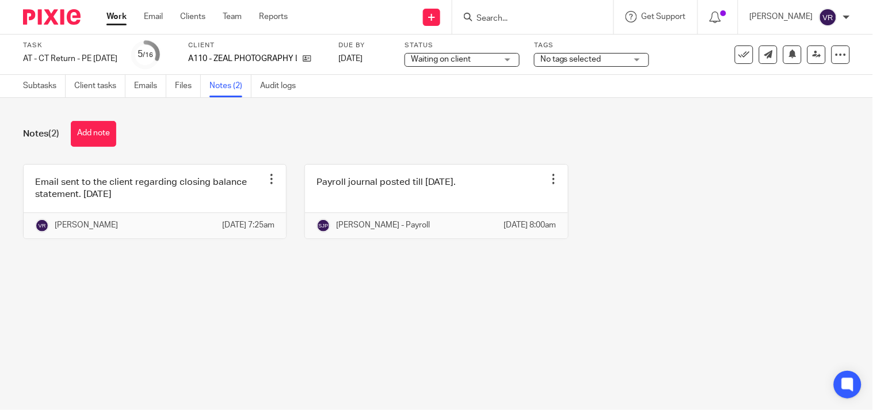
click at [672, 152] on div "Notes (2) Add note Email sent to the client regarding closing balance statement…" at bounding box center [436, 188] width 873 height 181
click at [50, 82] on link "Subtasks" at bounding box center [44, 86] width 43 height 22
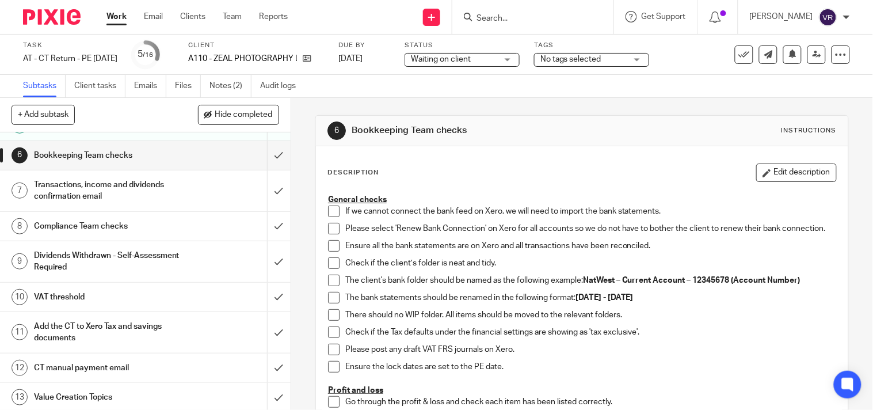
scroll to position [192, 0]
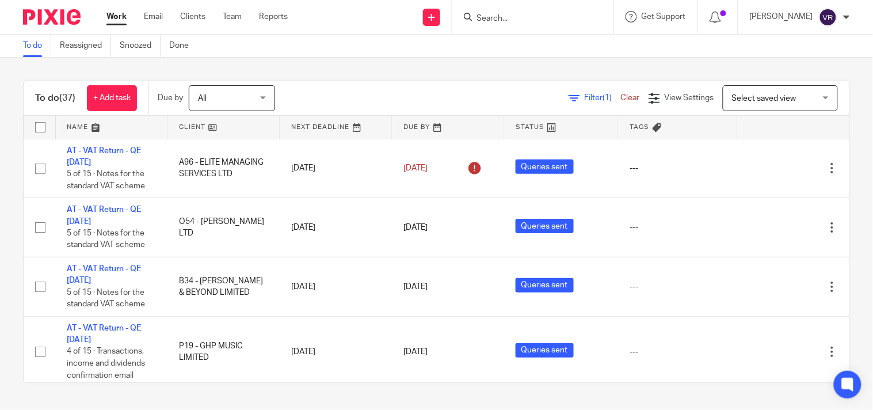
click at [114, 22] on link "Work" at bounding box center [117, 17] width 20 height 12
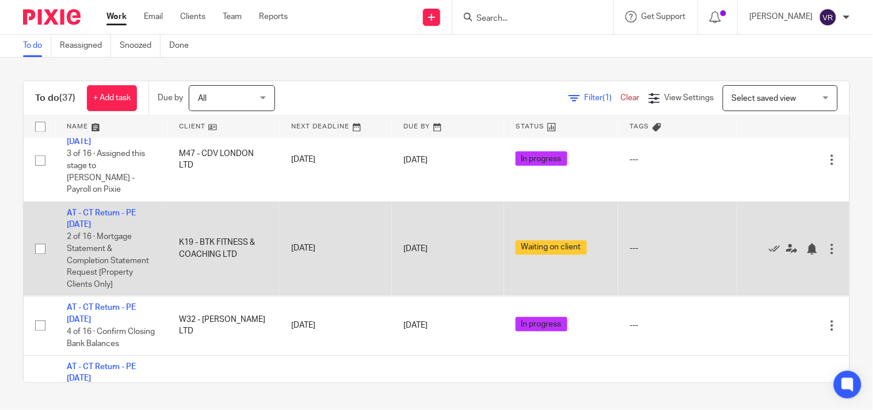
scroll to position [1727, 0]
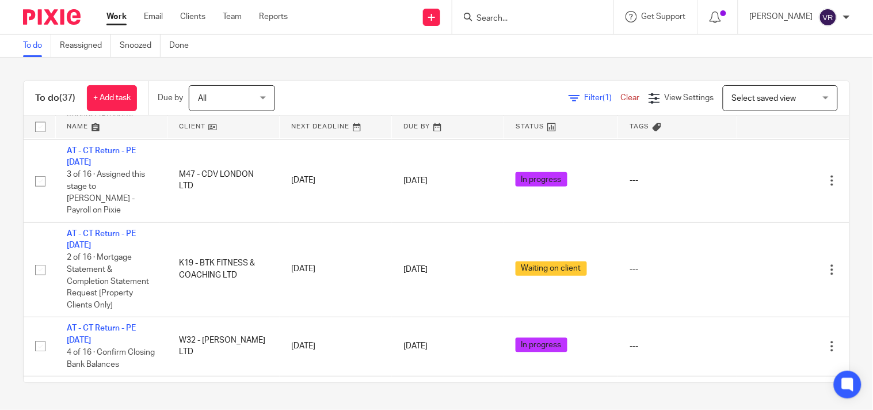
click at [30, 48] on link "To do" at bounding box center [37, 46] width 28 height 22
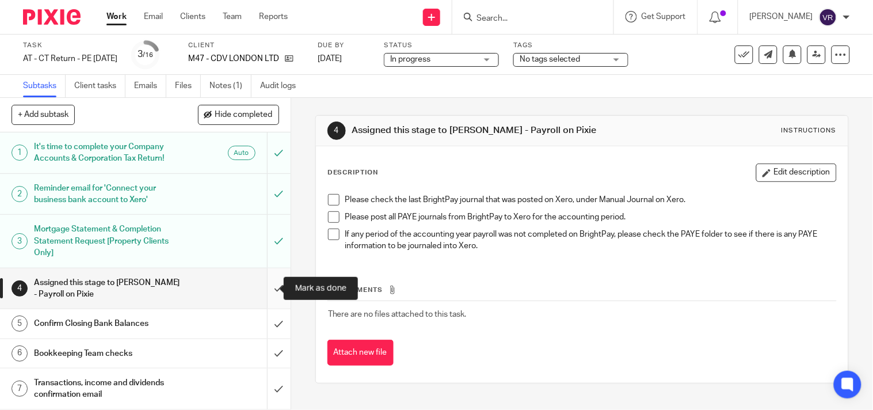
click at [267, 291] on input "submit" at bounding box center [145, 288] width 291 height 41
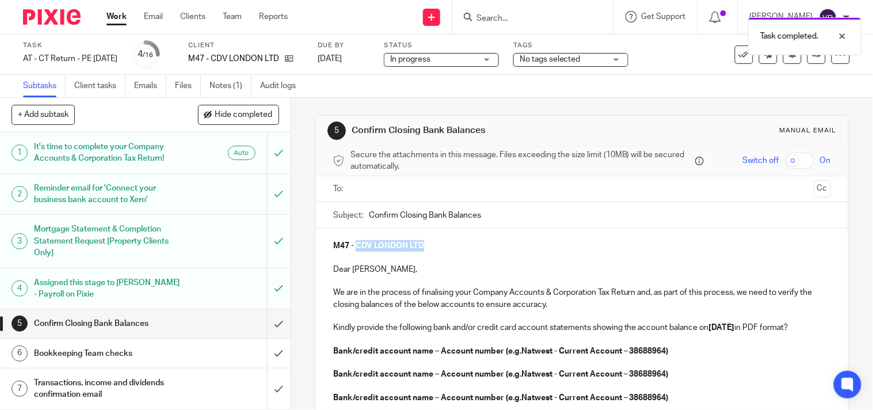
drag, startPoint x: 354, startPoint y: 245, endPoint x: 428, endPoint y: 250, distance: 74.5
click at [428, 250] on p "M47 - CDV LONDON LTD" at bounding box center [582, 246] width 498 height 12
copy strong "CDV LONDON LTD"
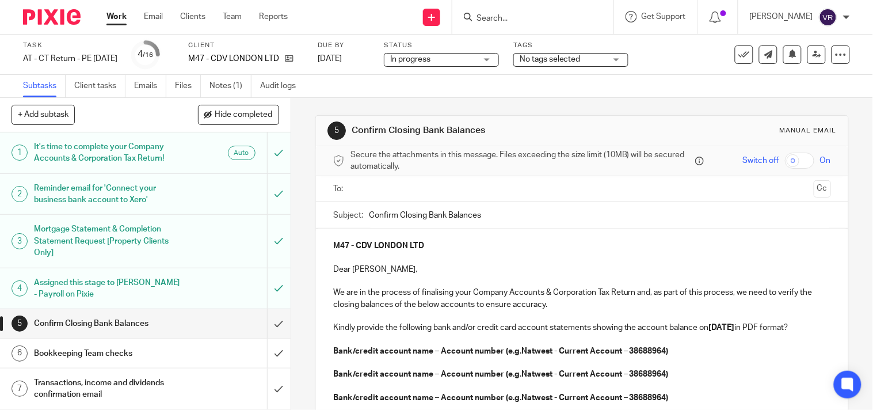
click at [480, 97] on div "Subtasks Client tasks Emails Files Notes (1) Audit logs" at bounding box center [436, 86] width 873 height 23
click at [333, 355] on strong "Bank/credit account name – Account number (e.g.Natwest - Current Account – 3868…" at bounding box center [501, 351] width 336 height 8
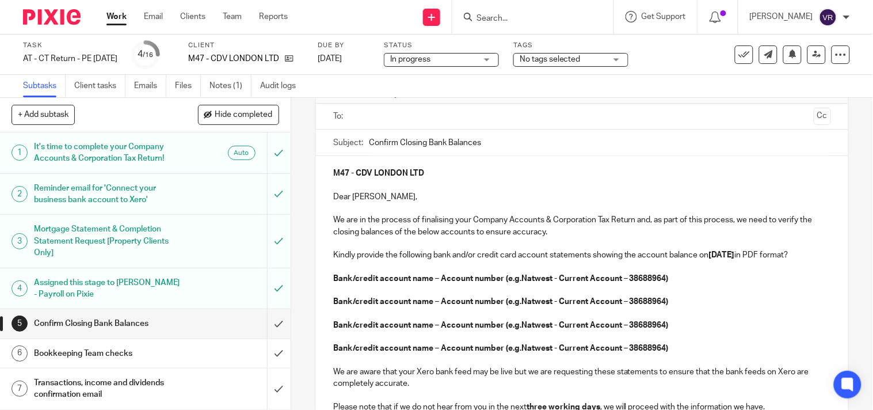
scroll to position [128, 0]
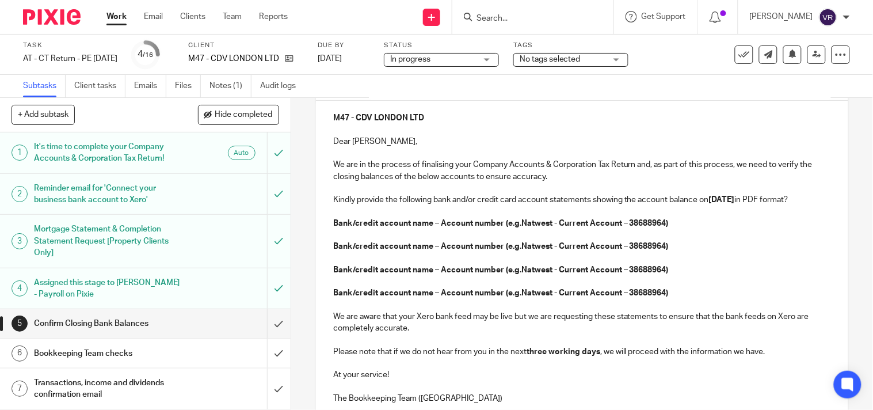
click at [333, 250] on strong "Bank/credit account name – Account number (e.g.Natwest - Current Account – 3868…" at bounding box center [501, 246] width 336 height 8
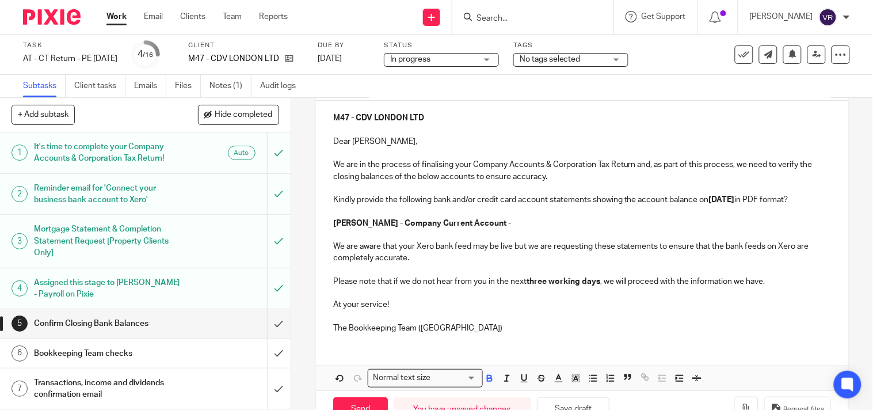
click at [481, 229] on p "[PERSON_NAME] - Company Current Account -" at bounding box center [582, 224] width 498 height 12
click at [519, 229] on p "[PERSON_NAME] - Company Current Account - 67854417" at bounding box center [582, 224] width 498 height 12
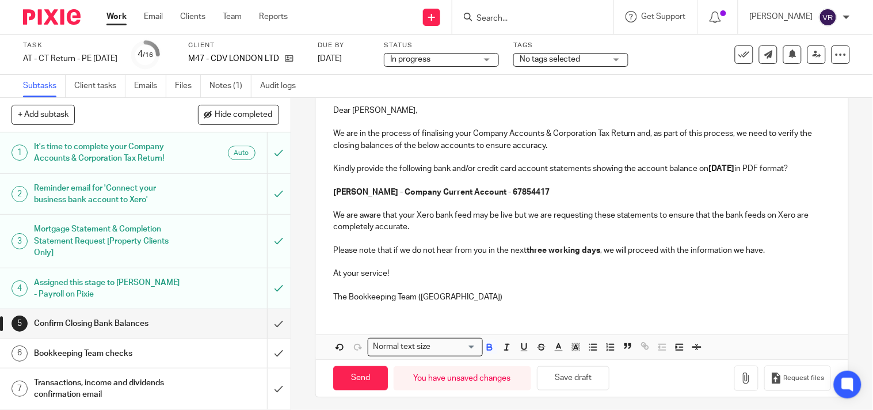
scroll to position [176, 0]
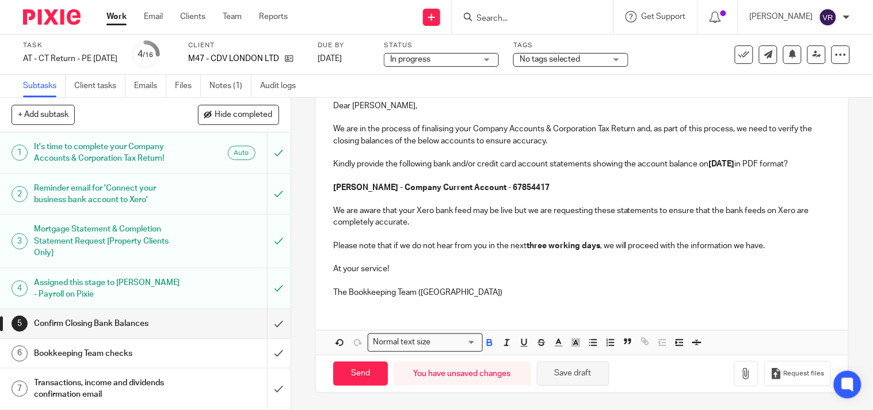
click at [577, 372] on button "Save draft" at bounding box center [573, 374] width 73 height 25
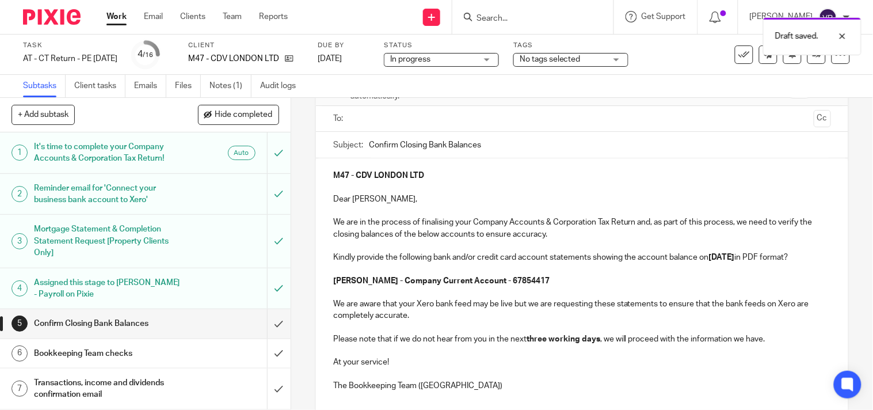
scroll to position [48, 0]
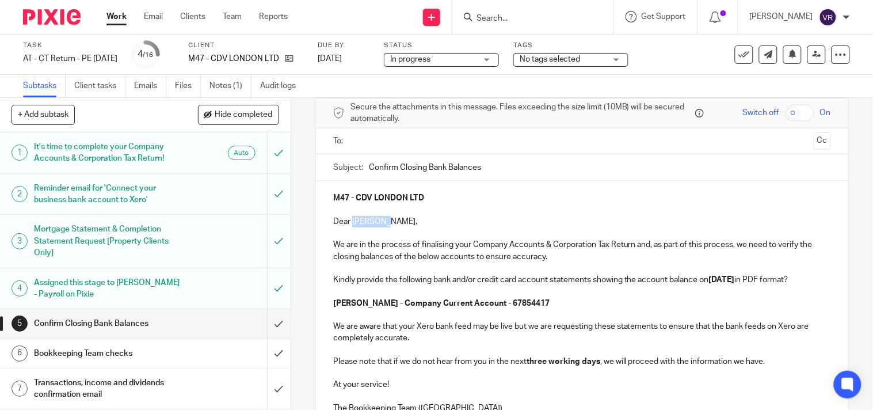
drag, startPoint x: 380, startPoint y: 220, endPoint x: 349, endPoint y: 220, distance: 30.5
click at [349, 220] on p "Dear Nakeitha," at bounding box center [582, 222] width 498 height 12
click at [380, 218] on p "Dear Niks," at bounding box center [582, 222] width 498 height 12
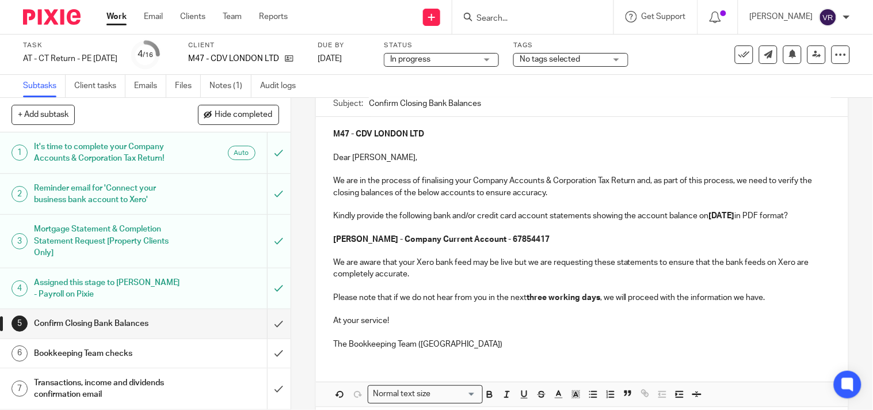
scroll to position [176, 0]
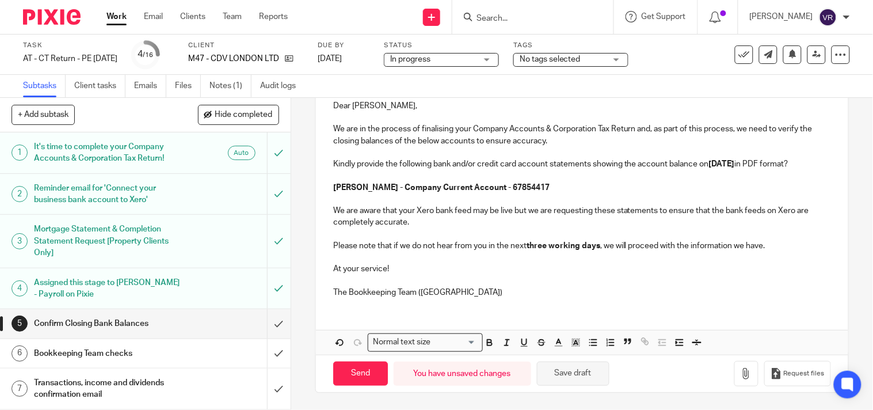
click at [584, 377] on button "Save draft" at bounding box center [573, 374] width 73 height 25
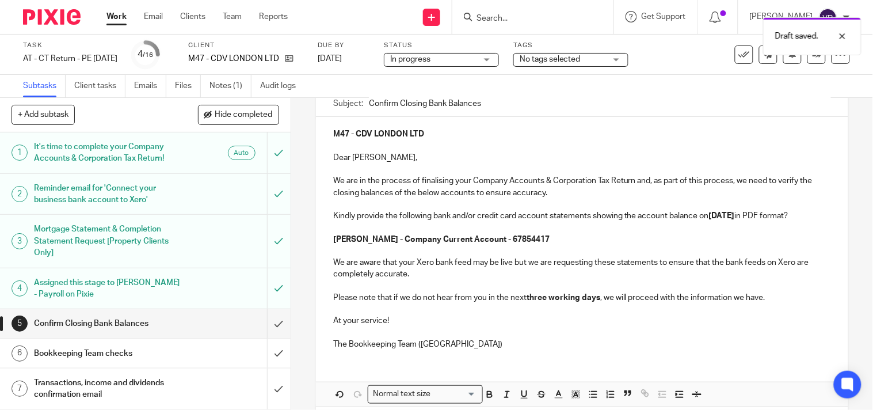
scroll to position [48, 0]
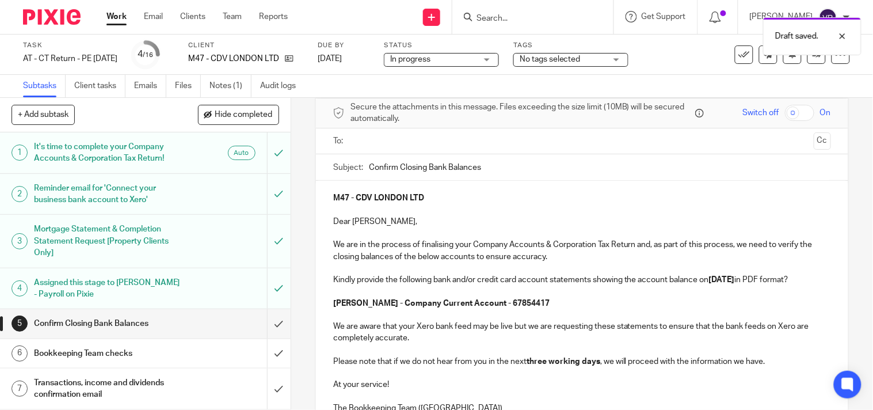
click at [439, 145] on input "text" at bounding box center [582, 141] width 455 height 13
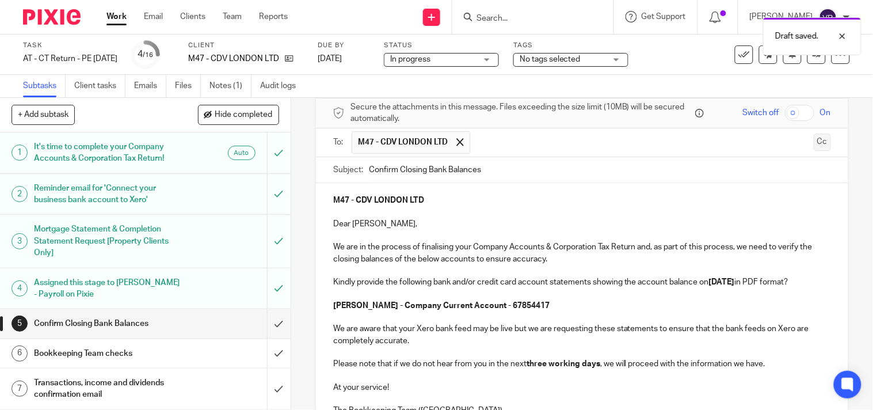
click at [814, 145] on button "Cc" at bounding box center [822, 142] width 17 height 17
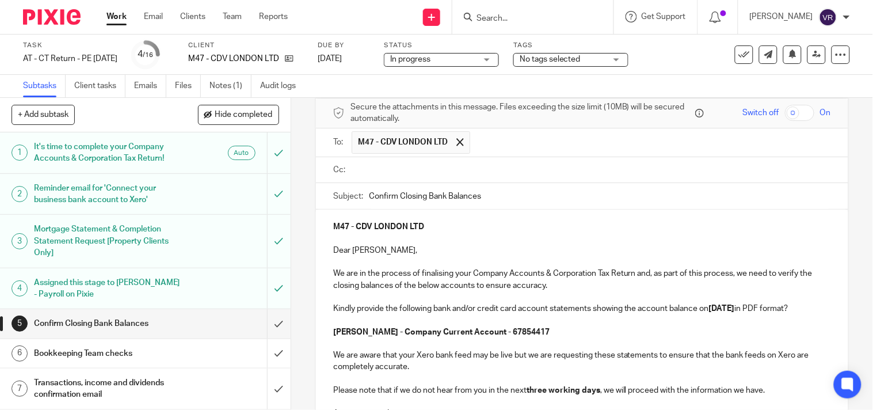
click at [404, 169] on input "text" at bounding box center [591, 169] width 472 height 13
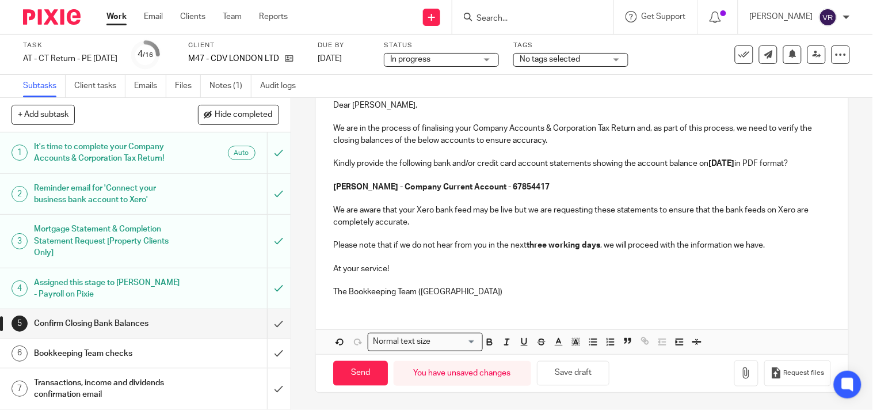
scroll to position [208, 0]
click at [566, 380] on button "Save draft" at bounding box center [573, 373] width 73 height 25
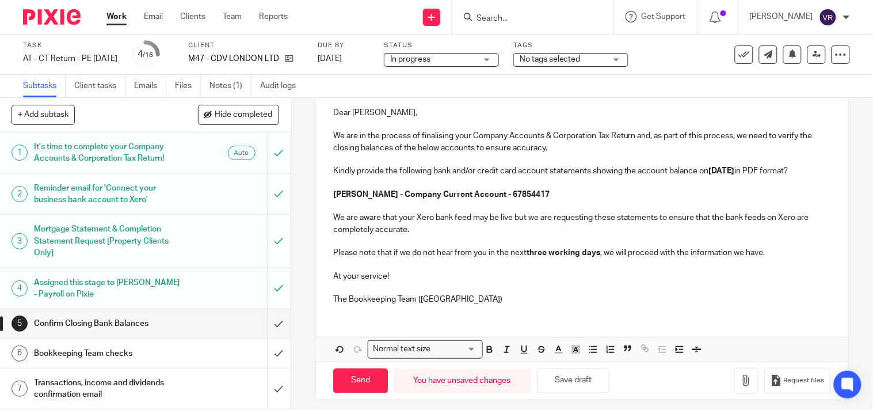
scroll to position [192, 0]
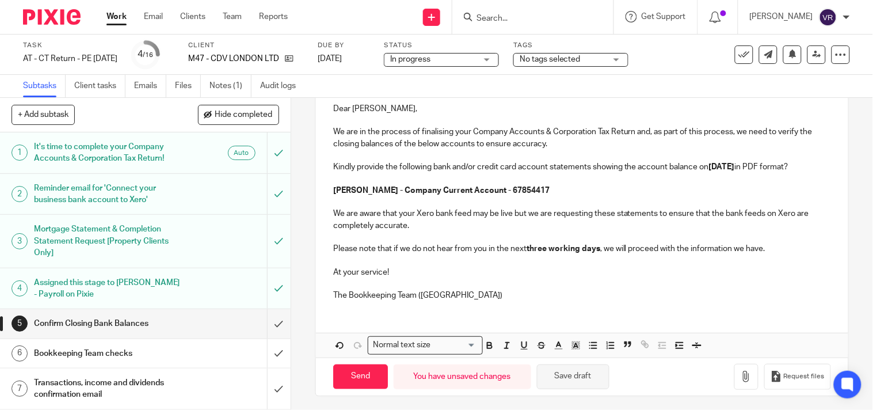
click at [579, 385] on button "Save draft" at bounding box center [573, 376] width 73 height 25
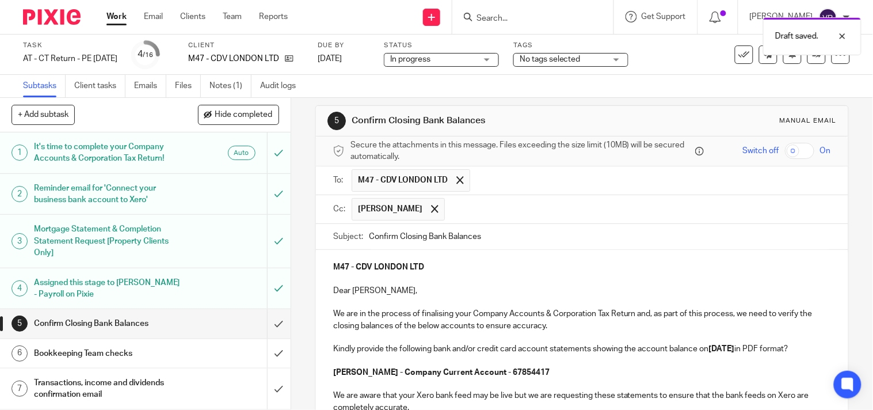
scroll to position [0, 0]
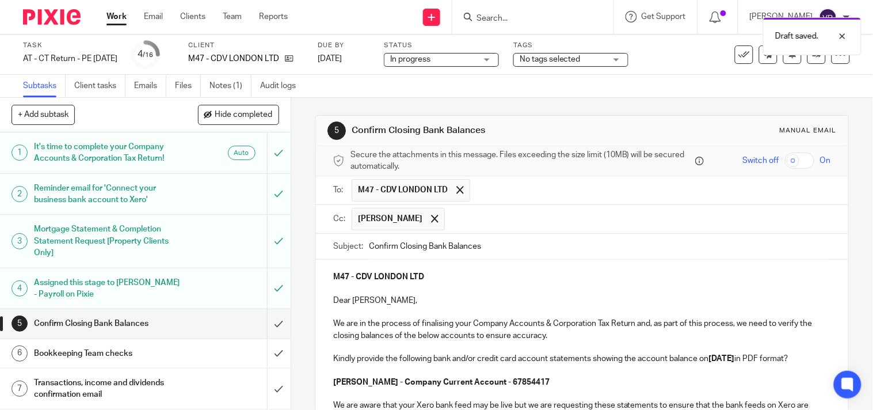
click at [499, 59] on div "In progress In progress" at bounding box center [441, 60] width 115 height 14
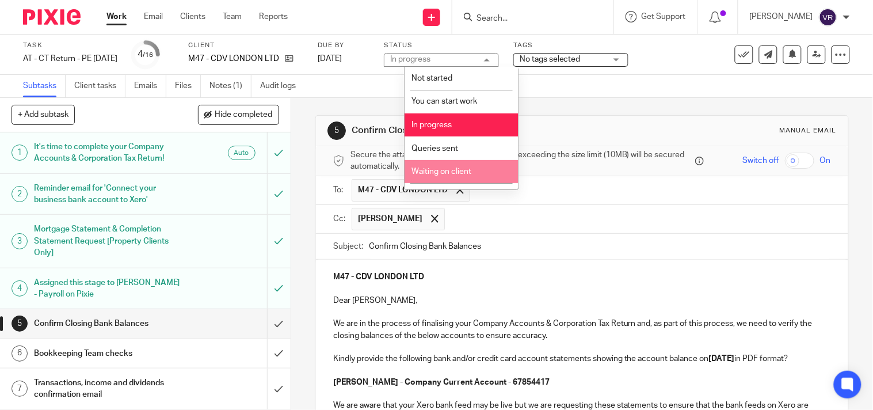
click at [448, 175] on span "Waiting on client" at bounding box center [442, 172] width 60 height 8
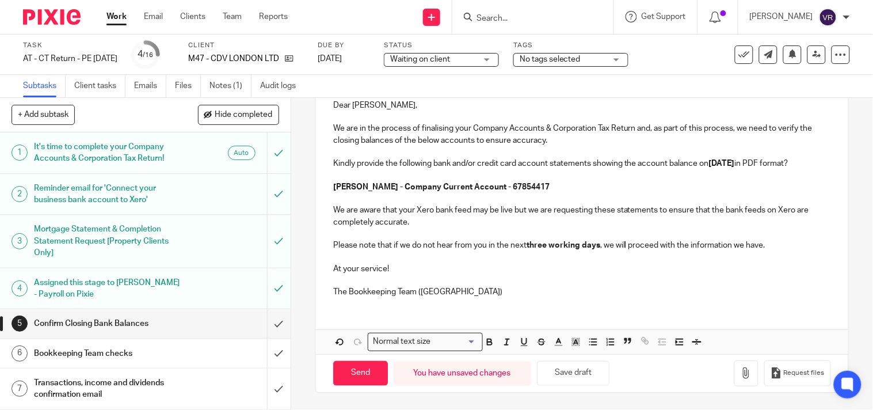
scroll to position [208, 0]
click at [580, 377] on button "Save draft" at bounding box center [573, 373] width 73 height 25
click at [376, 378] on input "Send" at bounding box center [360, 373] width 55 height 25
type input "Sent"
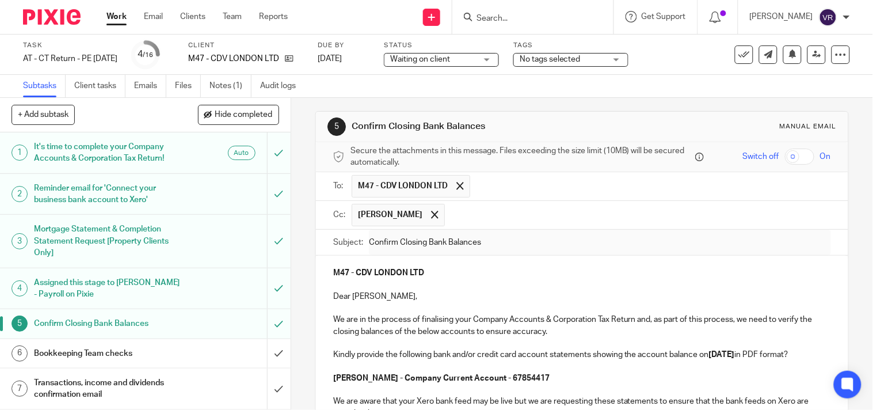
scroll to position [0, 0]
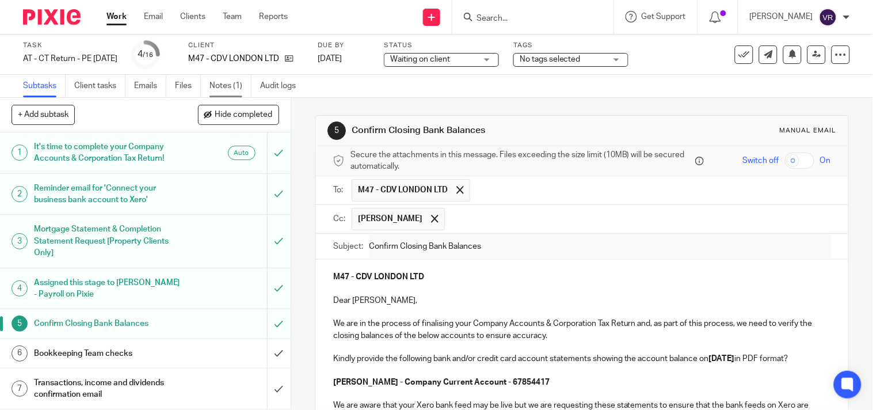
click at [228, 90] on link "Notes (1)" at bounding box center [231, 86] width 42 height 22
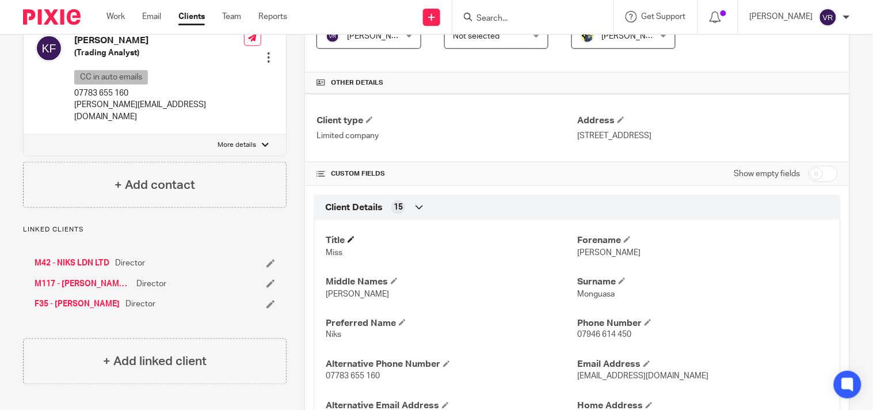
scroll to position [256, 0]
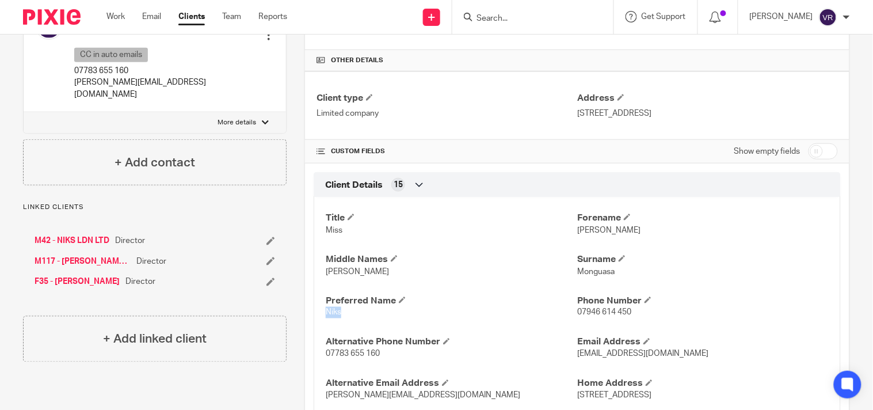
drag, startPoint x: 335, startPoint y: 314, endPoint x: 349, endPoint y: 317, distance: 14.0
click at [349, 317] on div "Title Miss Forename Nakeitha Middle Names Nancy Surname Monguasa Preferred Name…" at bounding box center [577, 364] width 527 height 351
copy span "Niks"
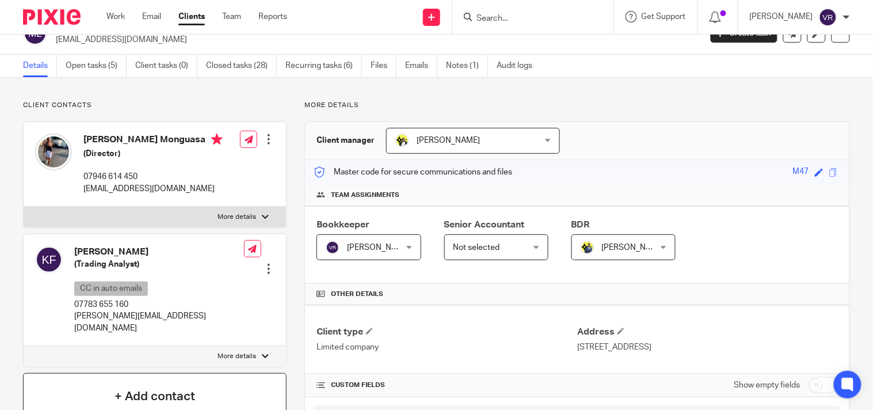
scroll to position [0, 0]
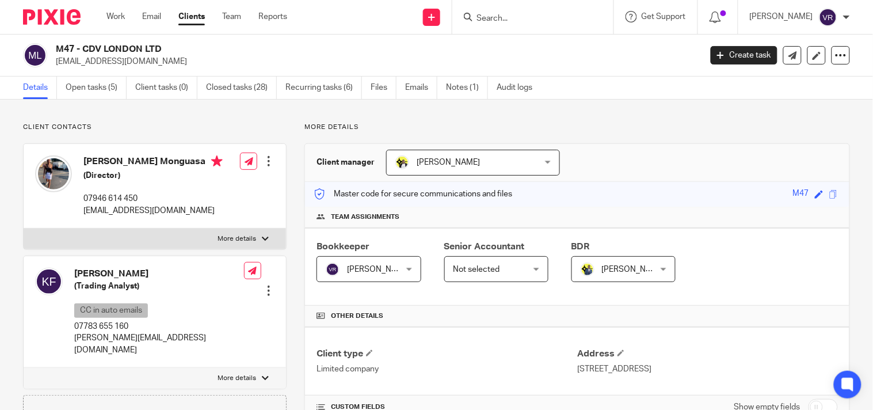
click at [625, 125] on p "More details" at bounding box center [578, 127] width 546 height 9
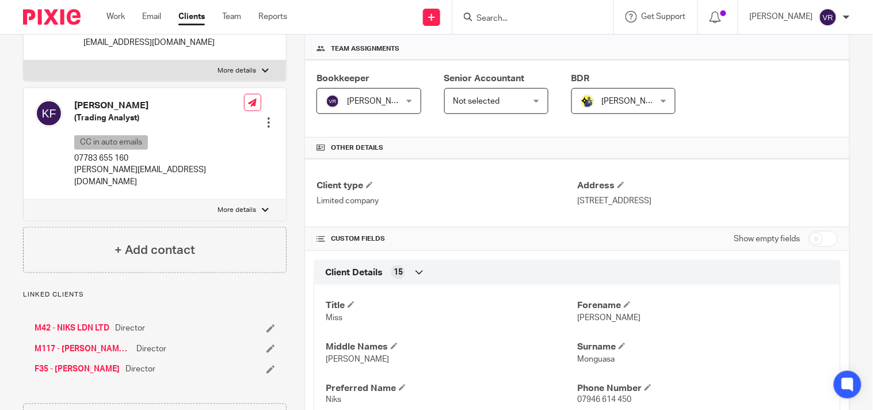
scroll to position [256, 0]
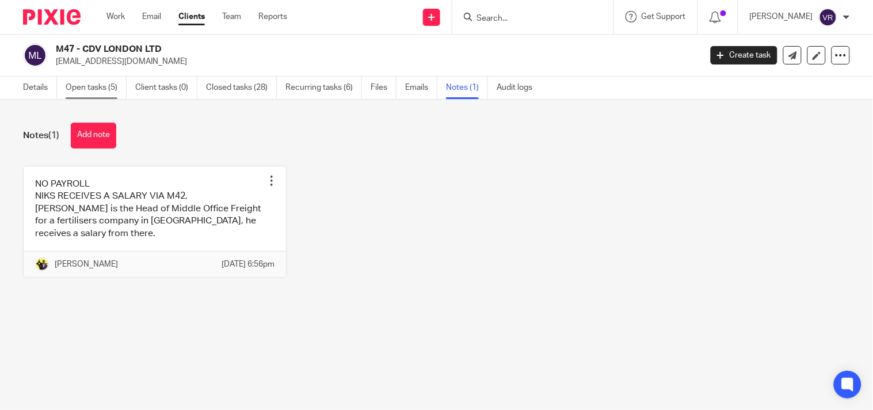
click at [106, 92] on link "Open tasks (5)" at bounding box center [96, 88] width 61 height 22
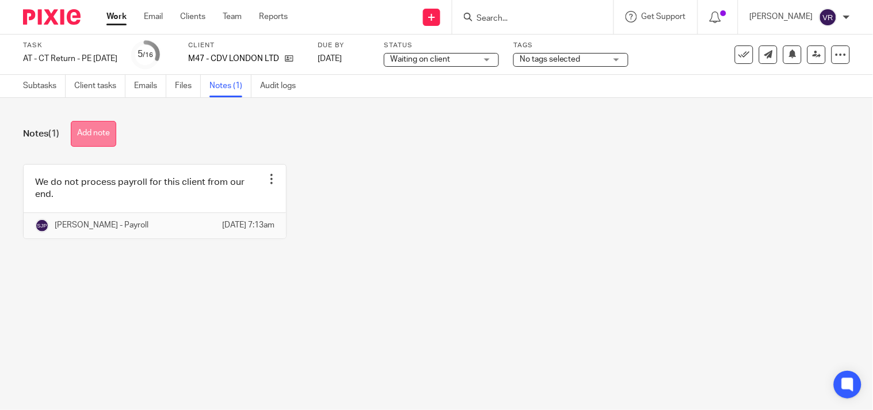
click at [102, 130] on button "Add note" at bounding box center [93, 134] width 45 height 26
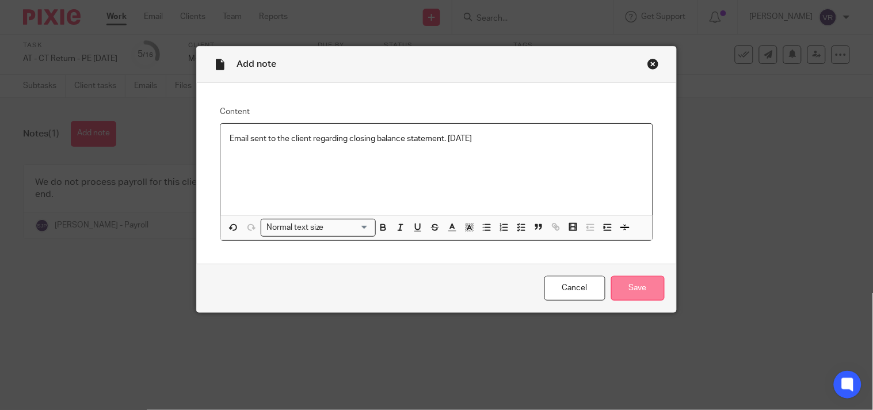
click at [645, 295] on input "Save" at bounding box center [638, 288] width 54 height 25
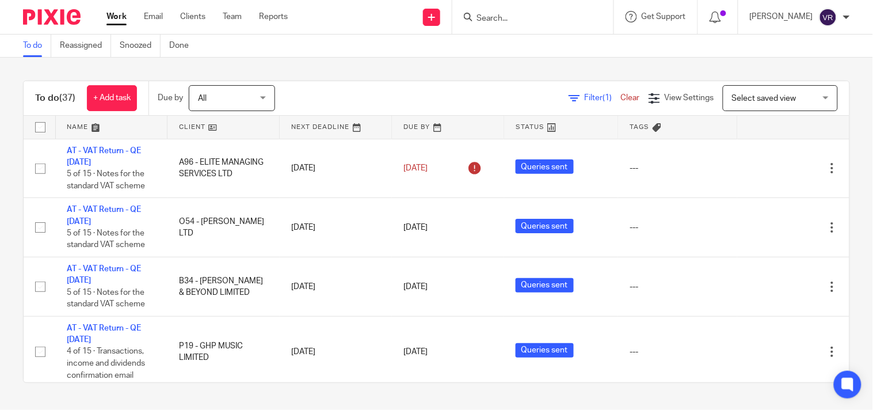
click at [433, 78] on div "To do (37) + Add task Due by All All [DATE] [DATE] This week Next week This mon…" at bounding box center [436, 232] width 873 height 348
click at [442, 87] on div "Filter (1) Clear View Settings View Settings (1) Filters Clear Save Manage save…" at bounding box center [572, 98] width 554 height 26
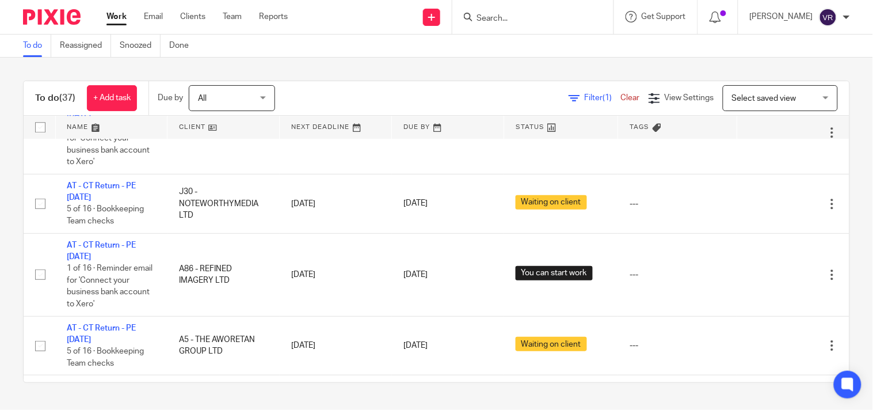
scroll to position [1969, 0]
